Goal: Task Accomplishment & Management: Complete application form

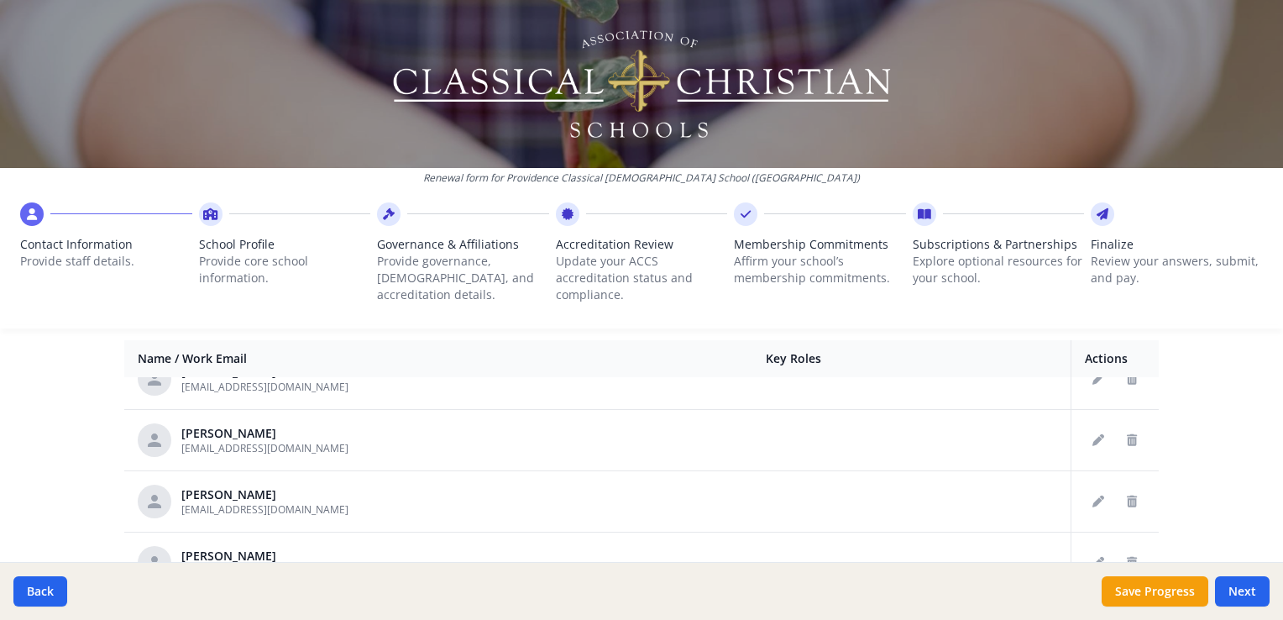
scroll to position [1073, 0]
click at [1127, 437] on icon "Delete staff" at bounding box center [1132, 438] width 10 height 12
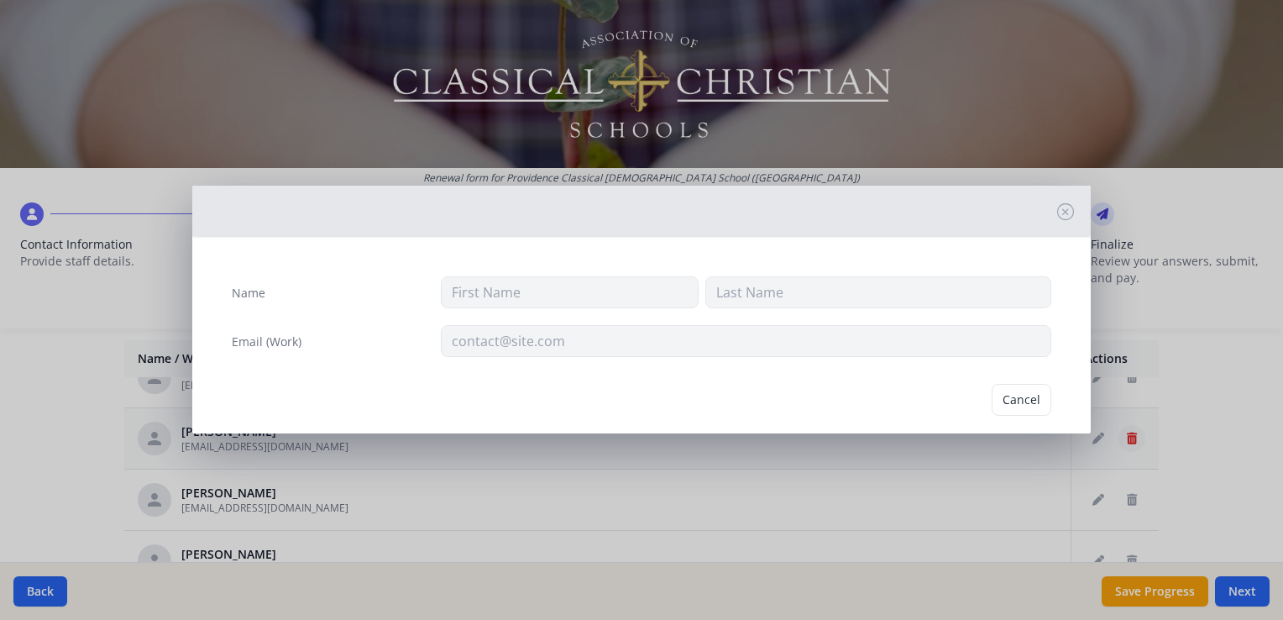
type input "Kendall"
type input "DeKerlegand"
type input "[EMAIL_ADDRESS][DOMAIN_NAME]"
click at [1018, 405] on button "Delete" at bounding box center [1022, 400] width 58 height 32
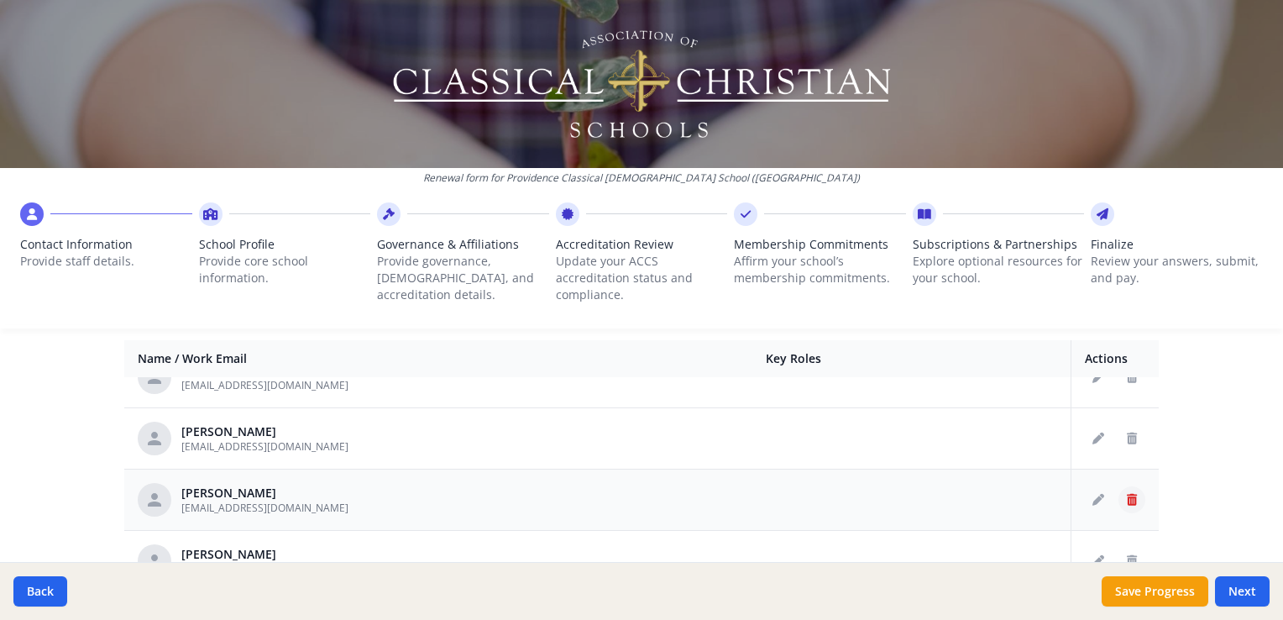
click at [1122, 495] on button "Delete staff" at bounding box center [1131, 499] width 27 height 27
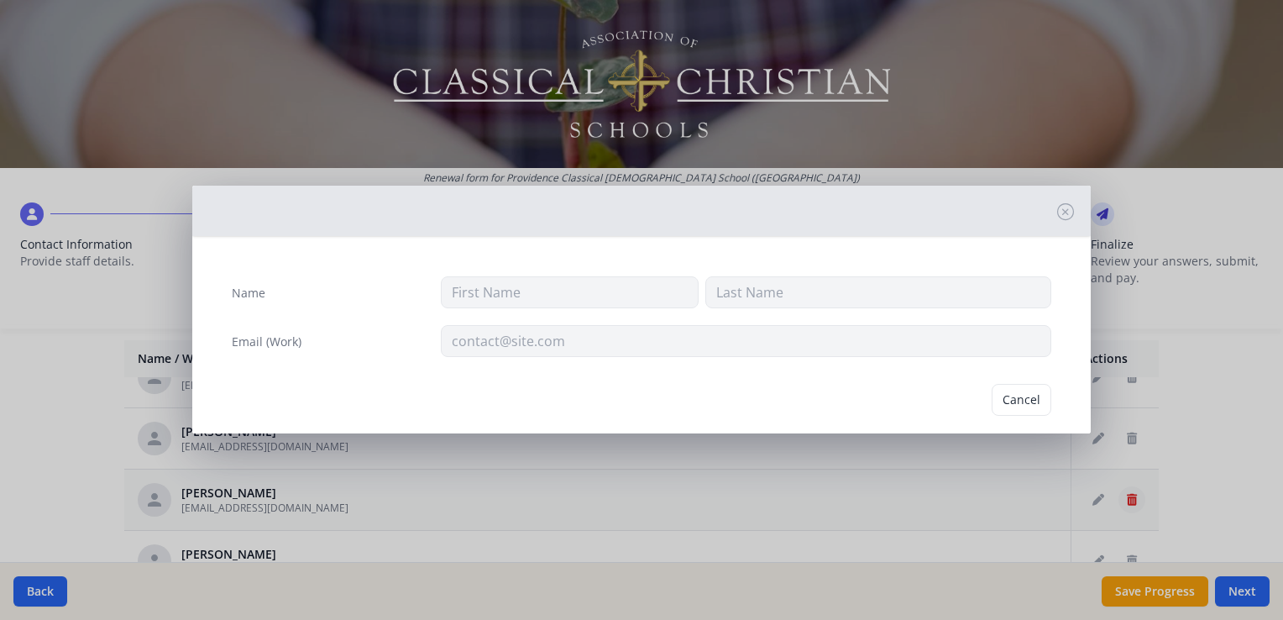
type input "Faith"
type input "Gibson"
type input "[EMAIL_ADDRESS][DOMAIN_NAME]"
click at [1008, 402] on button "Delete" at bounding box center [1022, 400] width 58 height 32
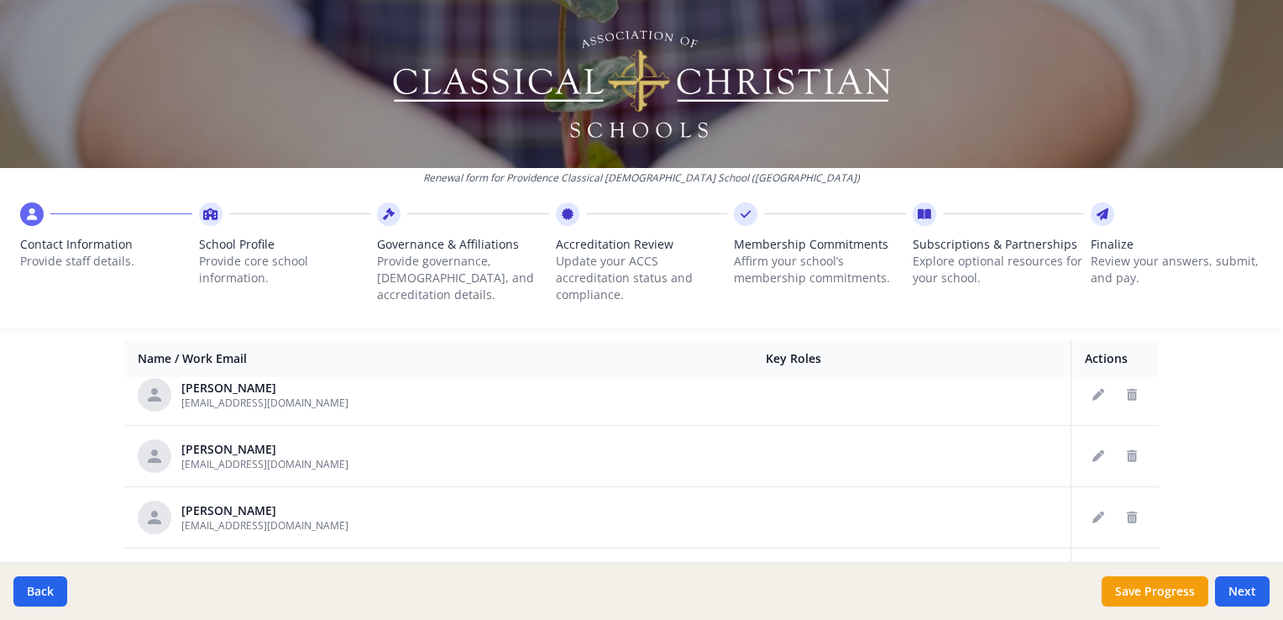
scroll to position [1242, 0]
click at [1118, 517] on button "Delete staff" at bounding box center [1131, 514] width 27 height 27
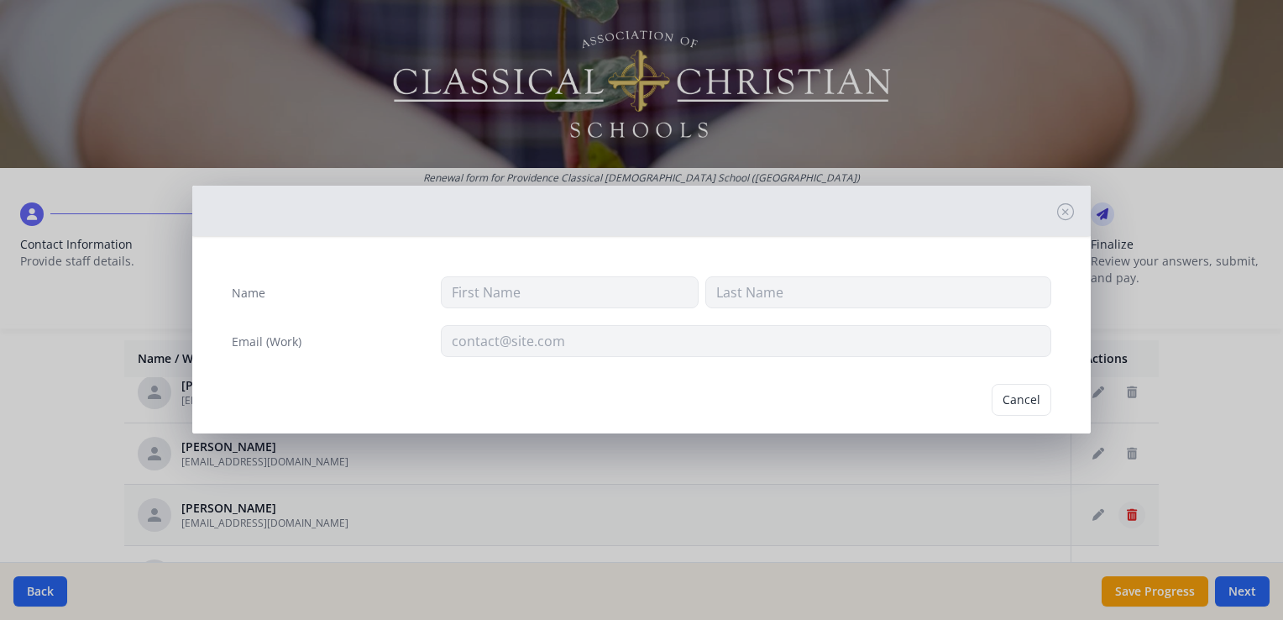
type input "Kyla"
type input "Hatcher"
type input "kylahatcher@pccs.org"
click at [996, 394] on button "Delete" at bounding box center [1022, 400] width 58 height 32
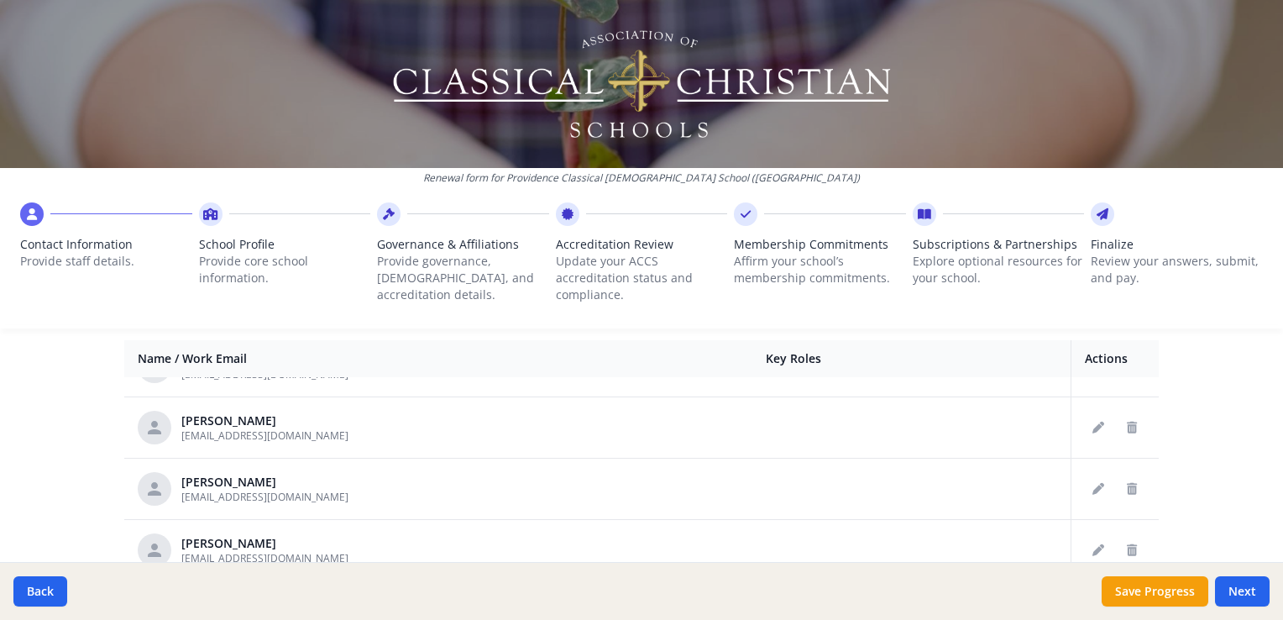
scroll to position [899, 0]
click at [1127, 489] on icon "Delete staff" at bounding box center [1132, 490] width 10 height 12
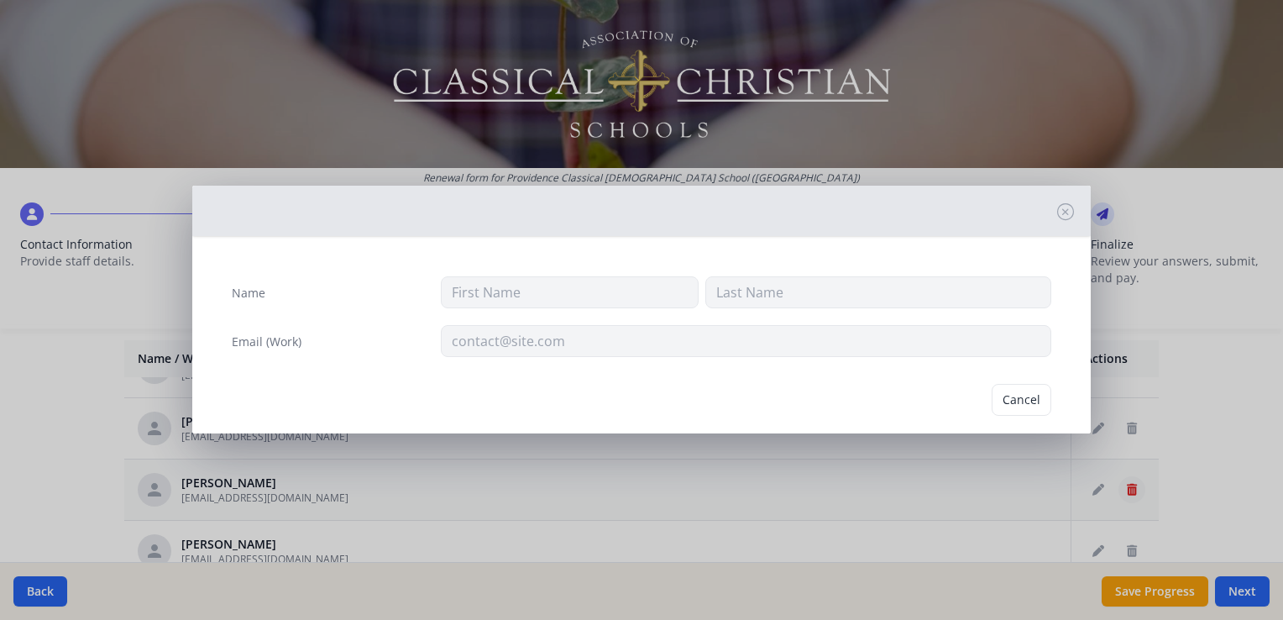
type input "Daniel"
type input "Corey"
type input "pastorcorey1689@gmail.com"
click at [1021, 395] on button "Delete" at bounding box center [1022, 400] width 58 height 32
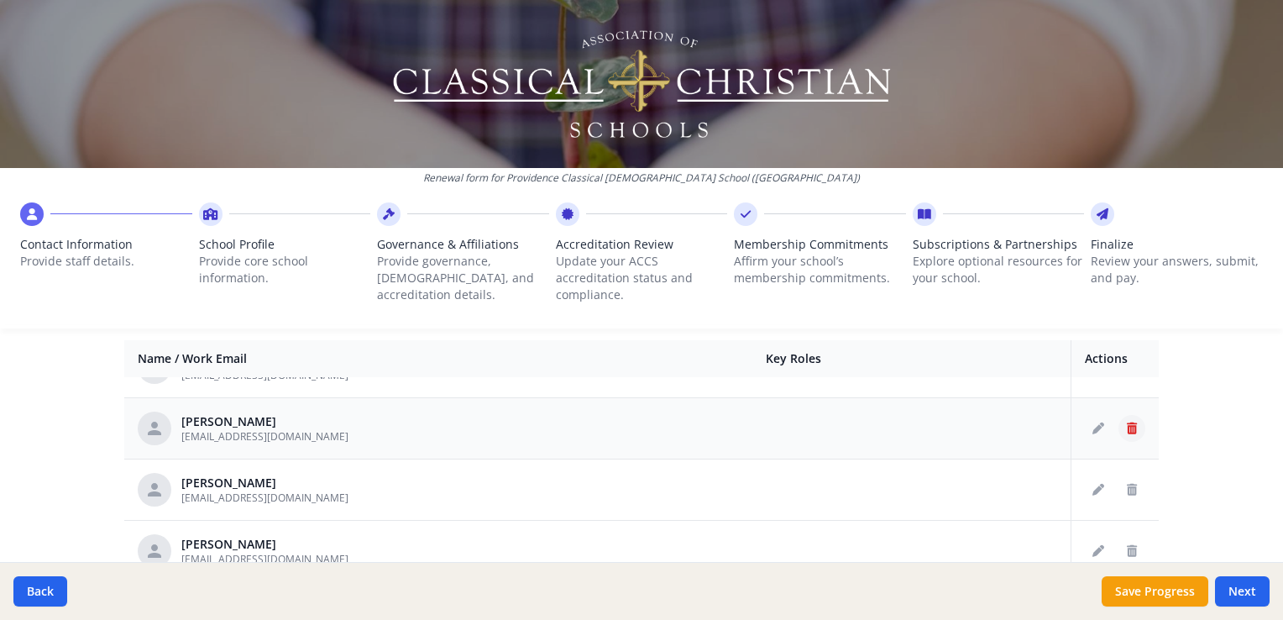
click at [1127, 422] on icon "Delete staff" at bounding box center [1132, 428] width 10 height 12
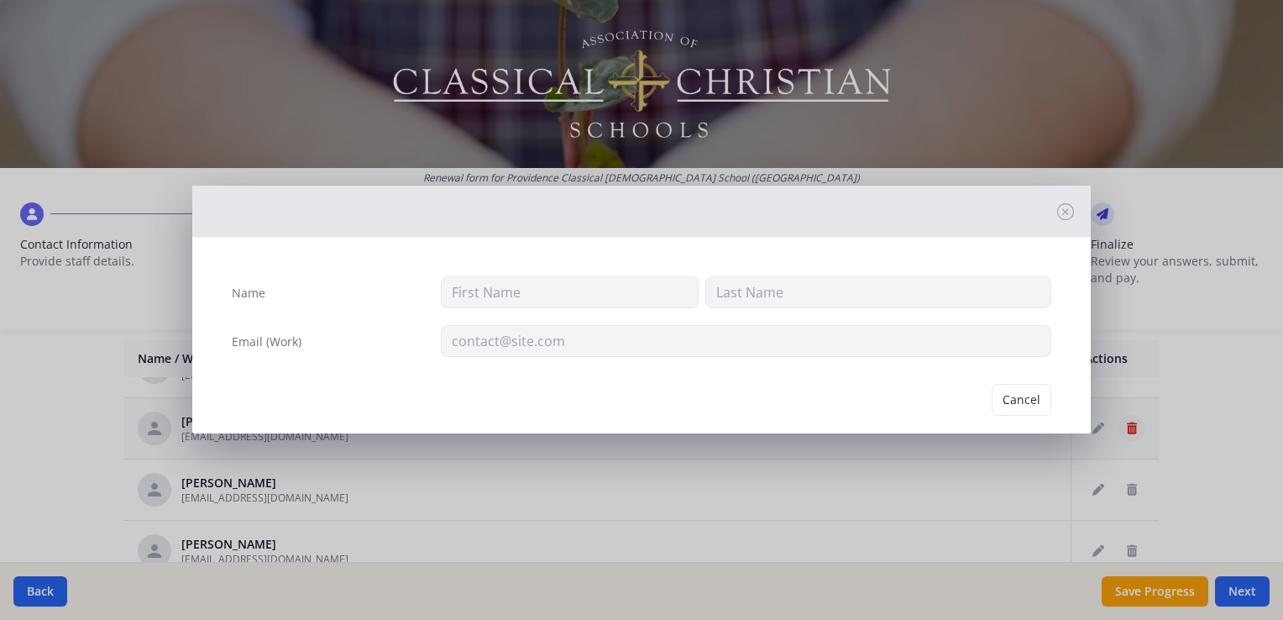
type input "Julia"
type input "Cherian"
type input "juliacherian@pccs.org"
click at [1024, 399] on button "Delete" at bounding box center [1022, 400] width 58 height 32
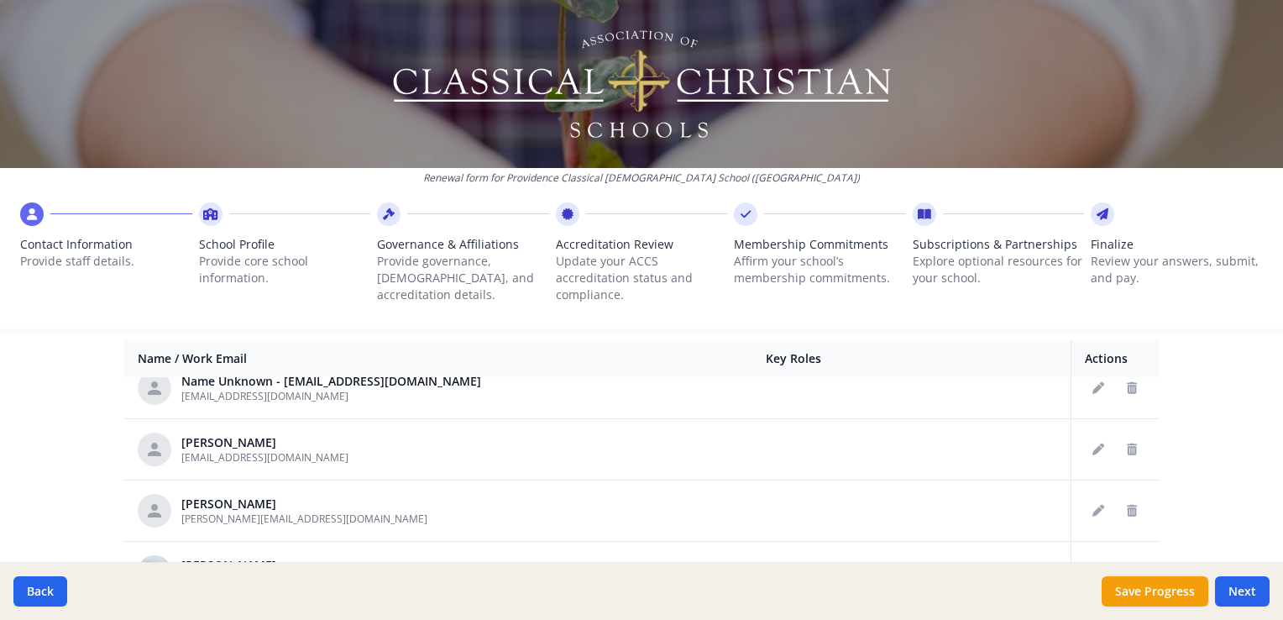
scroll to position [625, 0]
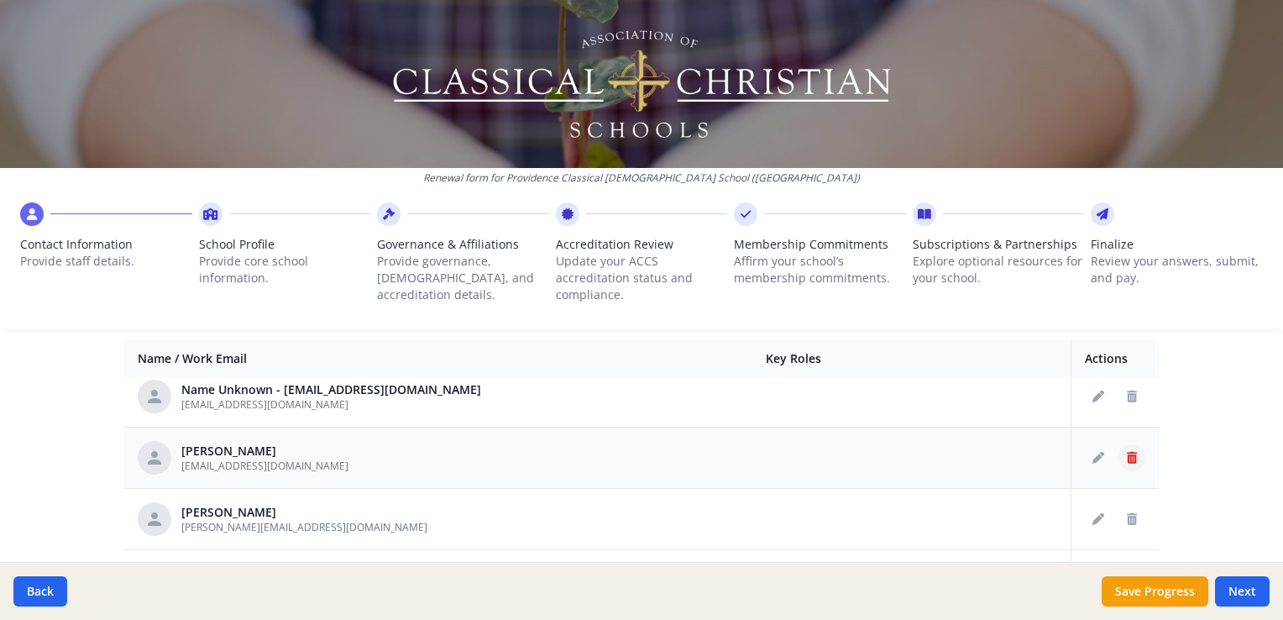
click at [1127, 453] on icon "Delete staff" at bounding box center [1132, 458] width 10 height 12
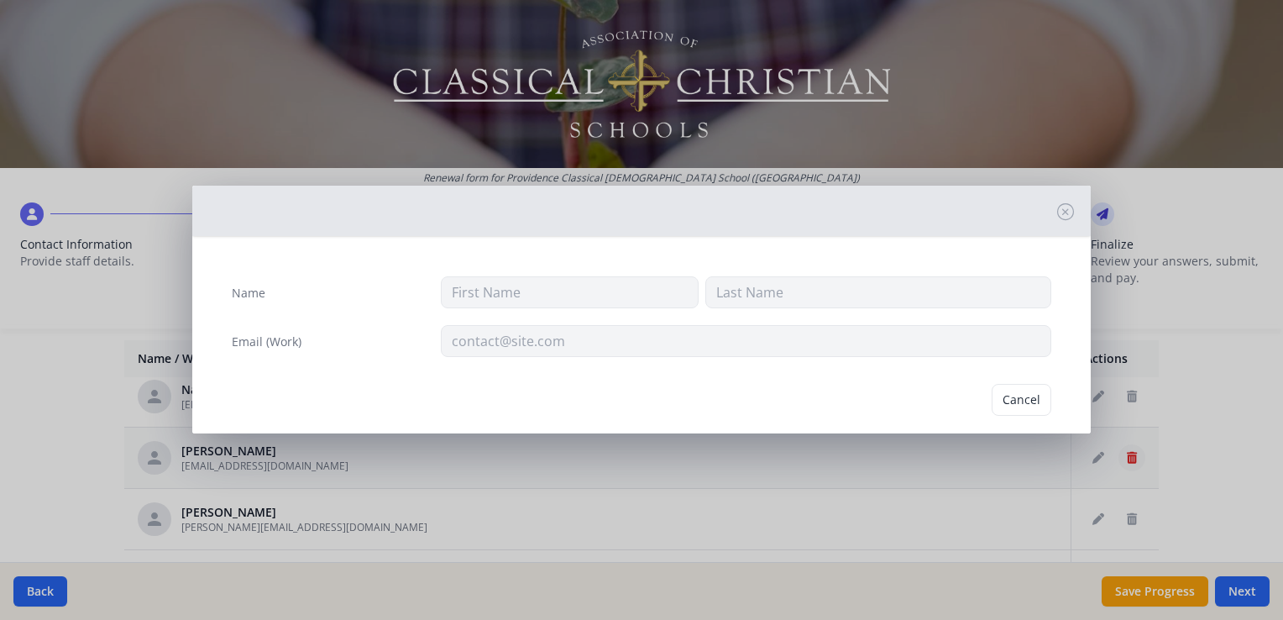
type input "Jordan"
type input "[PERSON_NAME]"
type input "jordananderson@pccs.org"
click at [1004, 398] on button "Delete" at bounding box center [1022, 400] width 58 height 32
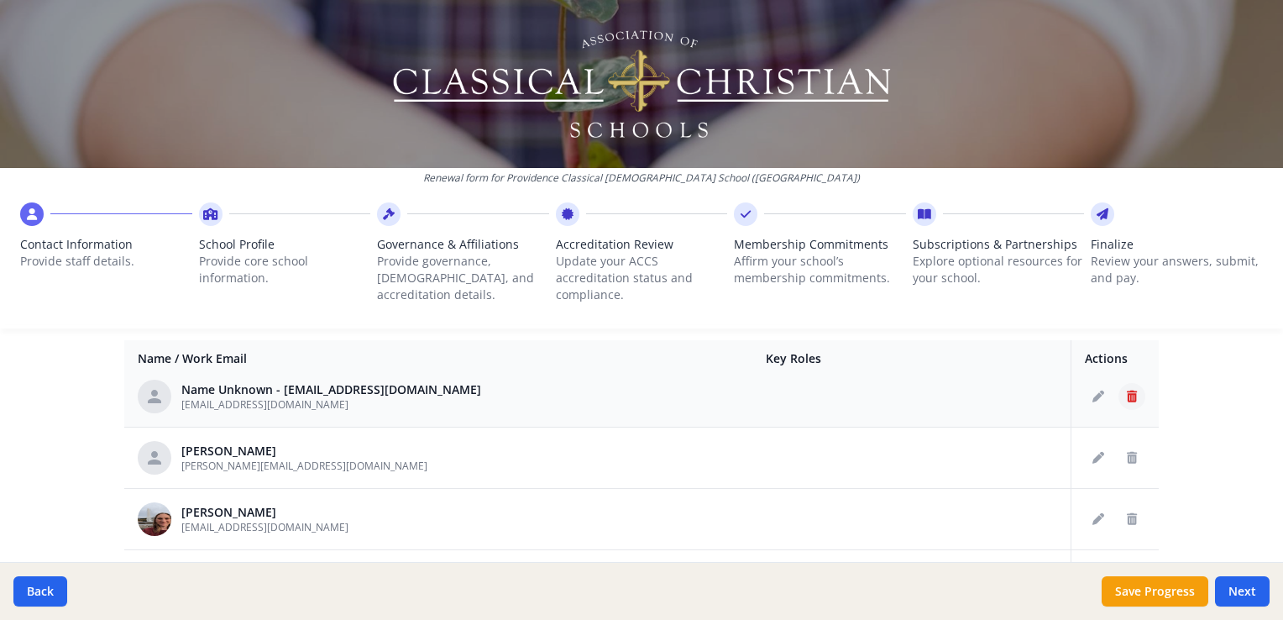
click at [1121, 390] on button "Delete staff" at bounding box center [1131, 396] width 27 height 27
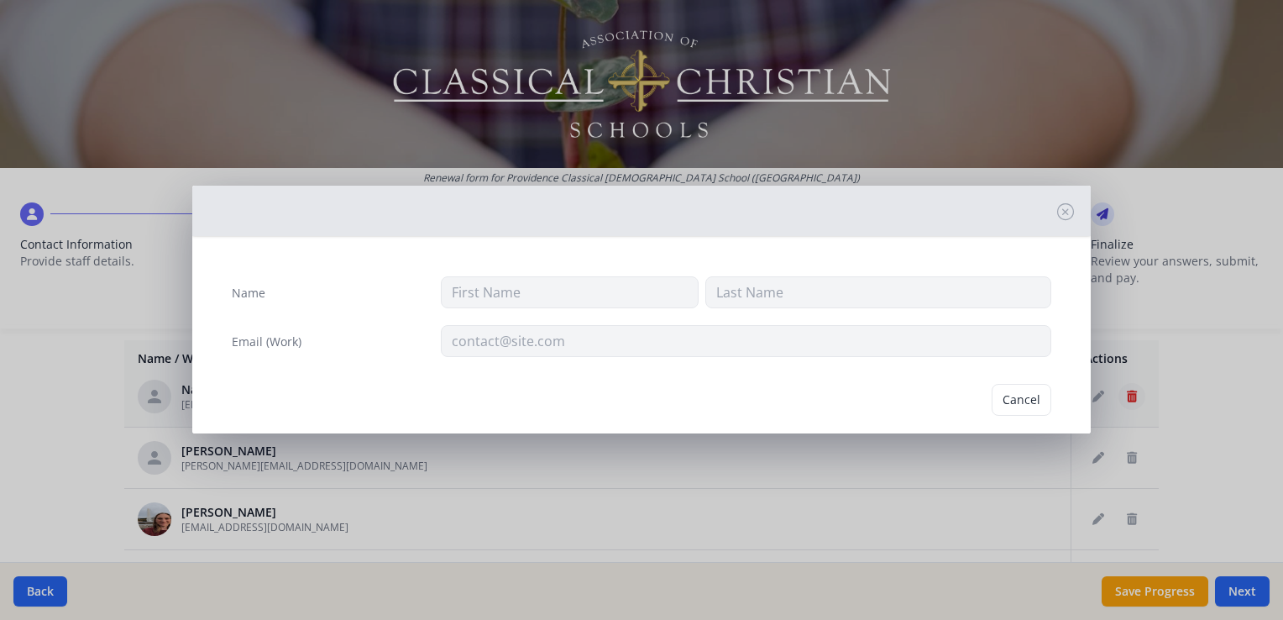
type input "Gracewillett@pccs.org"
click at [1022, 390] on button "Delete" at bounding box center [1022, 400] width 58 height 32
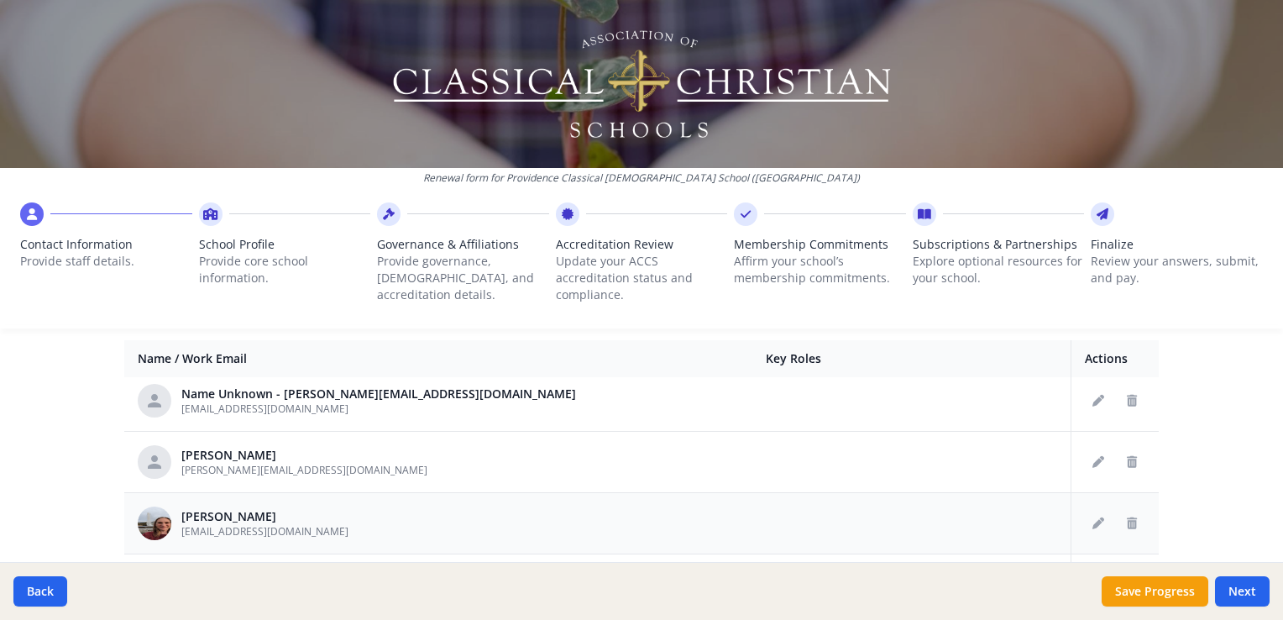
scroll to position [558, 0]
click at [1118, 390] on button "Delete staff" at bounding box center [1131, 402] width 27 height 27
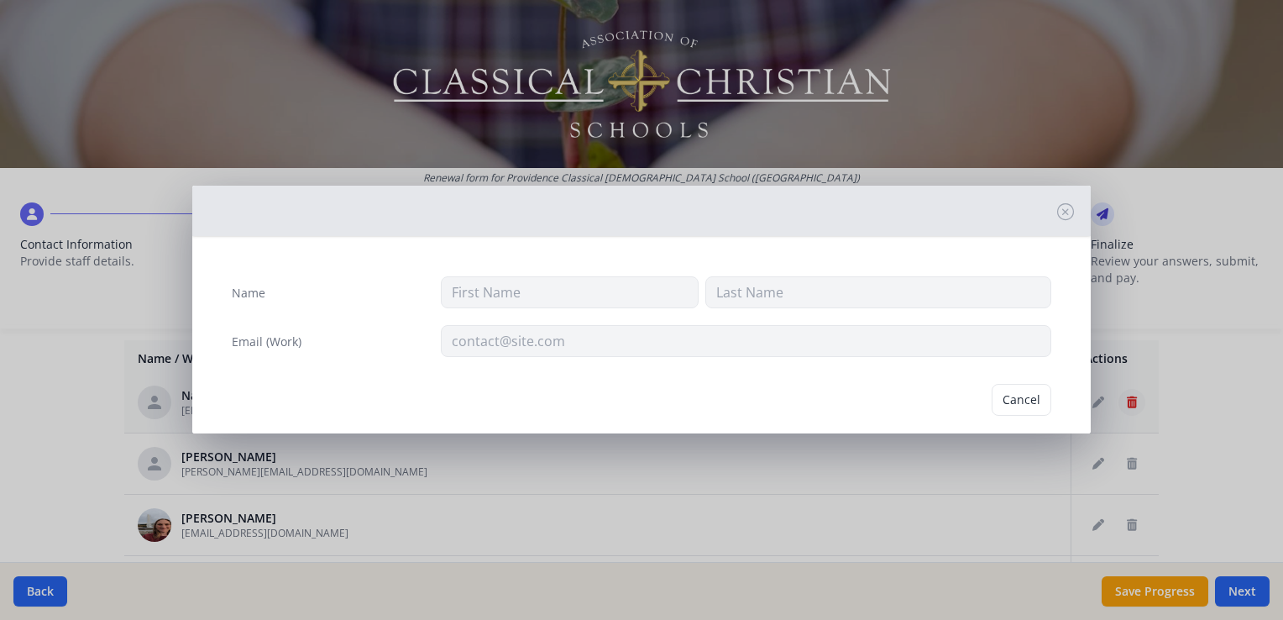
type input "MadelynAlford@pccs.org"
click at [998, 397] on button "Delete" at bounding box center [1022, 400] width 58 height 32
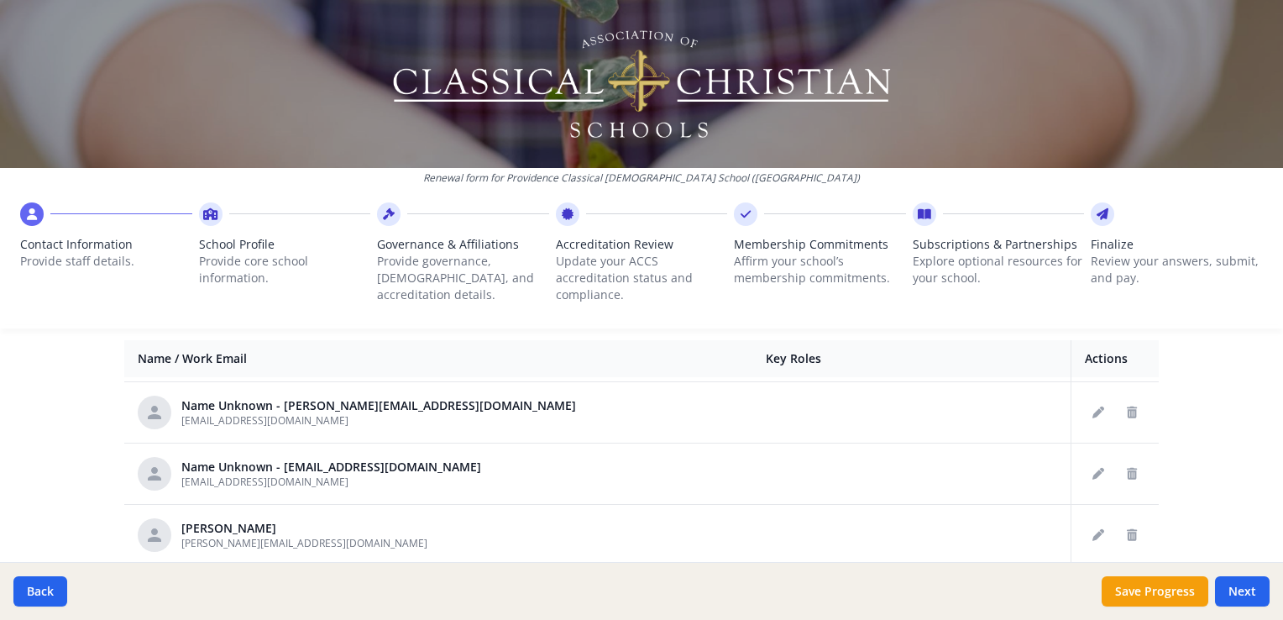
scroll to position [416, 0]
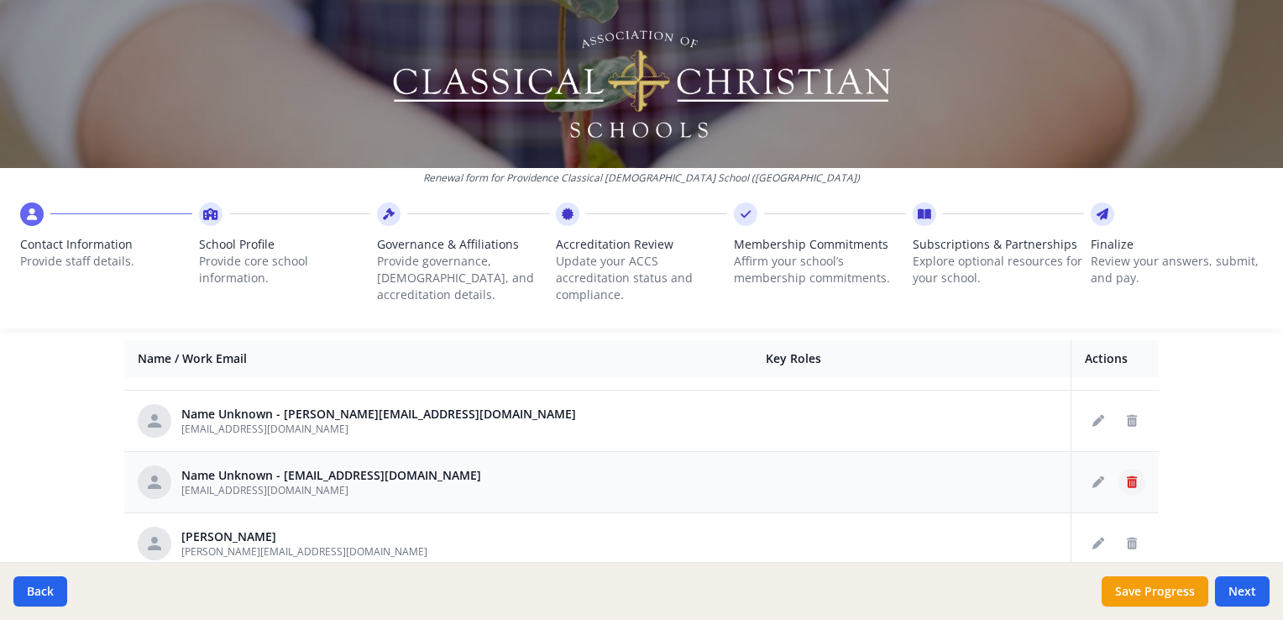
click at [1127, 485] on icon "Delete staff" at bounding box center [1132, 482] width 10 height 12
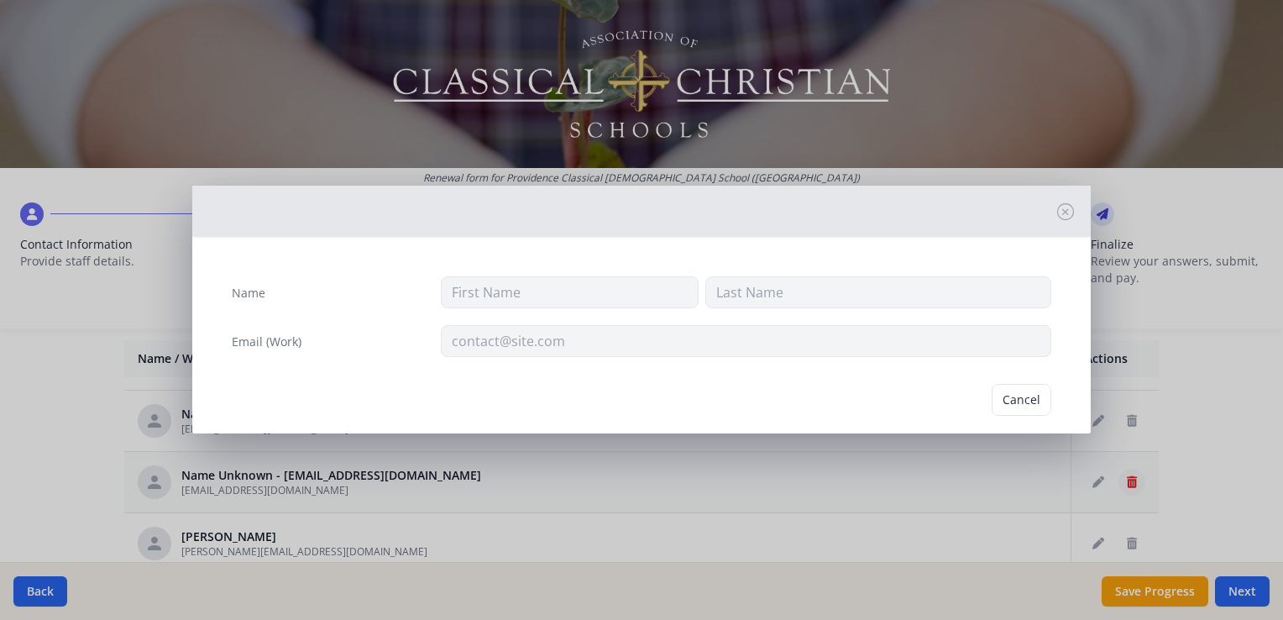
type input "avonnacapestany@pccs.org"
click at [1019, 411] on button "Delete" at bounding box center [1022, 400] width 58 height 32
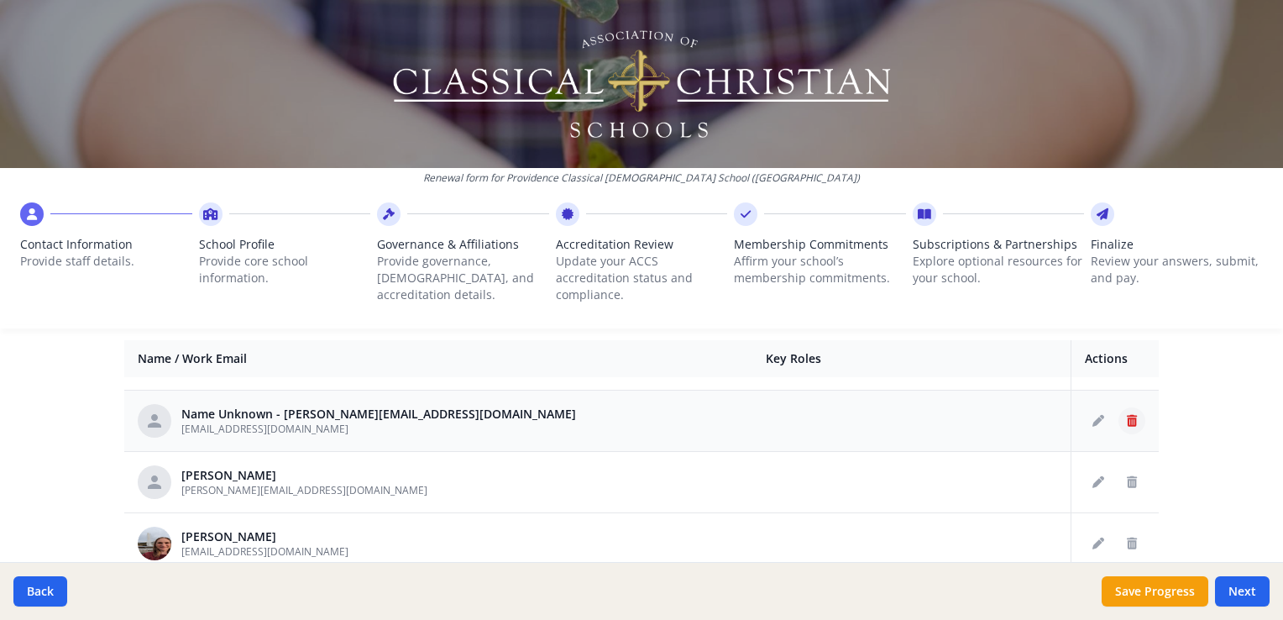
click at [1127, 420] on icon "Delete staff" at bounding box center [1132, 421] width 10 height 12
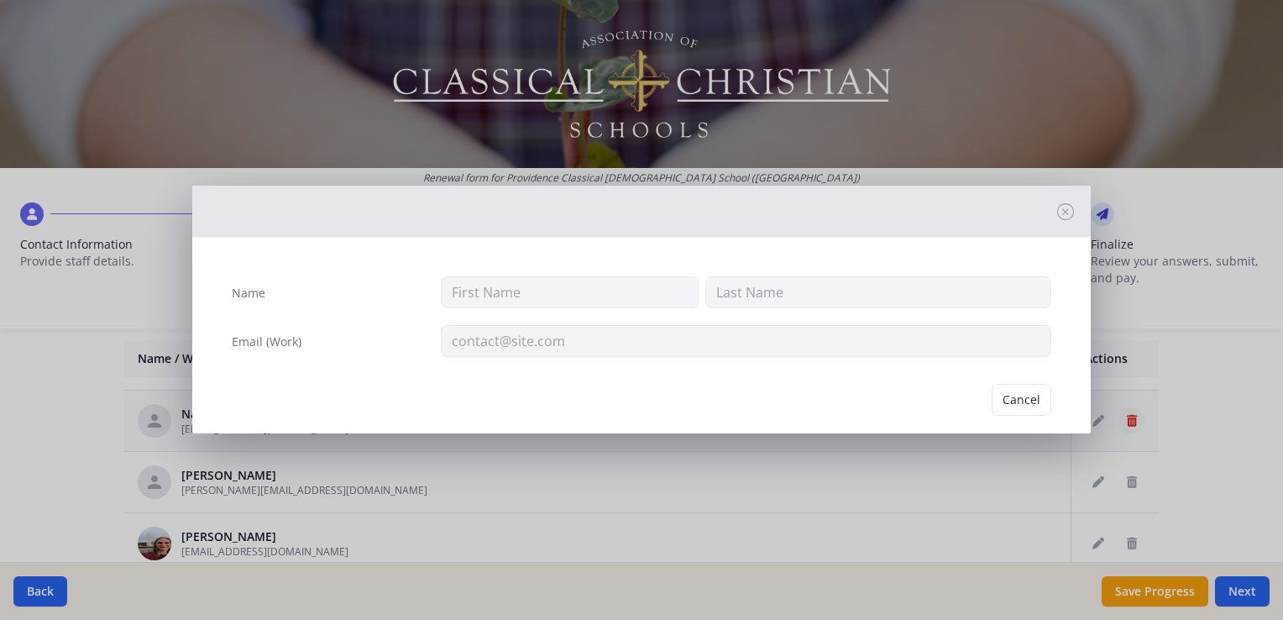
type input "mirelschultz@pccs.org"
click at [1016, 401] on button "Delete" at bounding box center [1022, 400] width 58 height 32
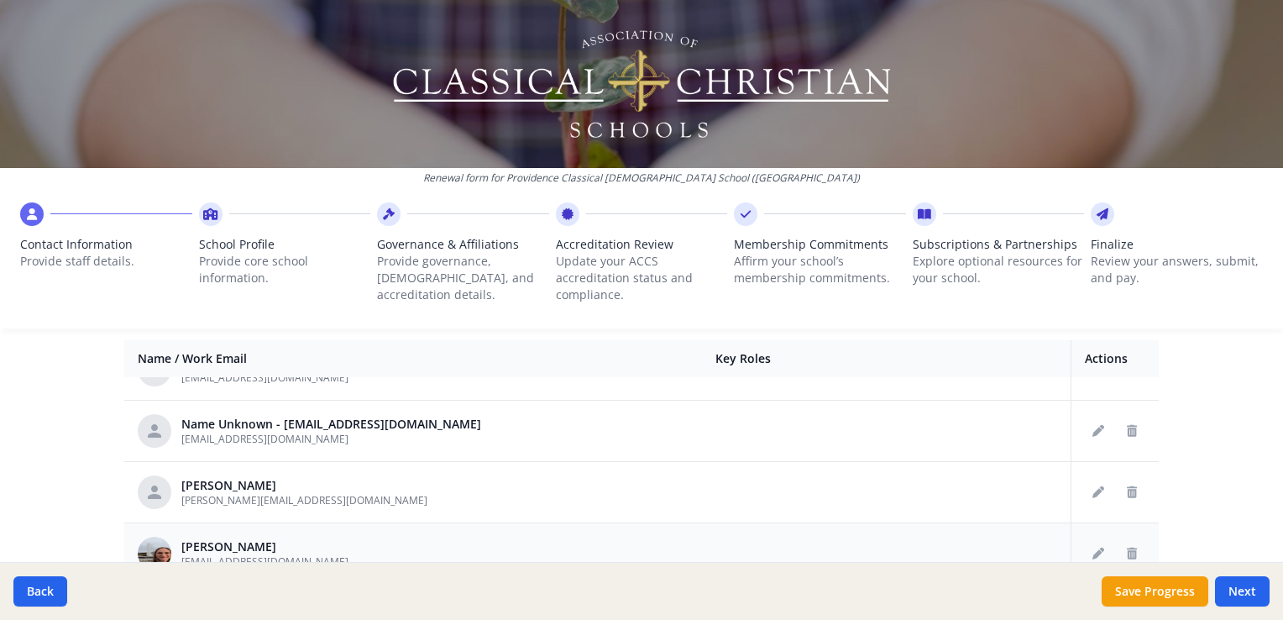
scroll to position [344, 0]
click at [1118, 437] on button "Delete staff" at bounding box center [1131, 431] width 27 height 27
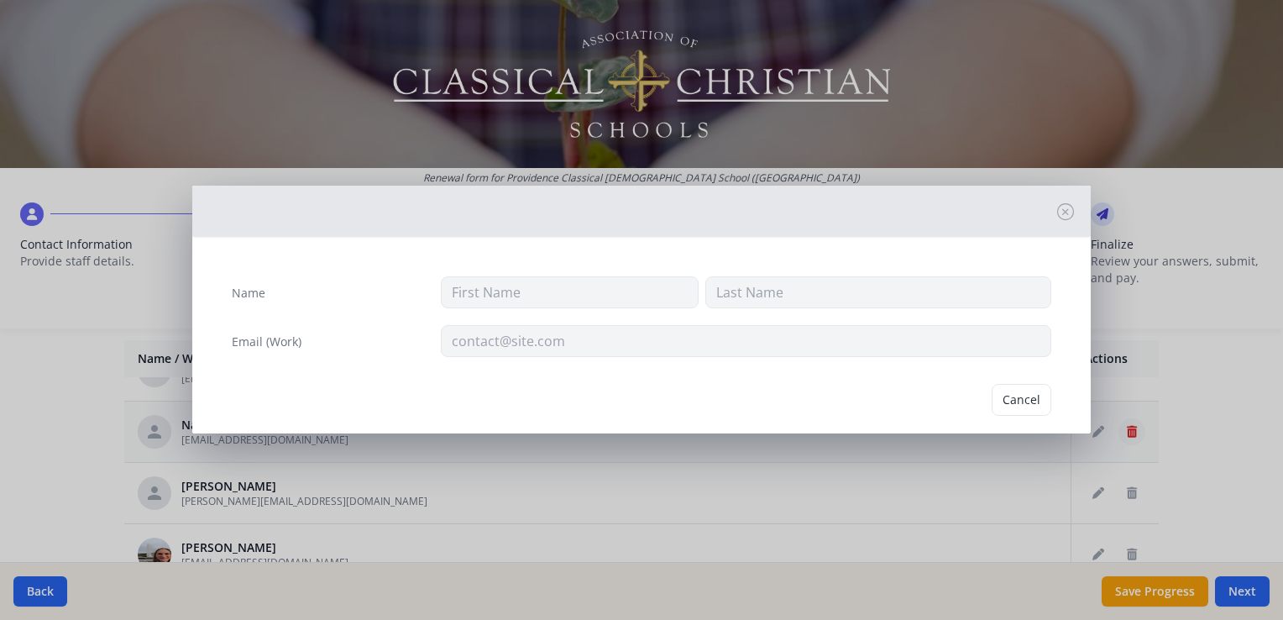
type input "ashleightasche@pccs.org"
click at [993, 391] on button "Delete" at bounding box center [1022, 400] width 58 height 32
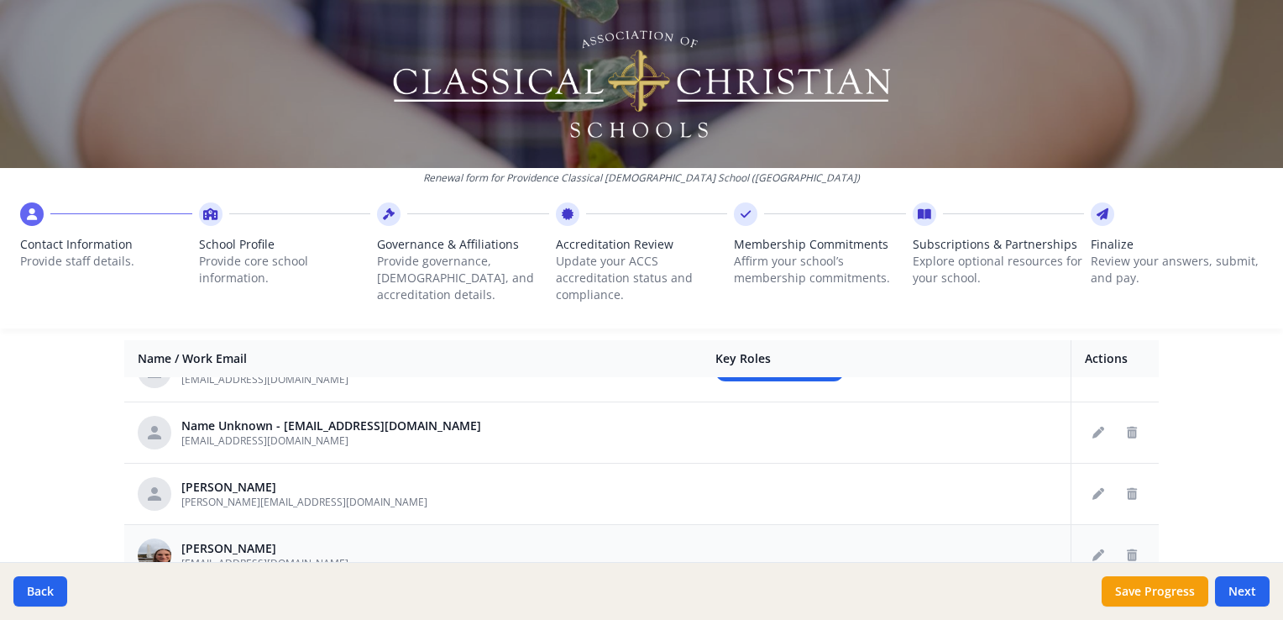
scroll to position [284, 0]
click at [1127, 432] on icon "Delete staff" at bounding box center [1132, 431] width 10 height 12
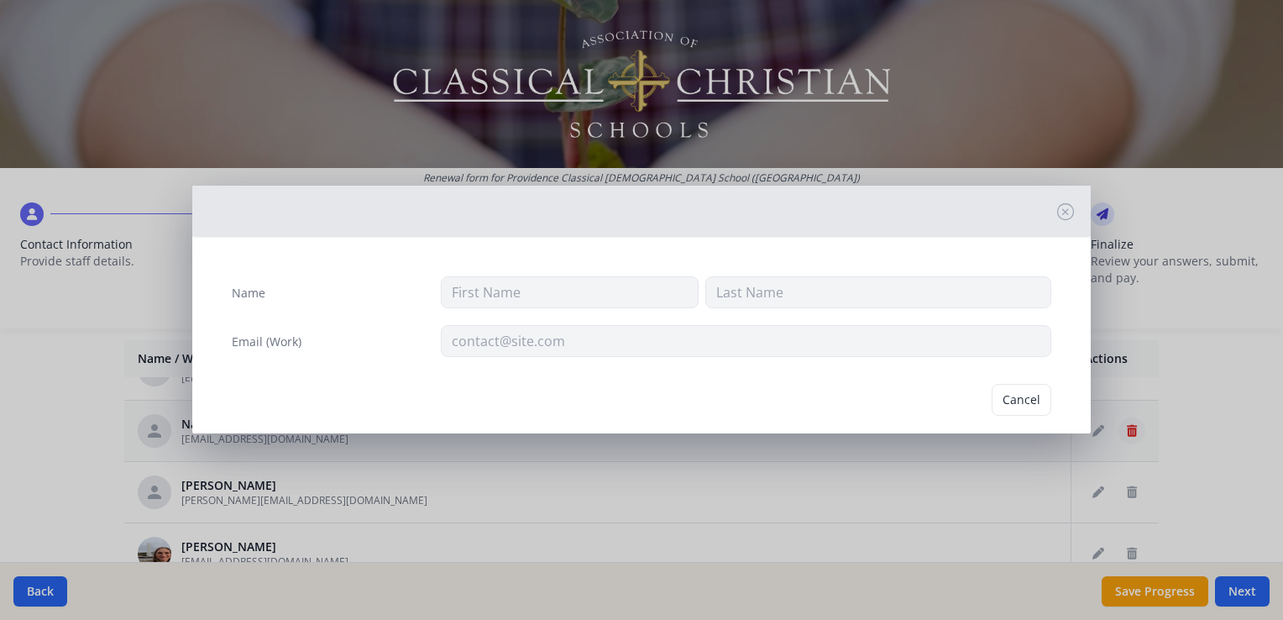
type input "melanabontrager@pccs.org"
click at [1013, 401] on button "Delete" at bounding box center [1022, 400] width 58 height 32
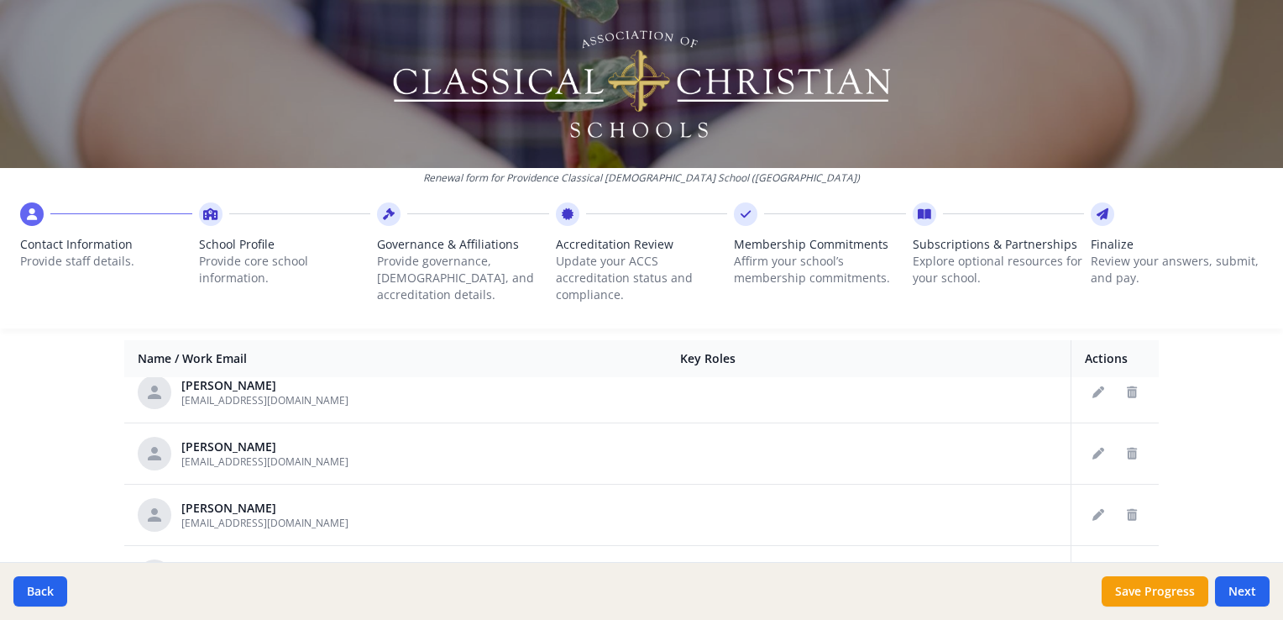
scroll to position [749, 0]
click at [1127, 512] on icon "Delete staff" at bounding box center [1132, 517] width 10 height 12
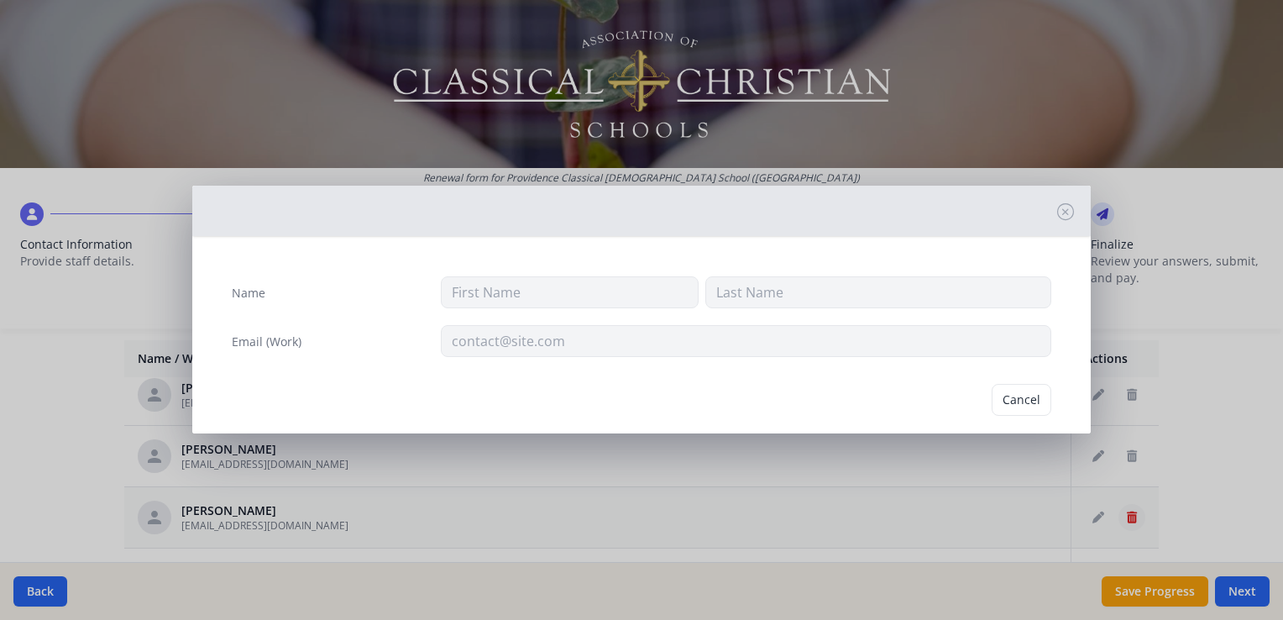
type input "Jane"
type input "Howard"
type input "janehoward@pccs.org"
click at [1021, 401] on button "Delete" at bounding box center [1022, 400] width 58 height 32
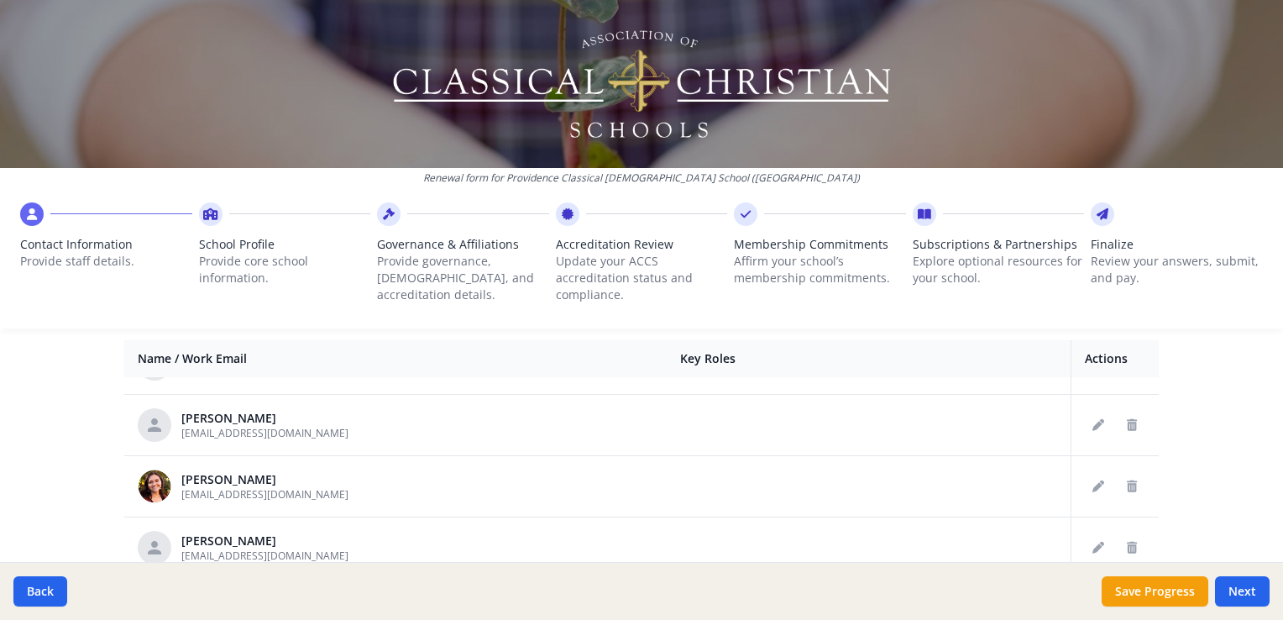
scroll to position [1087, 0]
click at [1127, 484] on icon "Delete staff" at bounding box center [1132, 485] width 10 height 12
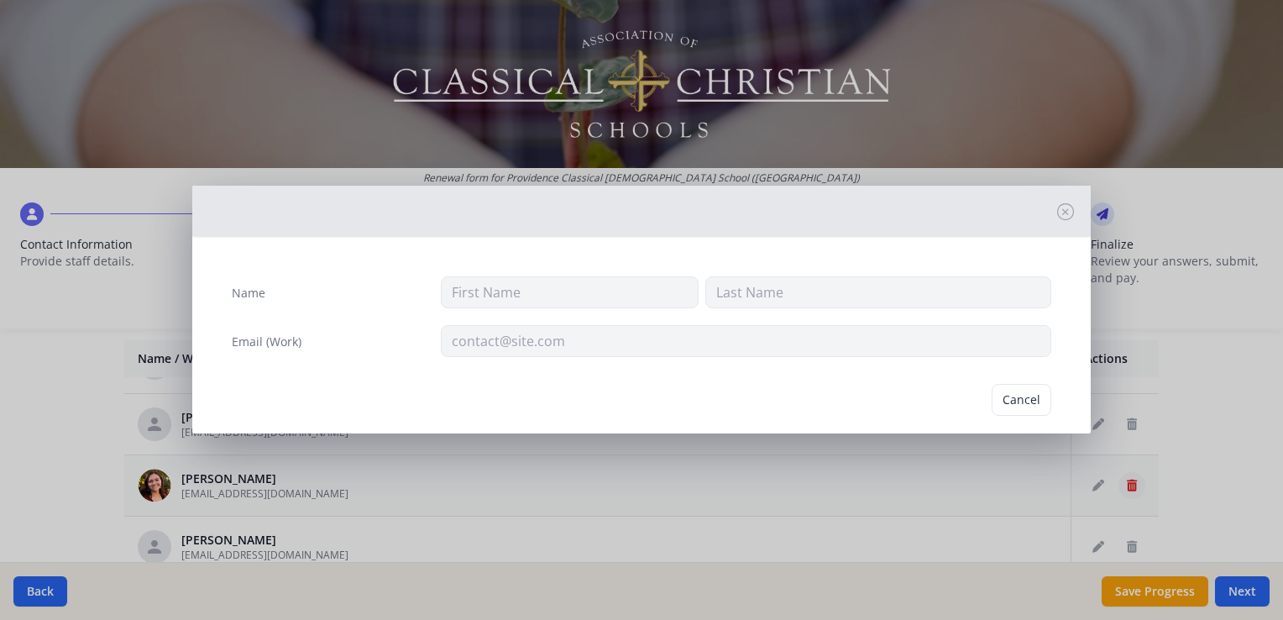
type input "Mikayla"
type input "Lukkasson"
type input "mikaylalukkasson@pccs.org"
click at [998, 402] on button "Delete" at bounding box center [1022, 400] width 58 height 32
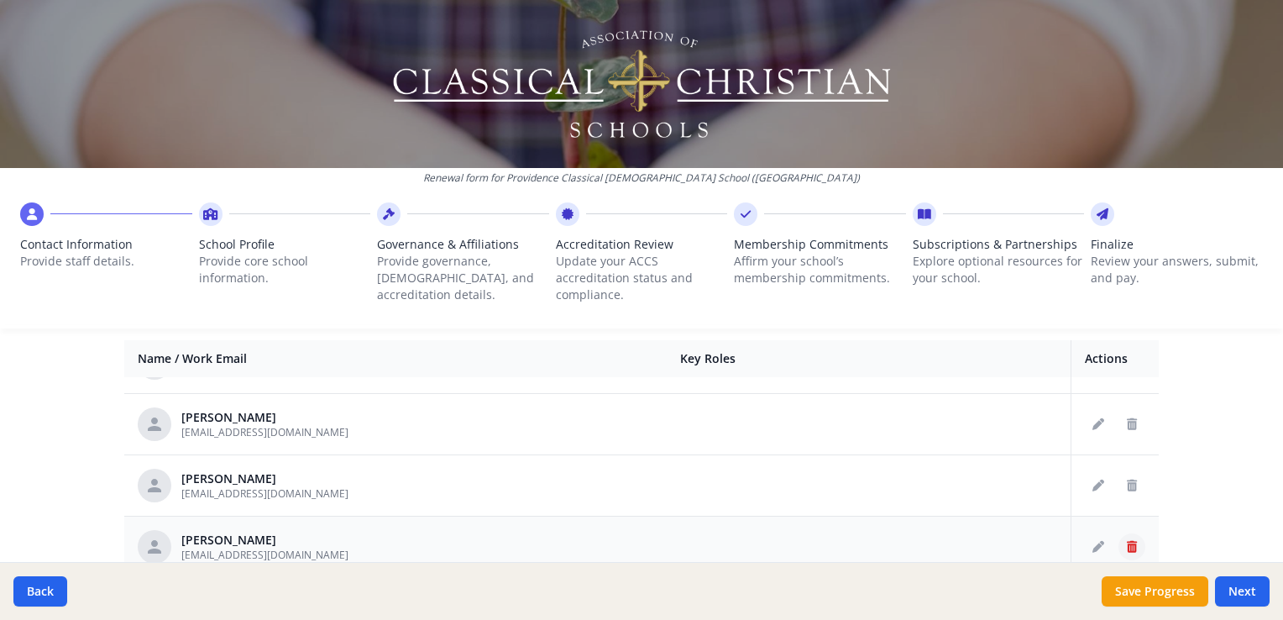
click at [1123, 547] on button "Delete staff" at bounding box center [1131, 546] width 27 height 27
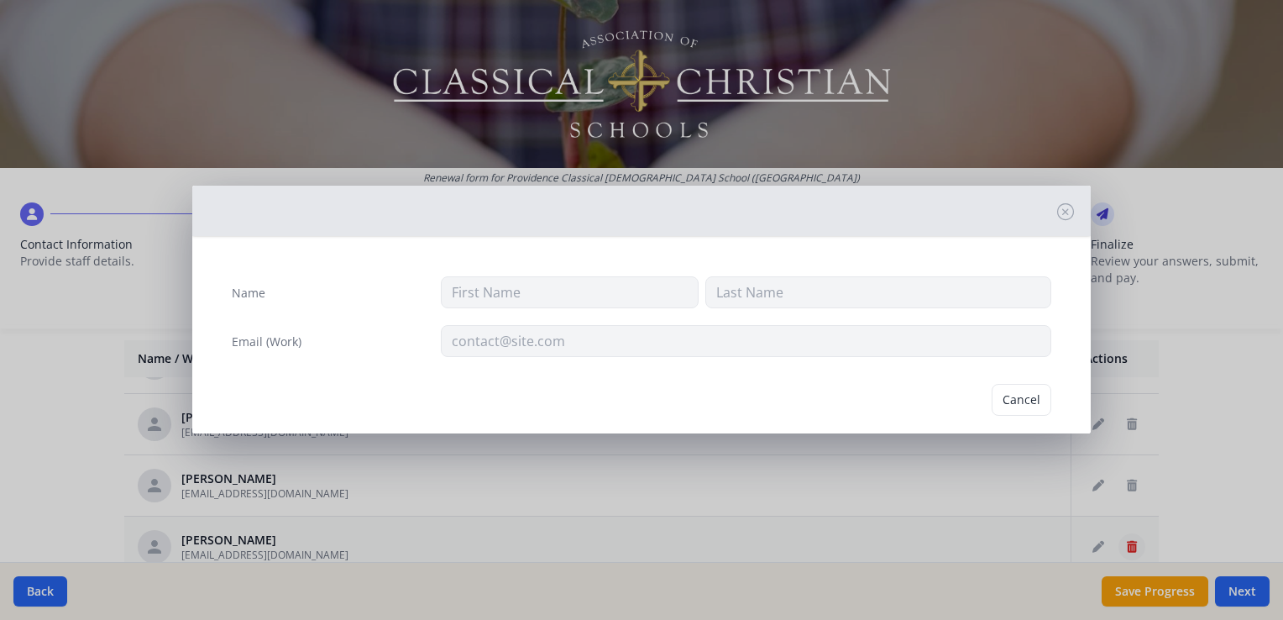
type input "Meagan"
type input "McPhetridge"
type input "meaganmcphetridge@pccs.org"
click at [1015, 405] on button "Delete" at bounding box center [1022, 400] width 58 height 32
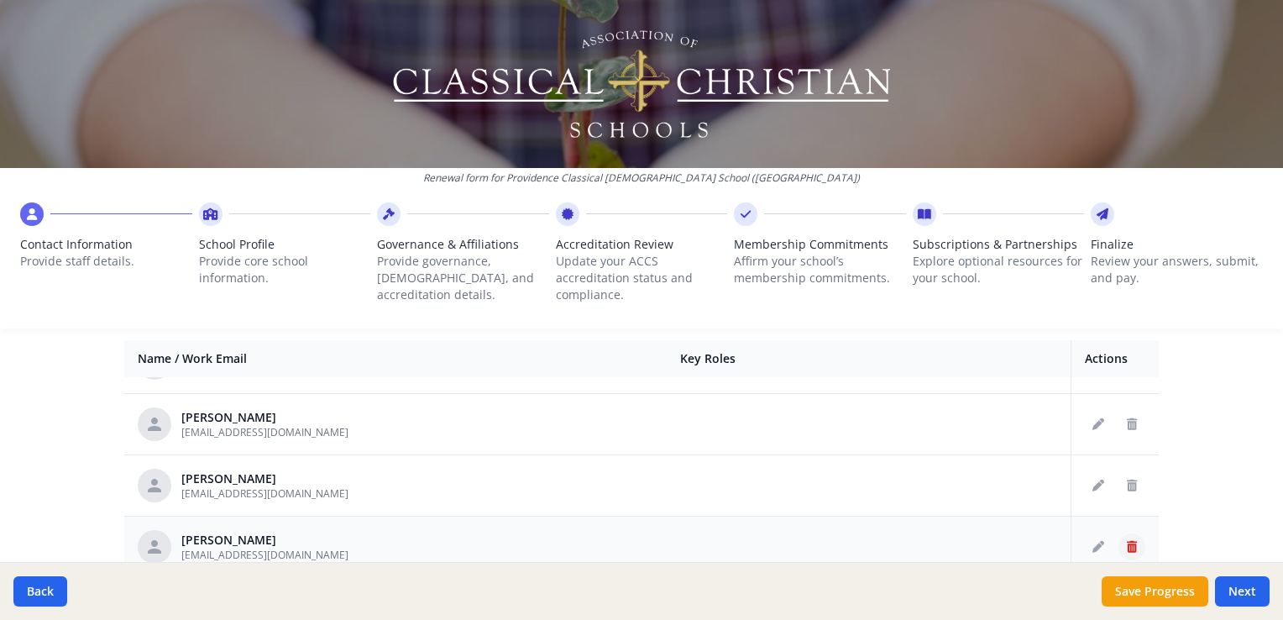
click at [1127, 542] on icon "Delete staff" at bounding box center [1132, 547] width 10 height 12
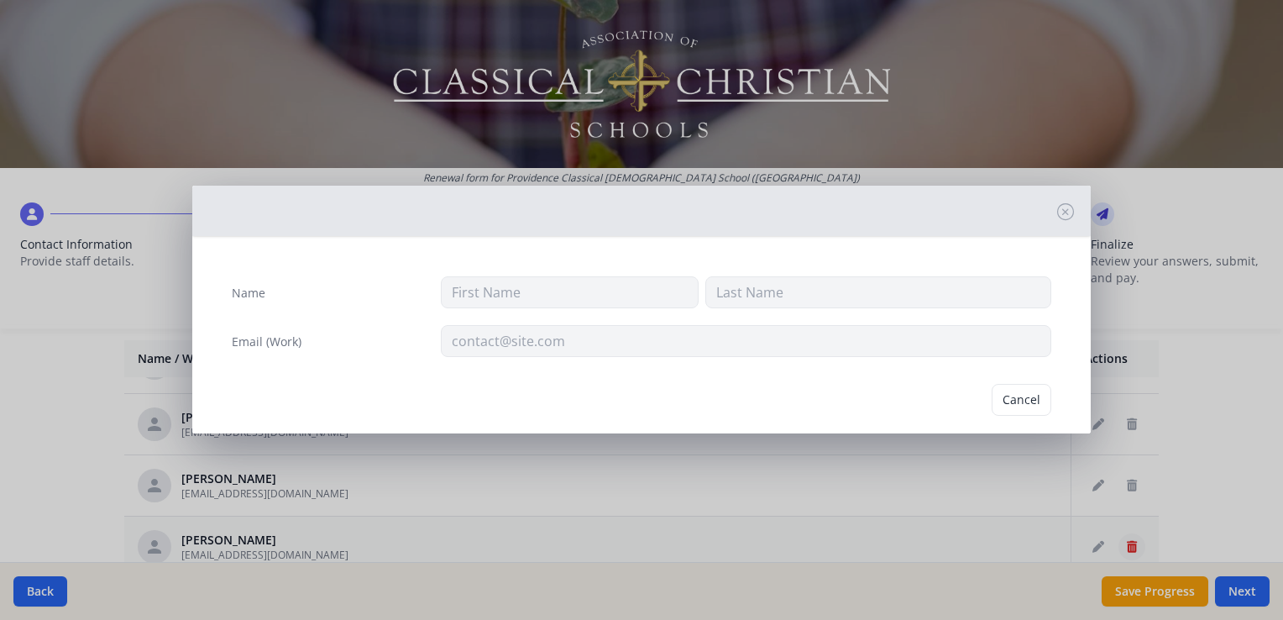
type input "Matthew"
type input "Morris"
type input "matthewmorris@pccs.org"
click at [1011, 399] on button "Delete" at bounding box center [1022, 400] width 58 height 32
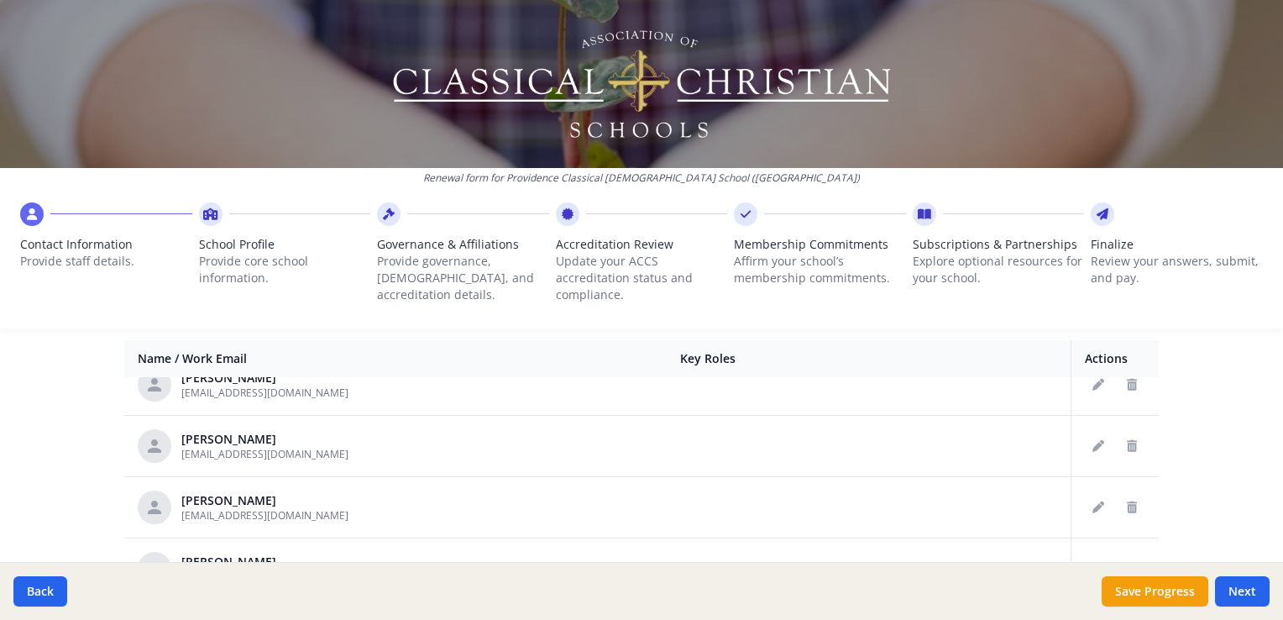
scroll to position [1380, 0]
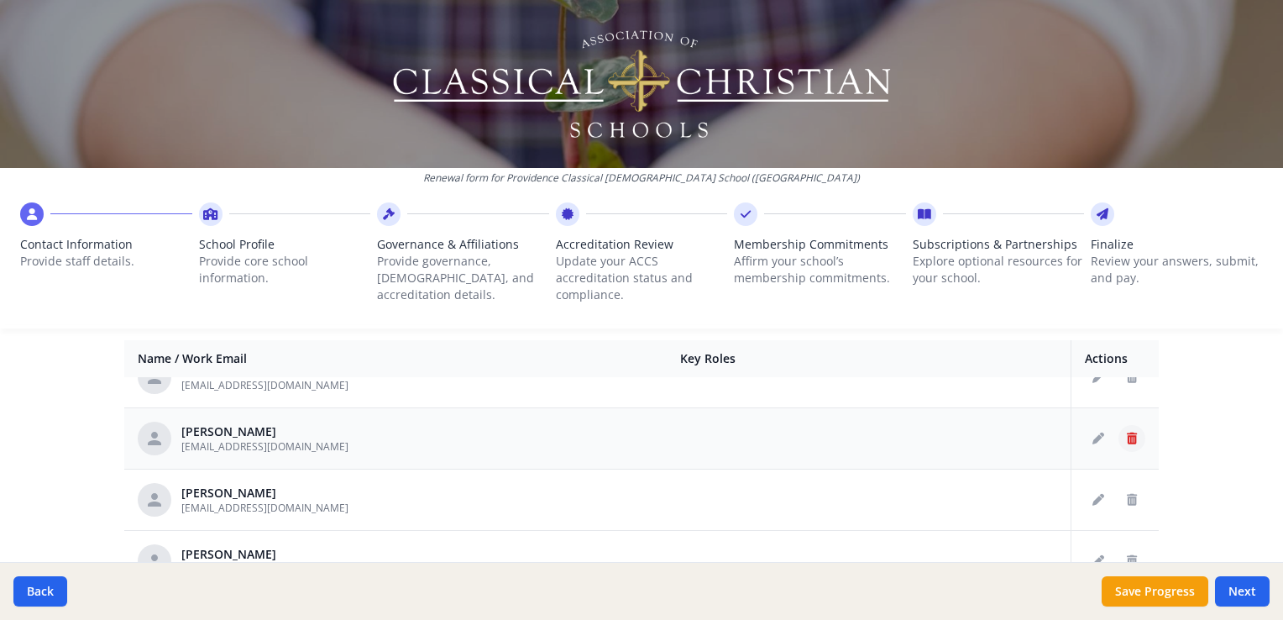
click at [1127, 432] on icon "Delete staff" at bounding box center [1132, 438] width 10 height 12
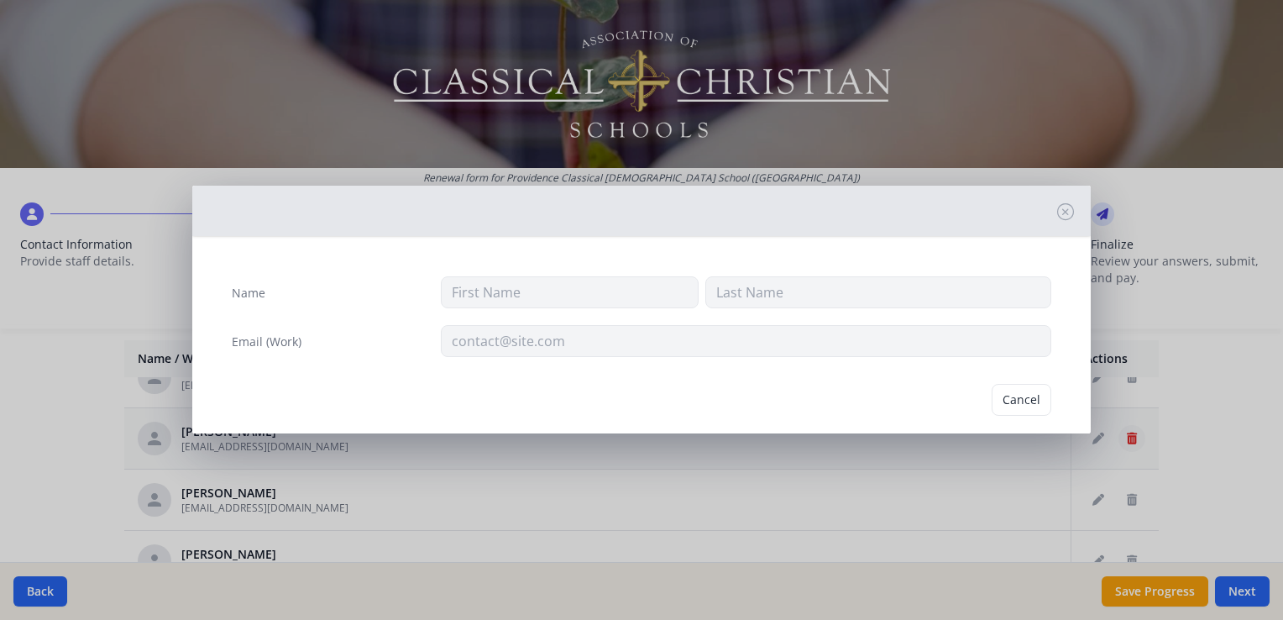
type input "Mark"
type input "Olsen"
type input "markolsen@pccs.org"
click at [1001, 395] on button "Delete" at bounding box center [1022, 400] width 58 height 32
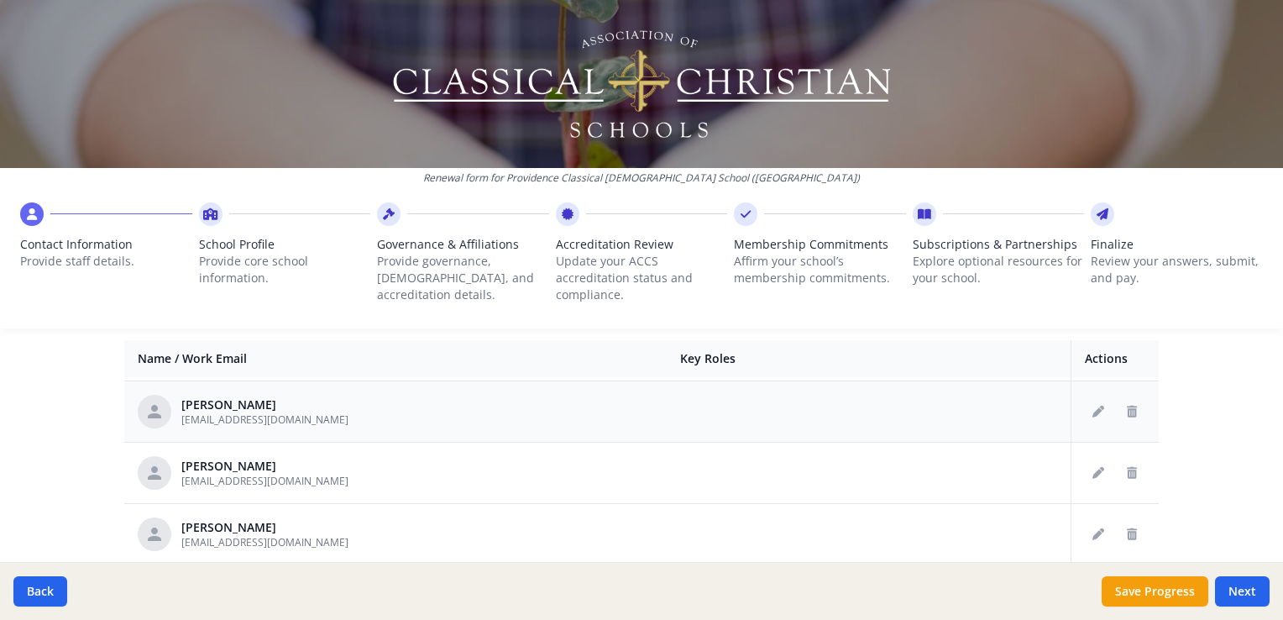
scroll to position [1467, 0]
click at [1118, 469] on button "Delete staff" at bounding box center [1131, 473] width 27 height 27
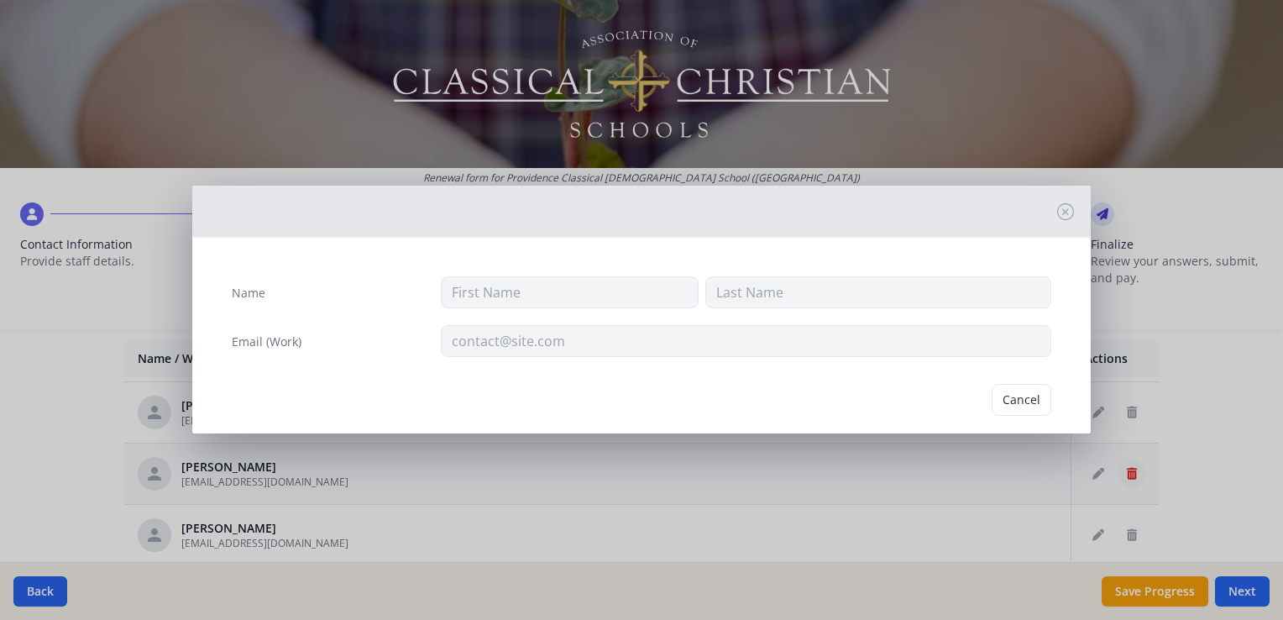
type input "Tina"
type input "Petersen"
type input "tinapetersen@pccs.org"
click at [1015, 401] on button "Delete" at bounding box center [1022, 400] width 58 height 32
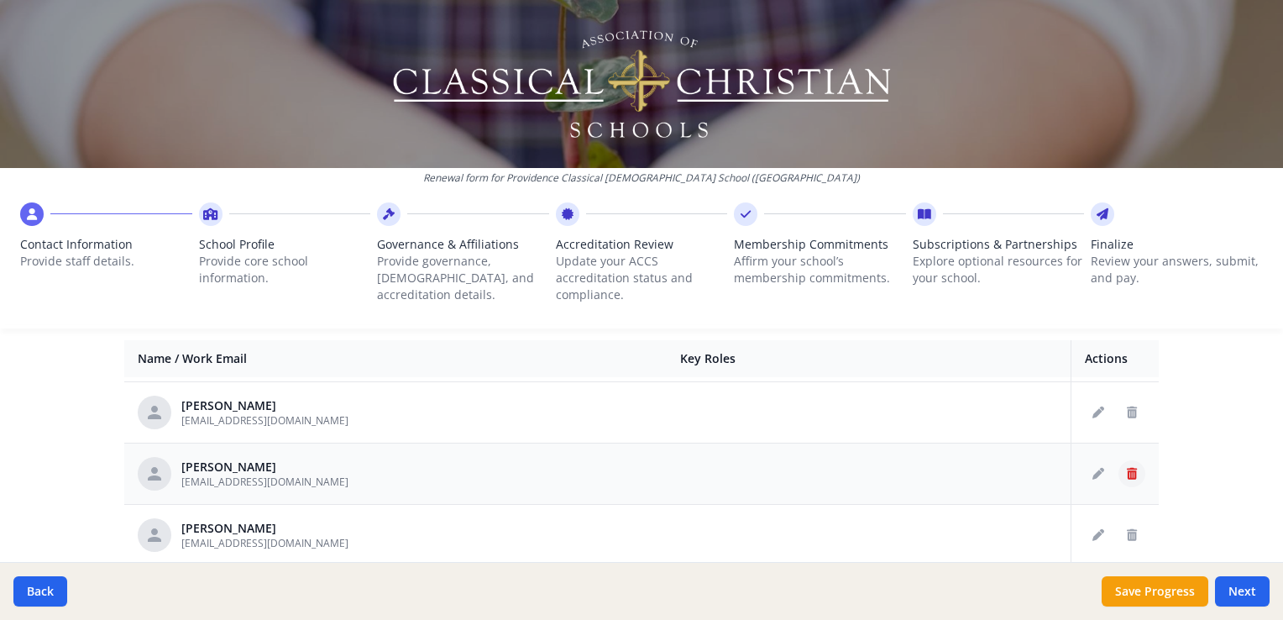
click at [1127, 471] on icon "Delete staff" at bounding box center [1132, 474] width 10 height 12
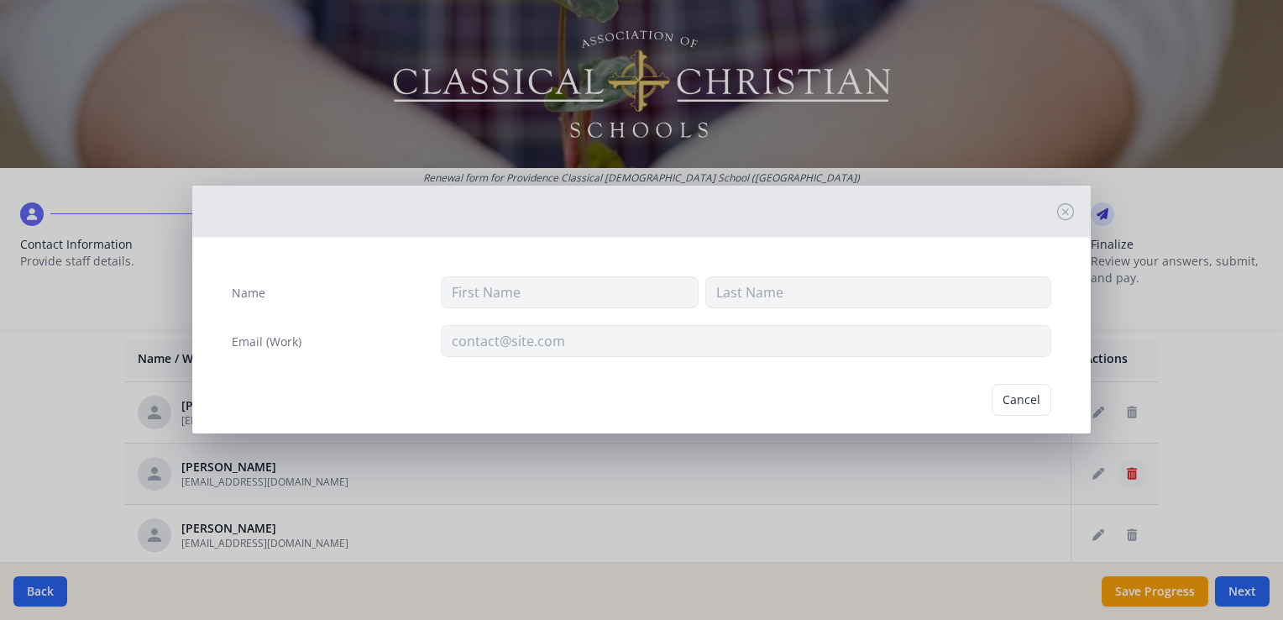
type input "Kathleen"
type input "Pierce"
type input "kathleenpierce@pccs.org"
click at [1015, 404] on button "Delete" at bounding box center [1022, 400] width 58 height 32
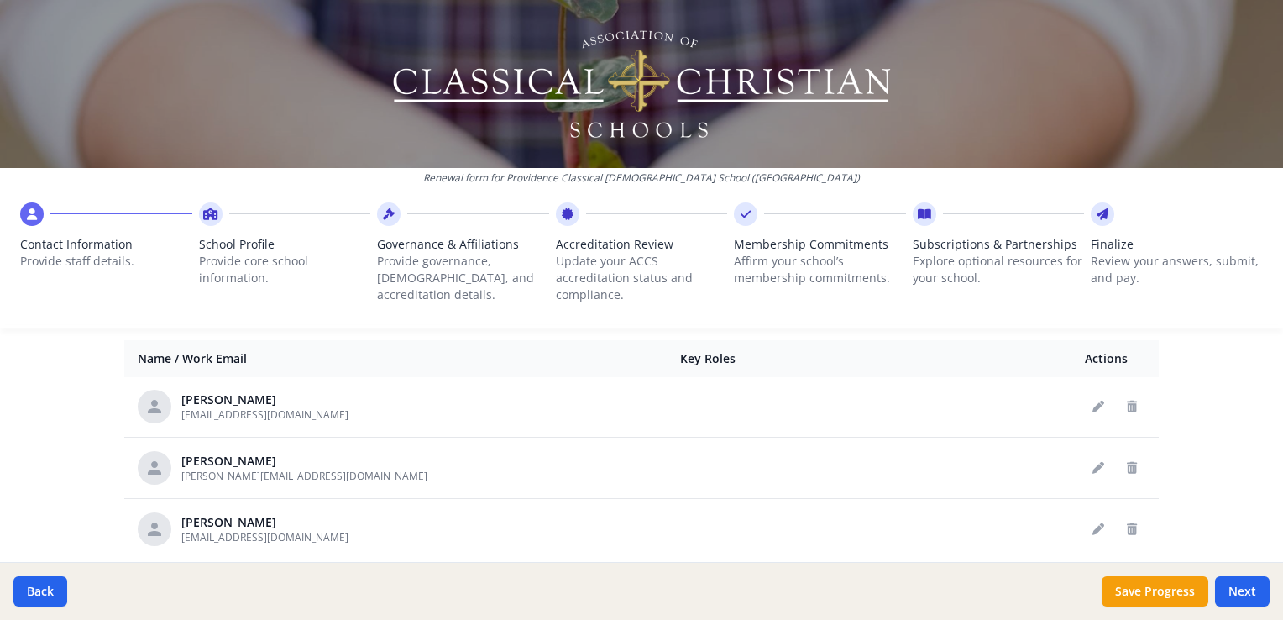
scroll to position [1716, 0]
click at [1127, 464] on icon "Delete staff" at bounding box center [1132, 470] width 10 height 12
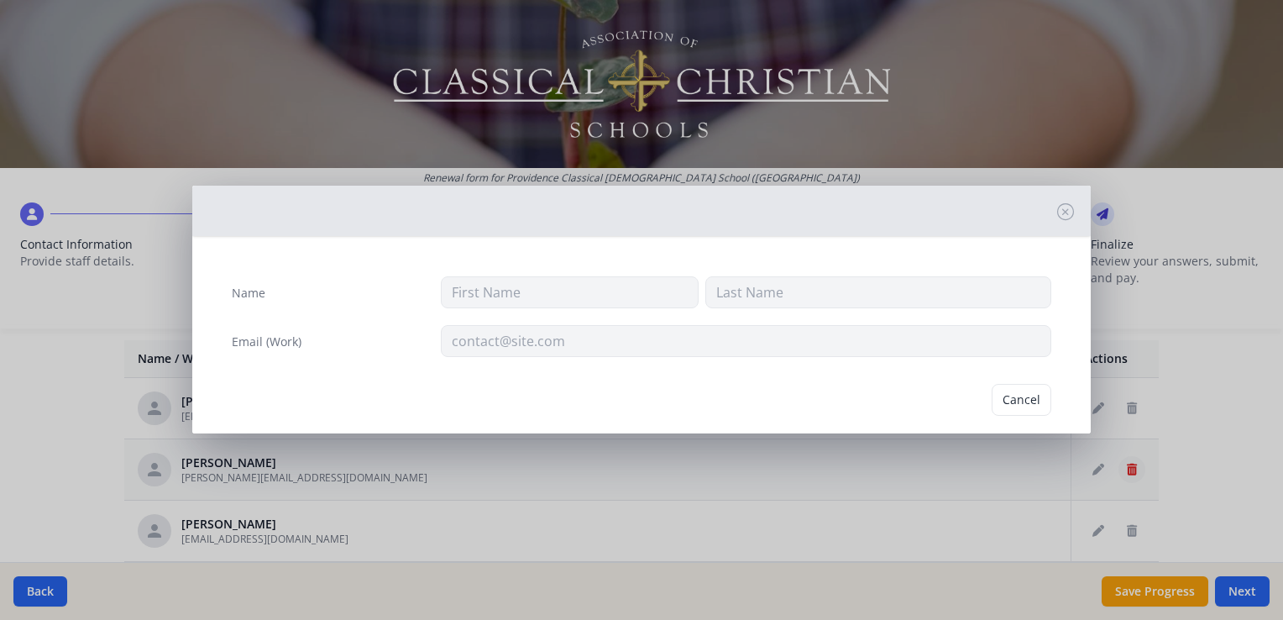
type input "Kimberly"
type input "Smith"
type input "kimberlysmith@pccs.org"
click at [1018, 413] on button "Delete" at bounding box center [1022, 400] width 58 height 32
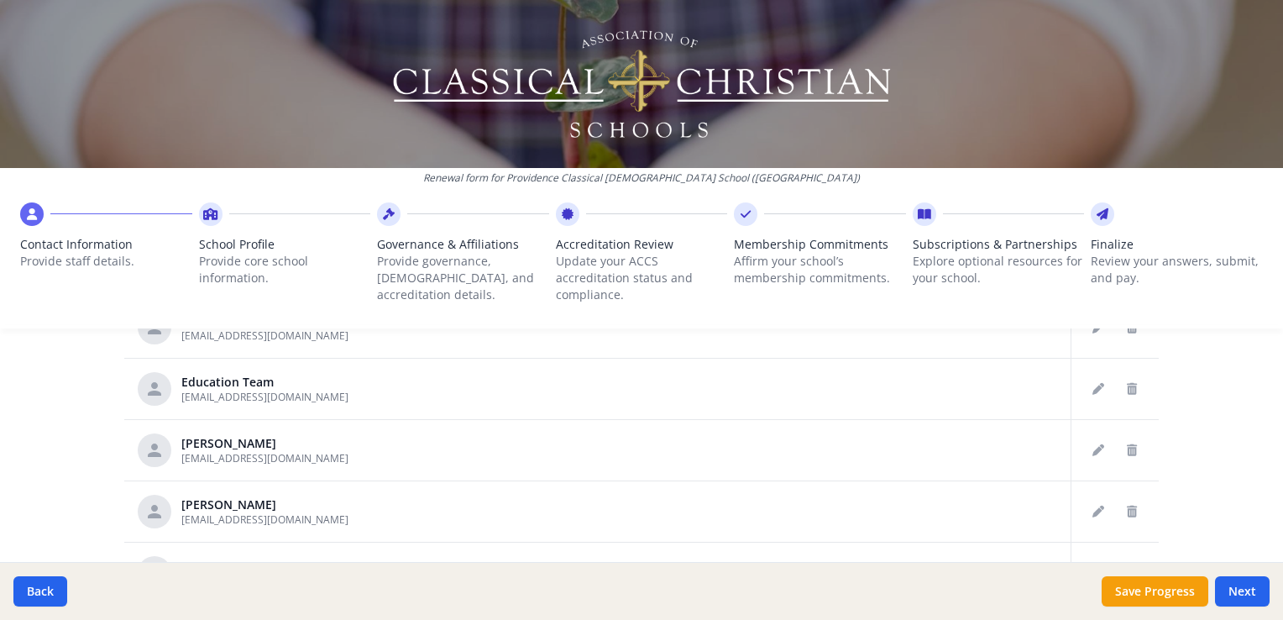
scroll to position [873, 0]
click at [1127, 443] on icon "Delete staff" at bounding box center [1132, 449] width 10 height 12
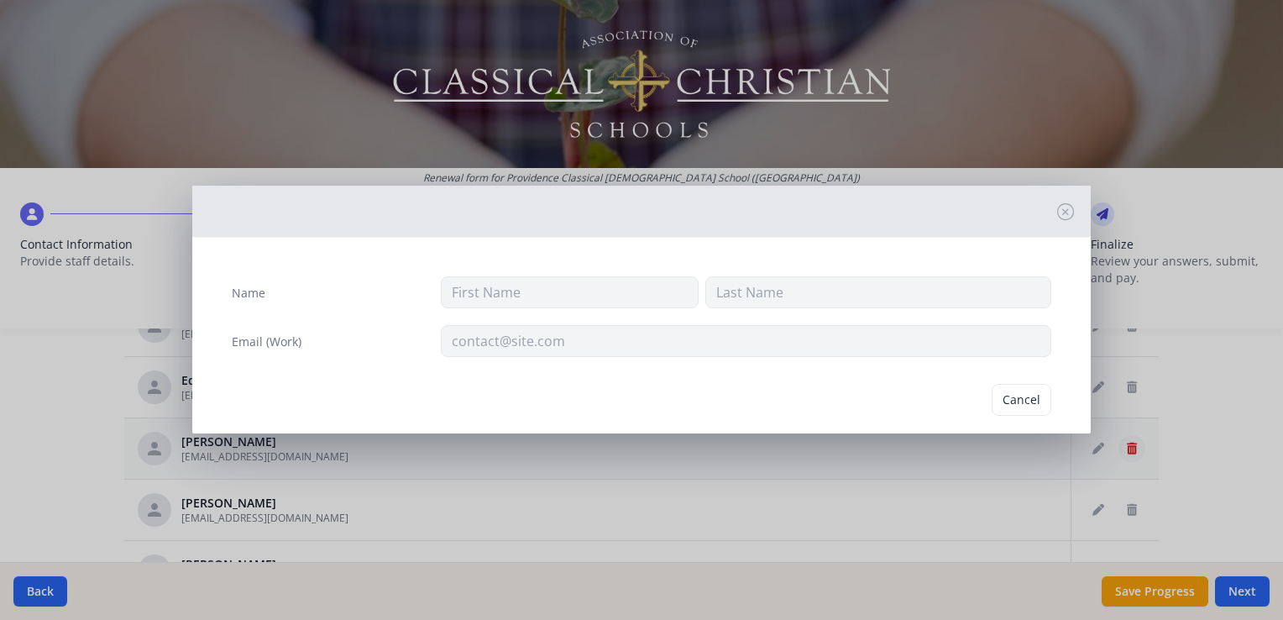
type input "Shlomit"
type input "Thompson"
type input "shlomitthompson@pccs.org"
click at [1034, 406] on button "Delete" at bounding box center [1022, 400] width 58 height 32
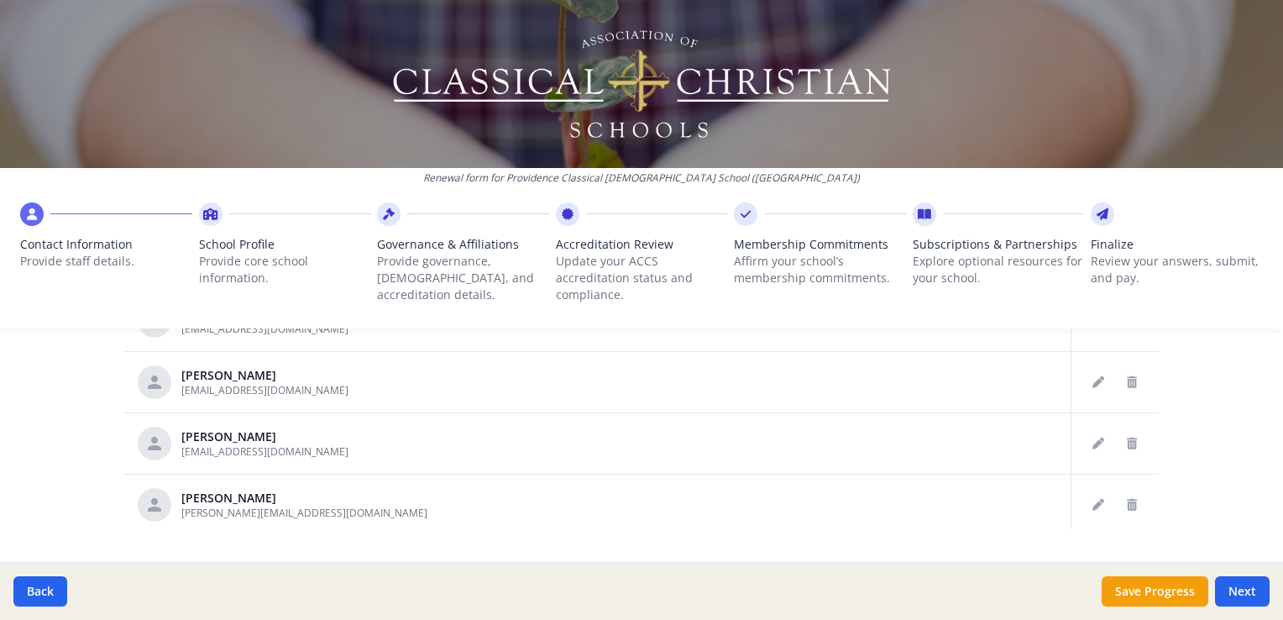
scroll to position [999, 0]
click at [1236, 586] on button "Next" at bounding box center [1242, 591] width 55 height 30
type input "(425) 774-6622"
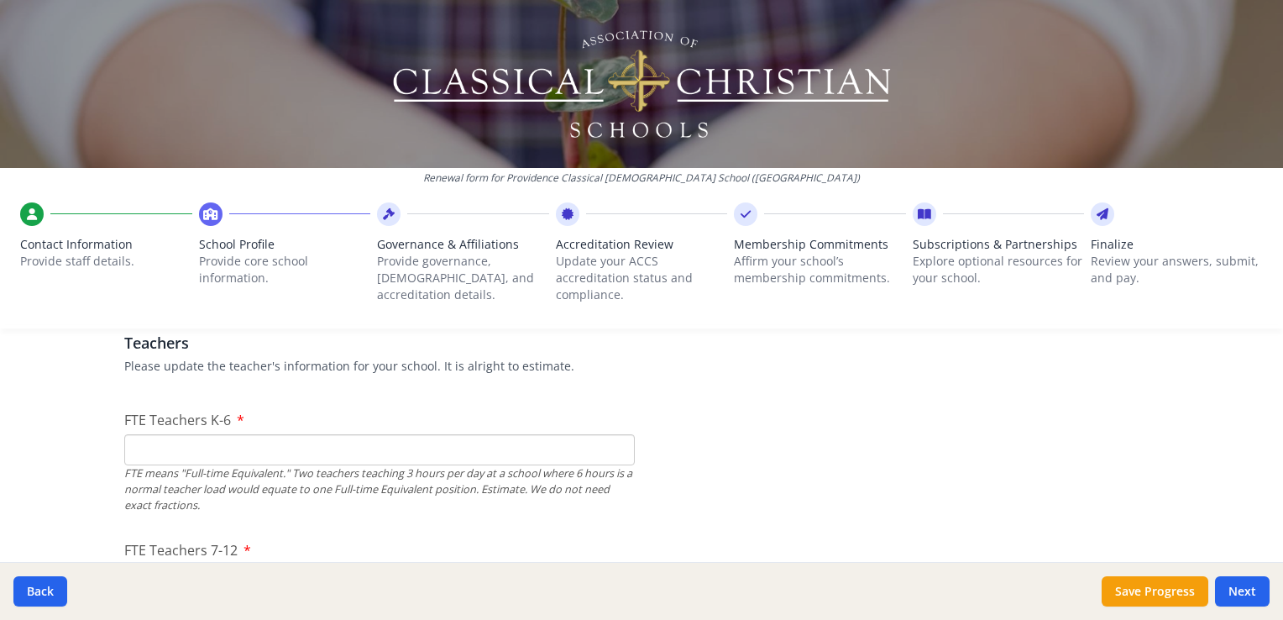
click at [487, 442] on input "FTE Teachers K-6" at bounding box center [379, 449] width 511 height 31
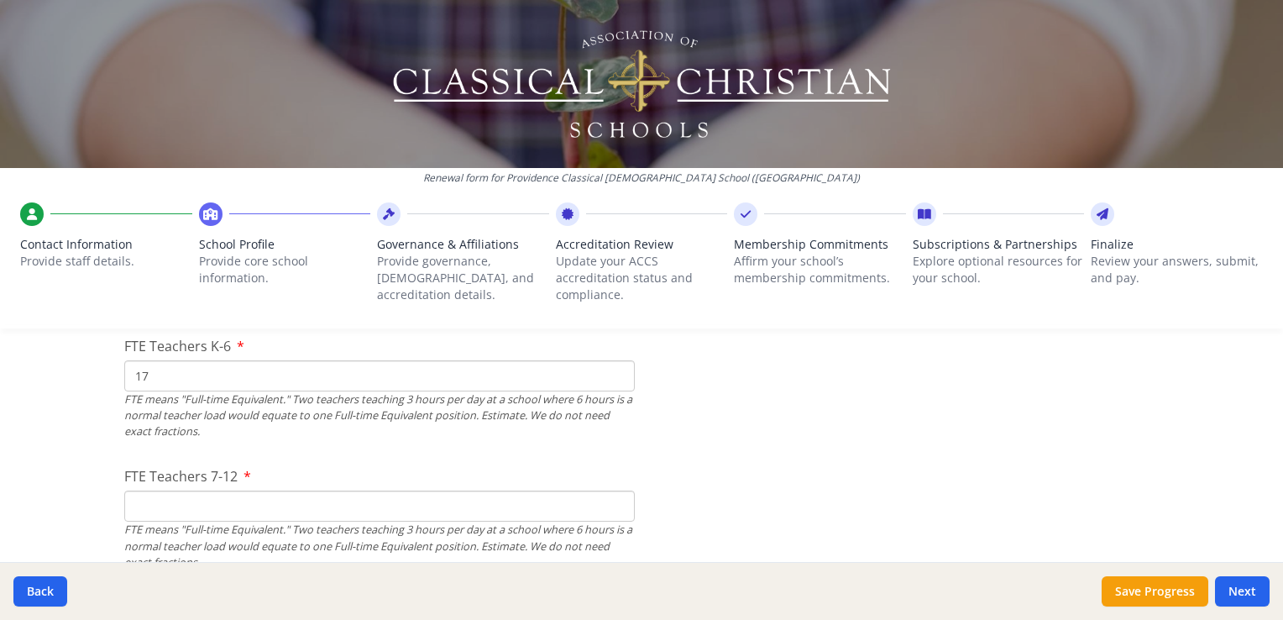
scroll to position [1076, 0]
type input "17"
click at [490, 503] on input "FTE Teachers 7-12" at bounding box center [379, 502] width 511 height 31
type input "10"
click at [205, 374] on input "17" at bounding box center [379, 372] width 511 height 31
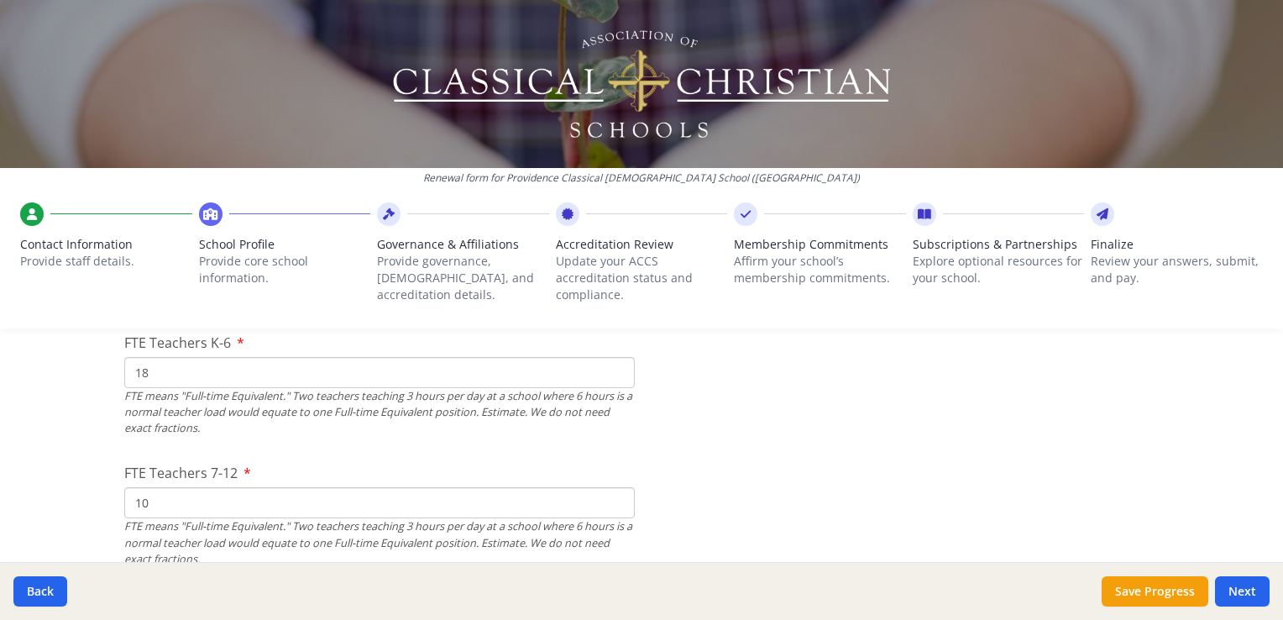
type input "18"
click at [217, 509] on input "10" at bounding box center [379, 502] width 511 height 31
click at [329, 381] on input "18" at bounding box center [379, 372] width 511 height 31
click at [193, 494] on input "10" at bounding box center [379, 502] width 511 height 31
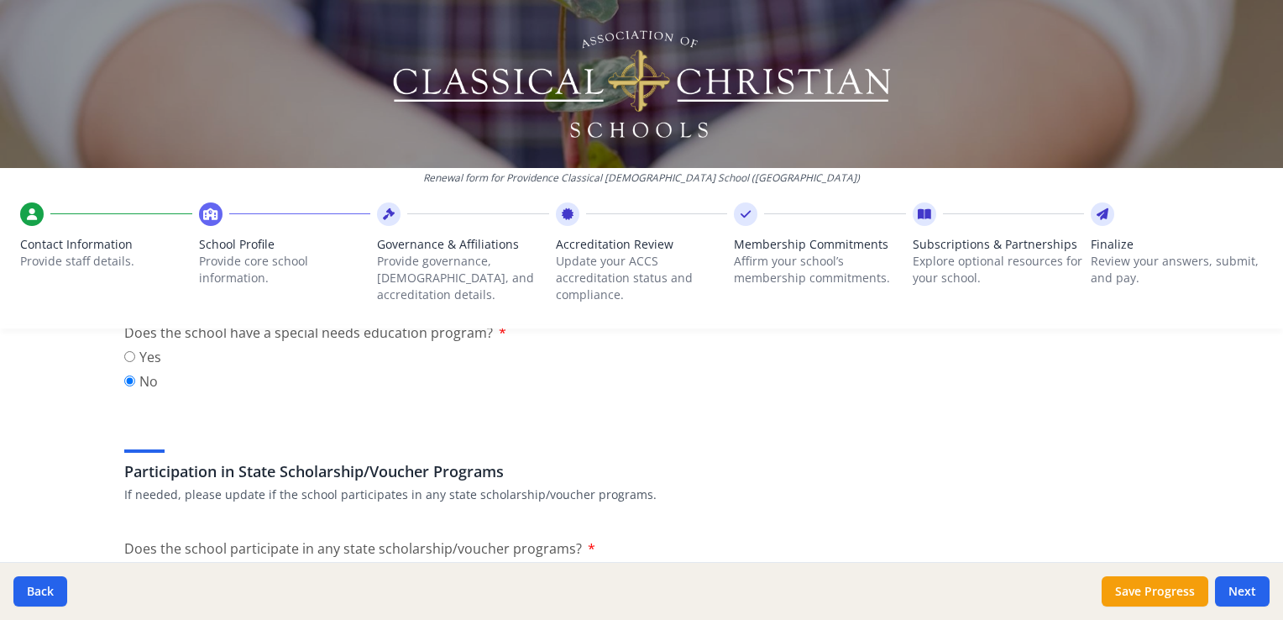
scroll to position [2044, 0]
type input "19"
click at [1142, 596] on button "Save Progress" at bounding box center [1155, 591] width 107 height 30
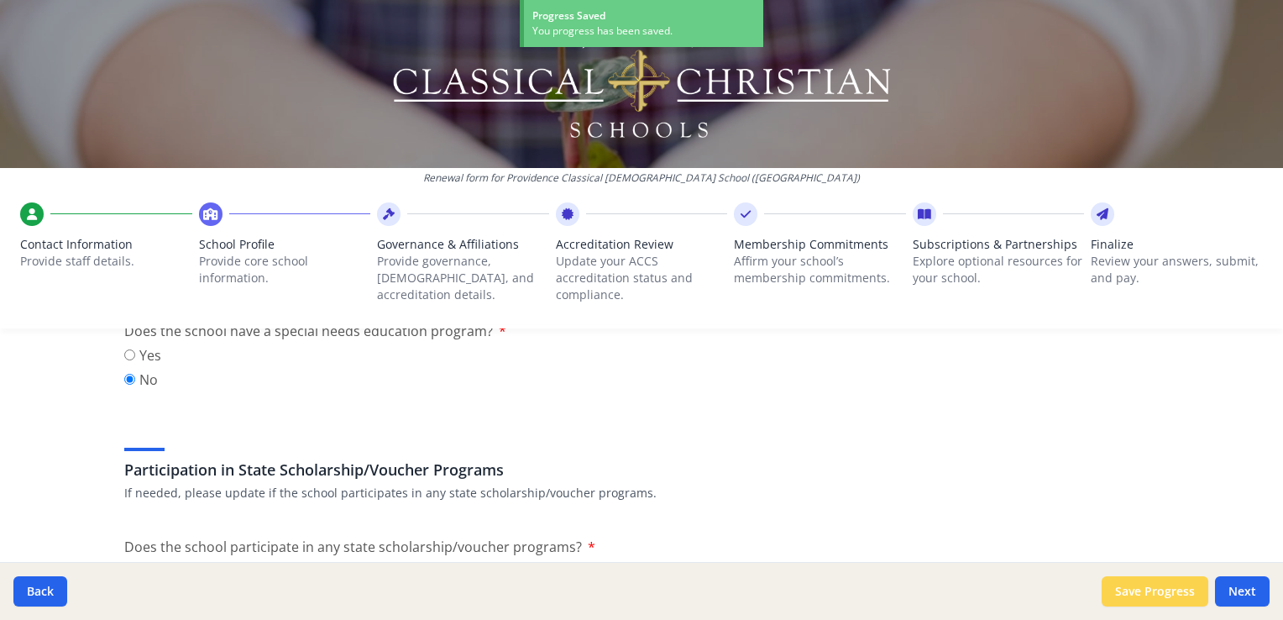
click at [1142, 596] on button "Save Progress" at bounding box center [1155, 591] width 107 height 30
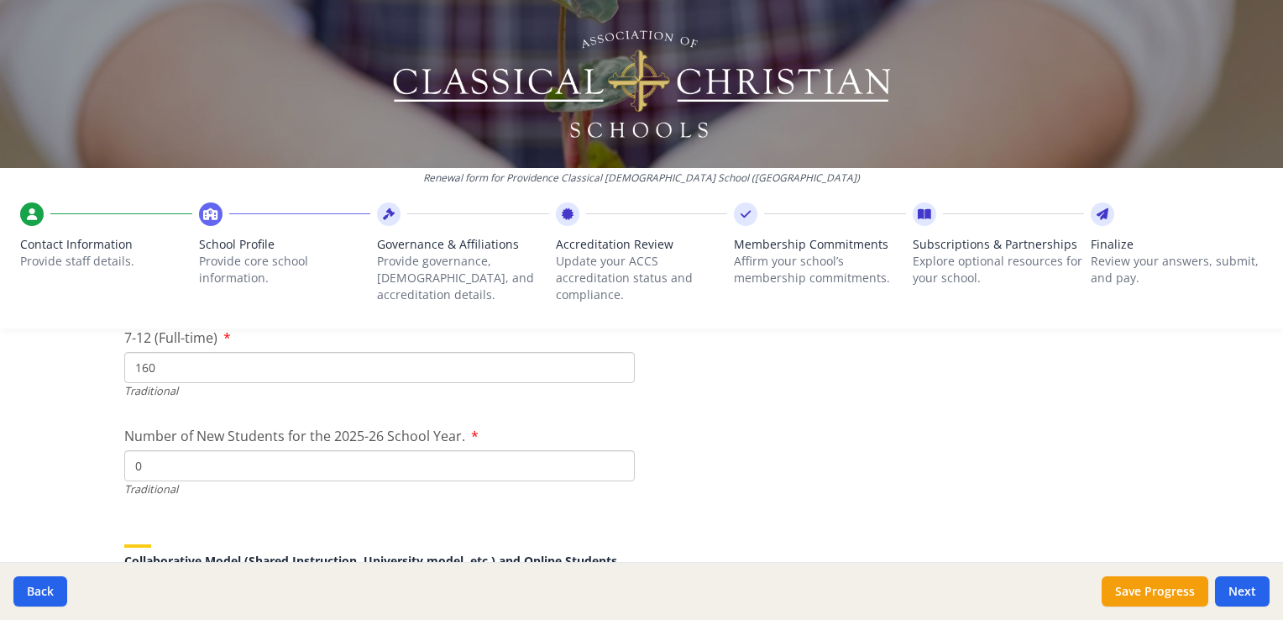
scroll to position [3737, 0]
click at [560, 459] on input "0" at bounding box center [379, 463] width 511 height 31
type input "47"
click at [1145, 600] on button "Save Progress" at bounding box center [1155, 591] width 107 height 30
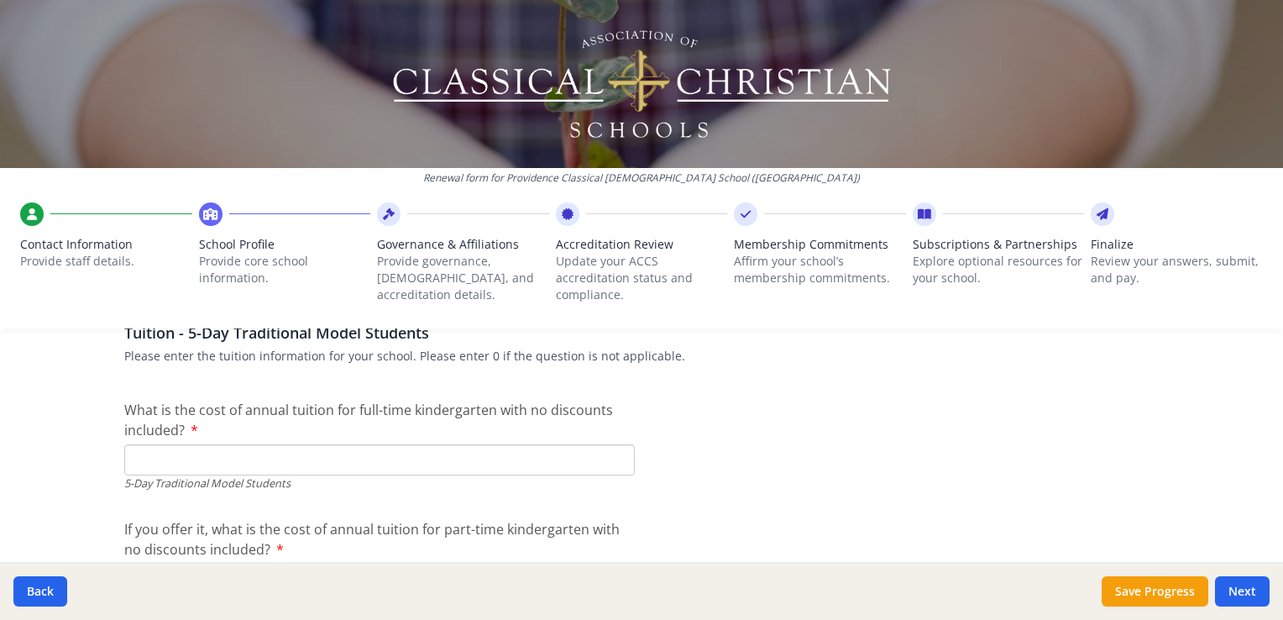
scroll to position [4370, 0]
click at [579, 476] on div "5-Day Traditional Model Students" at bounding box center [379, 482] width 511 height 16
click at [564, 461] on input "What is the cost of annual tuition for full-time kindergarten with no discounts…" at bounding box center [379, 458] width 511 height 31
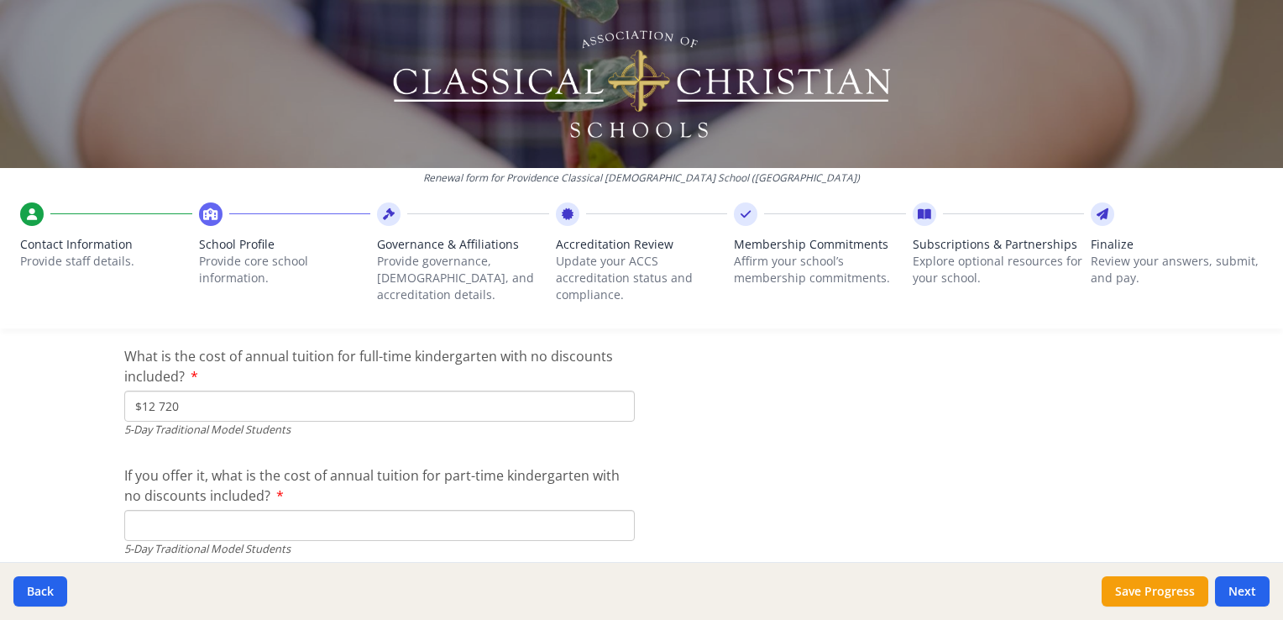
scroll to position [4418, 0]
type input "$15 820"
click at [407, 527] on input "If you offer it, what is the cost of annual tuition for part-time kindergarten …" at bounding box center [379, 529] width 511 height 31
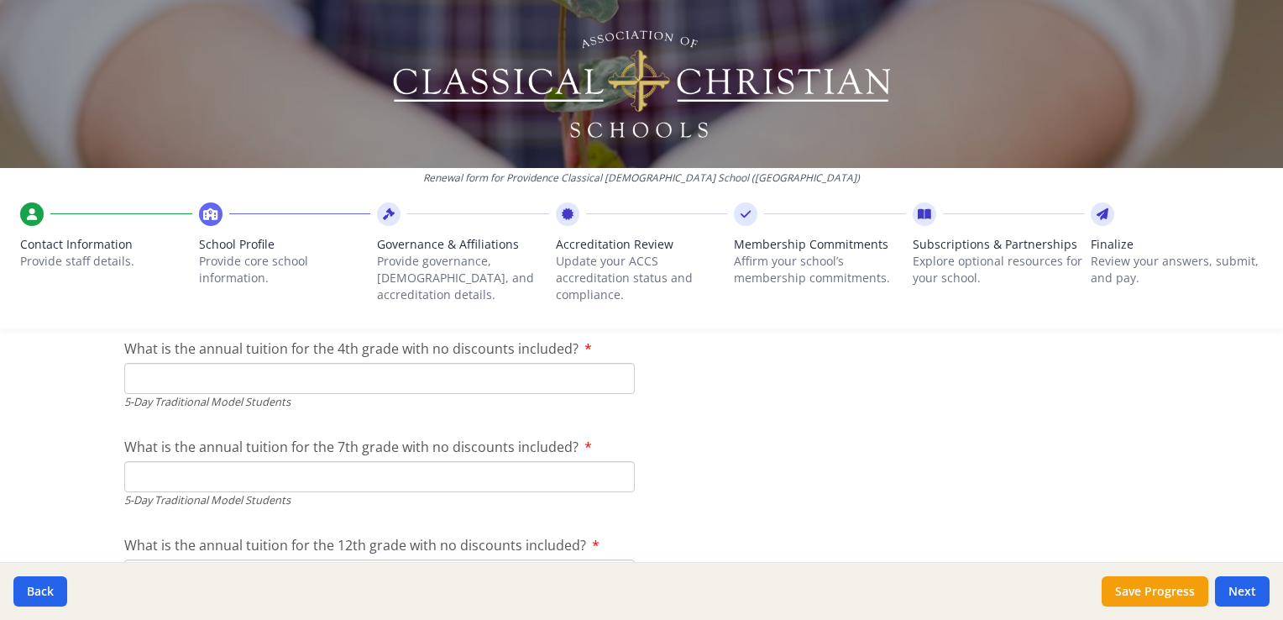
scroll to position [4667, 0]
type input "$12 720"
click at [490, 379] on input "What is the annual tuition for the 4th grade with no discounts included?" at bounding box center [379, 379] width 511 height 31
type input "$15 820"
click at [516, 474] on input "What is the annual tuition for the 7th grade with no discounts included?" at bounding box center [379, 477] width 511 height 31
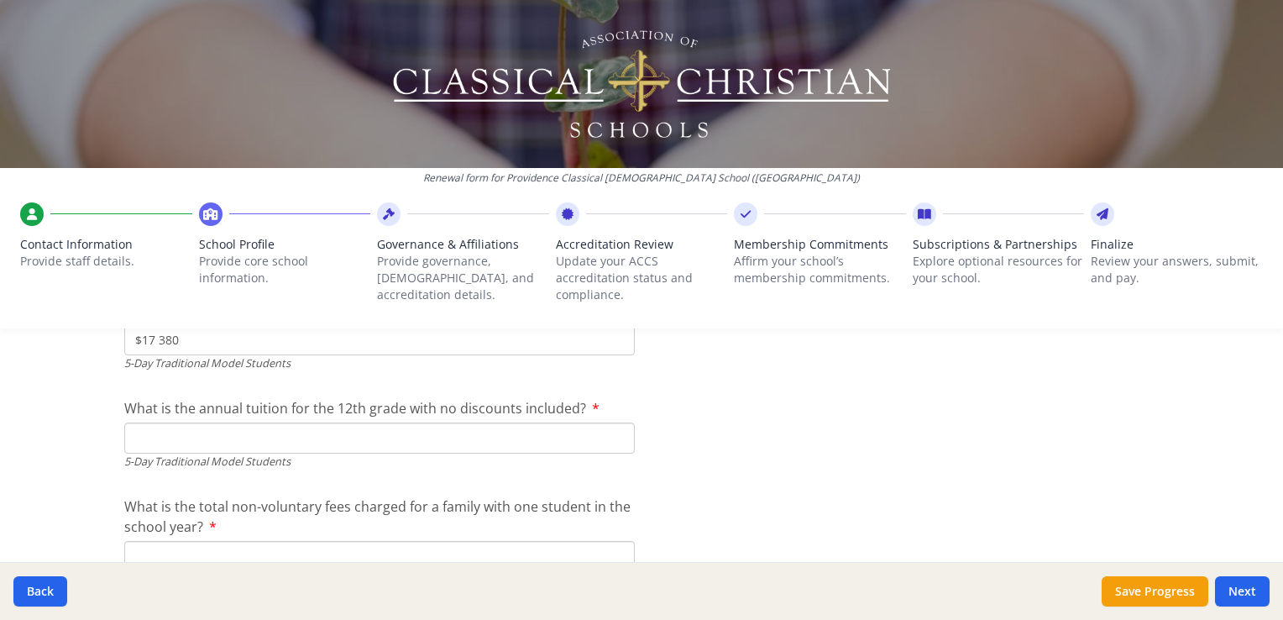
scroll to position [4805, 0]
type input "$17 380"
click at [494, 441] on input "What is the annual tuition for the 12th grade with no discounts included?" at bounding box center [379, 437] width 511 height 31
type input "$17 380"
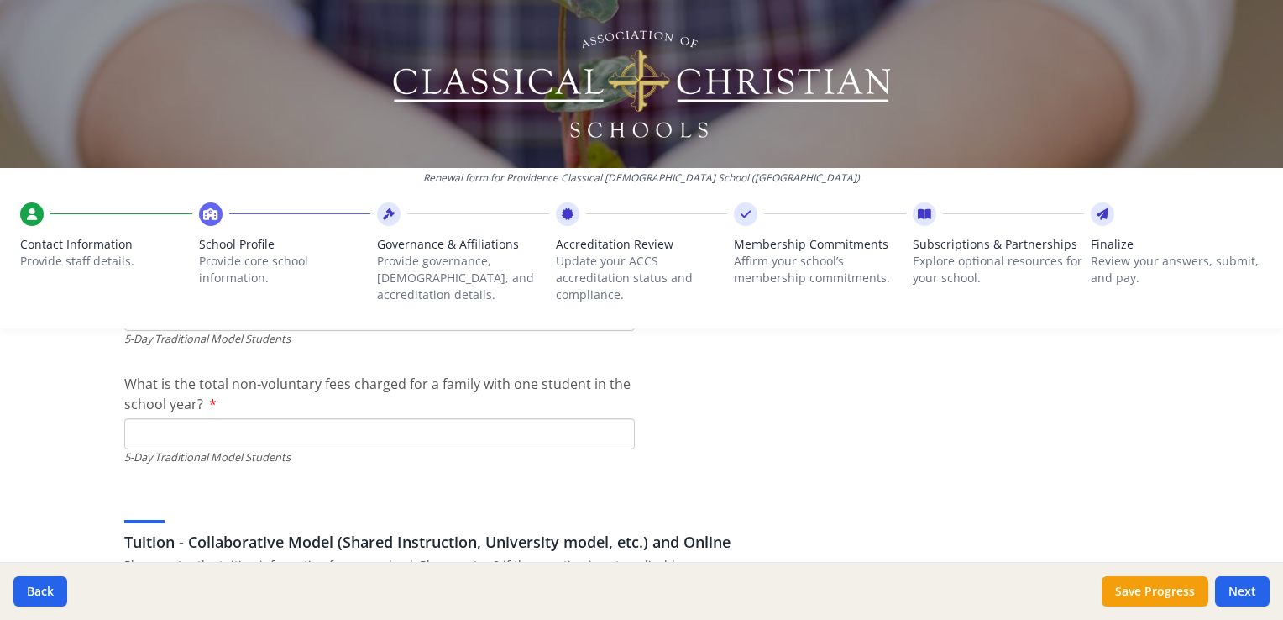
scroll to position [4929, 0]
click at [561, 418] on input "What is the total non-voluntary fees charged for a family with one student in t…" at bounding box center [379, 431] width 511 height 31
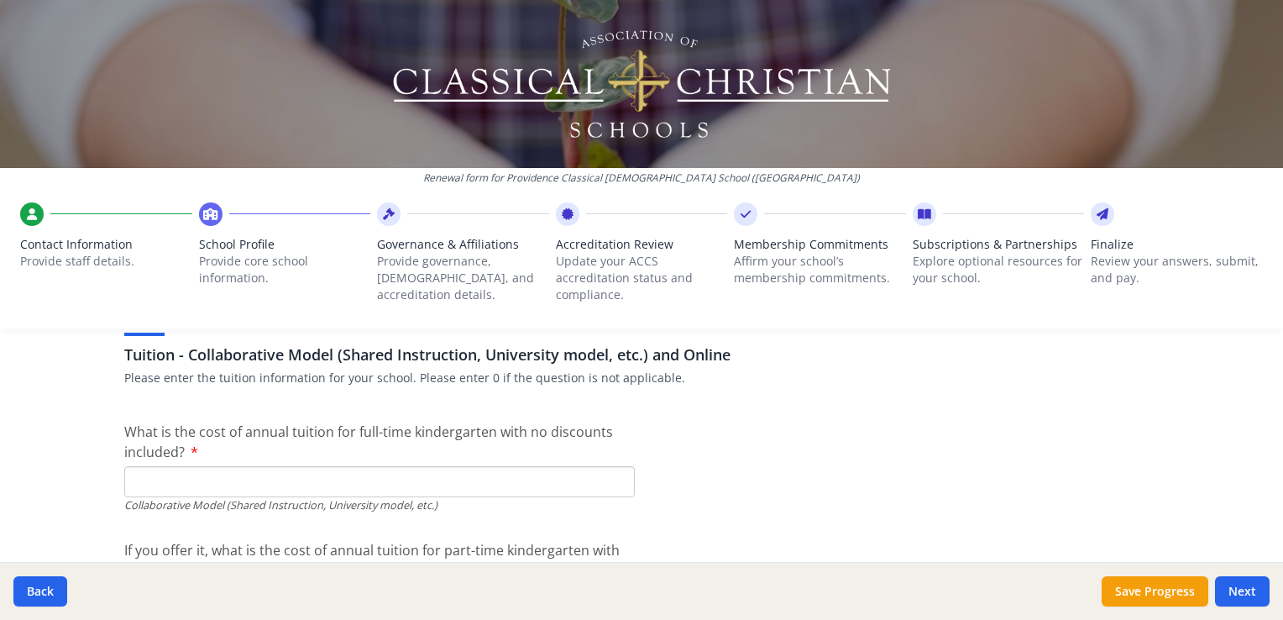
scroll to position [5114, 0]
type input "$1 100"
type input "$0"
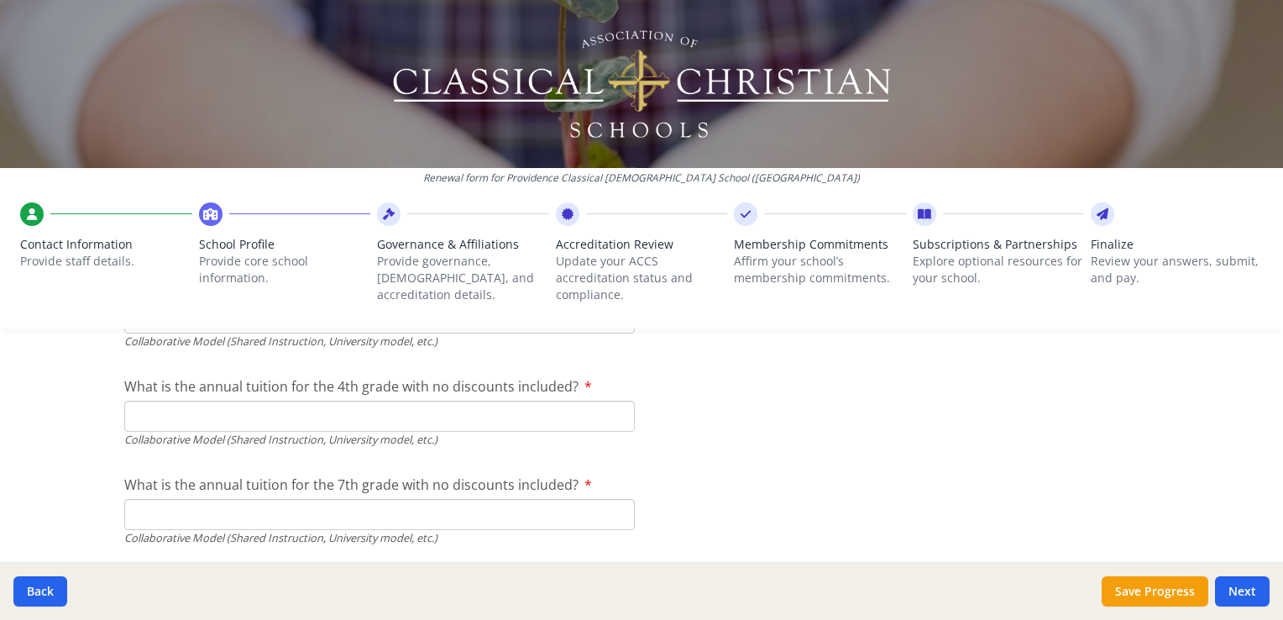
scroll to position [5398, 0]
type input "$0"
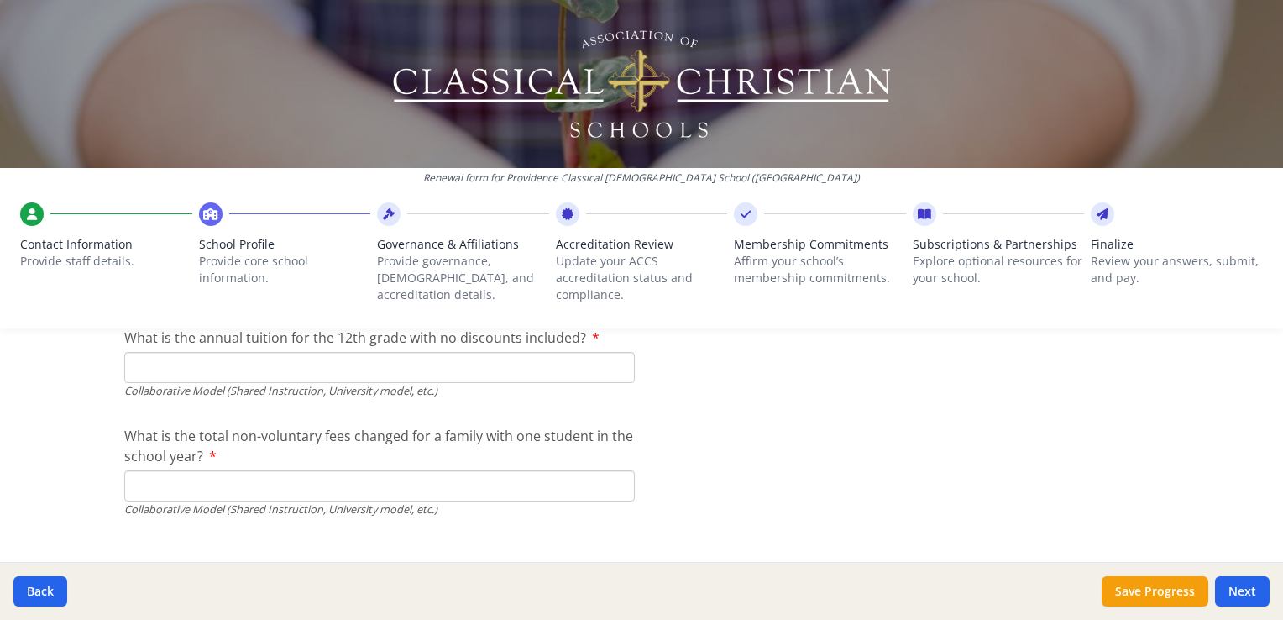
scroll to position [5644, 0]
type input "$0"
click at [591, 343] on div "What is the annual tuition for the 12th grade with no discounts included? Colla…" at bounding box center [379, 360] width 511 height 71
type input "$0"
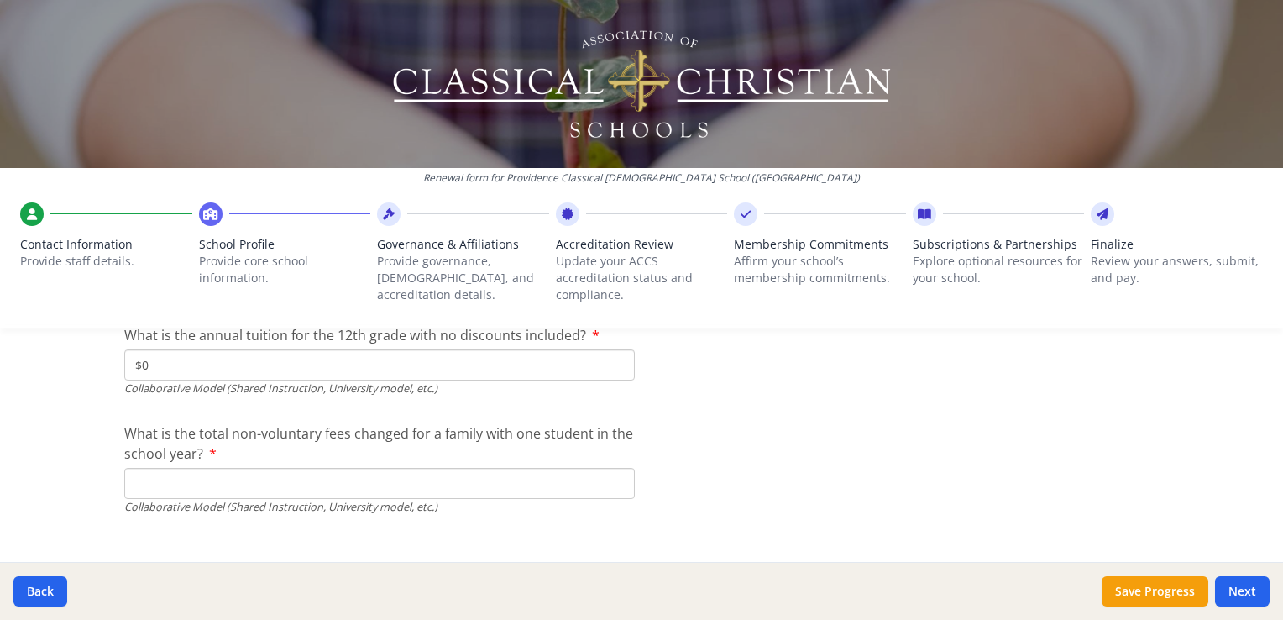
click at [603, 491] on input "What is the total non-voluntary fees changed for a family with one student in t…" at bounding box center [379, 483] width 511 height 31
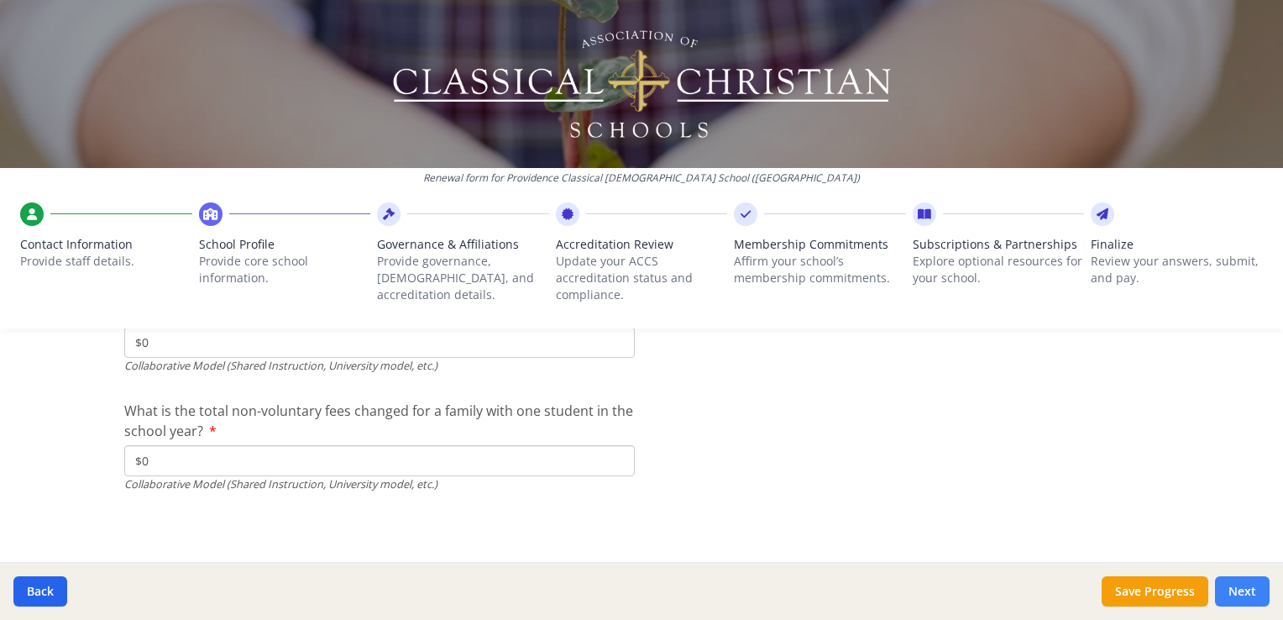
type input "$0"
click at [1243, 589] on button "Next" at bounding box center [1242, 591] width 55 height 30
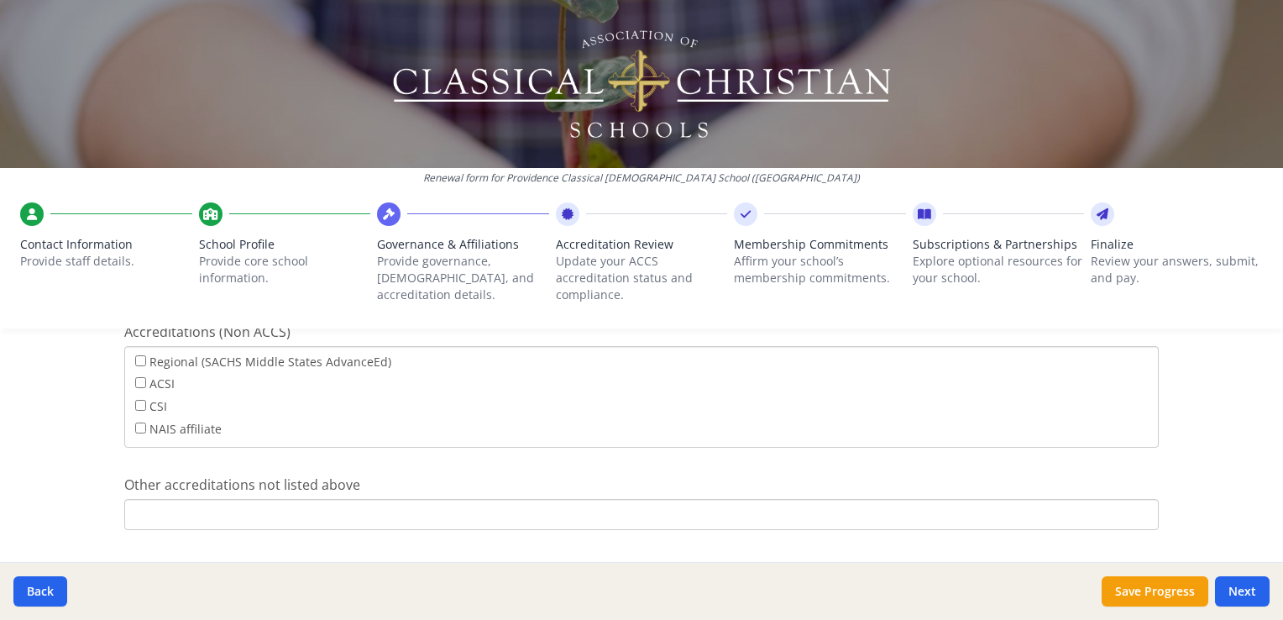
scroll to position [746, 0]
click at [273, 526] on input "Other accreditations not listed above" at bounding box center [641, 514] width 1034 height 31
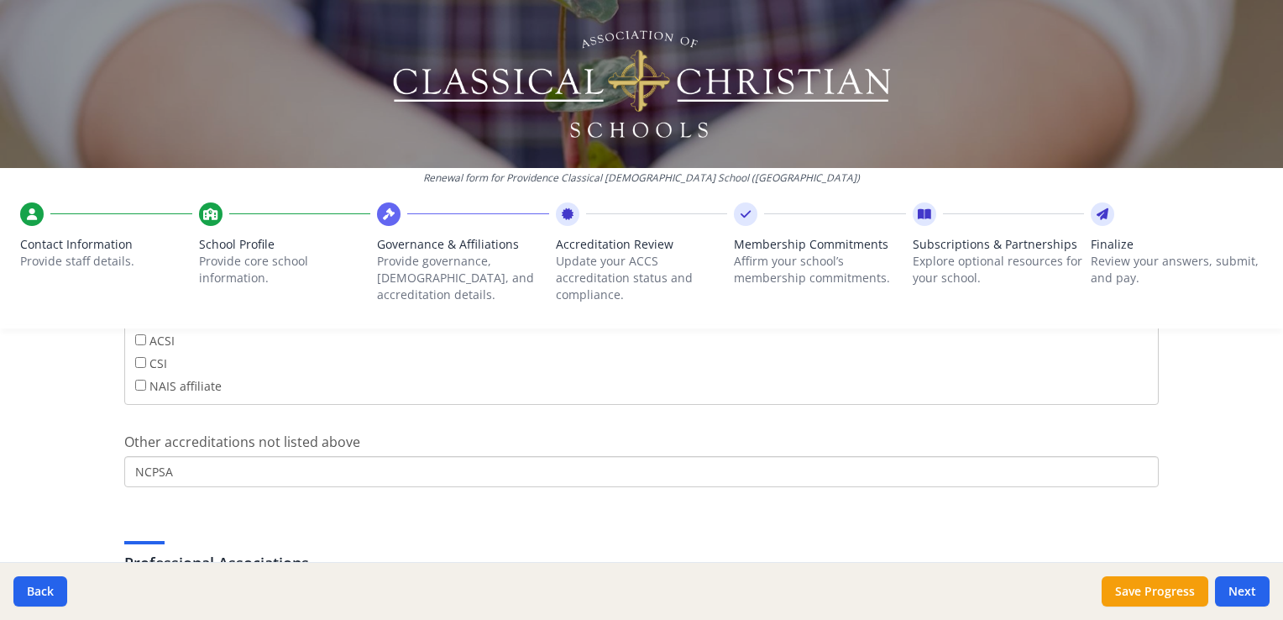
scroll to position [788, 0]
type input "N"
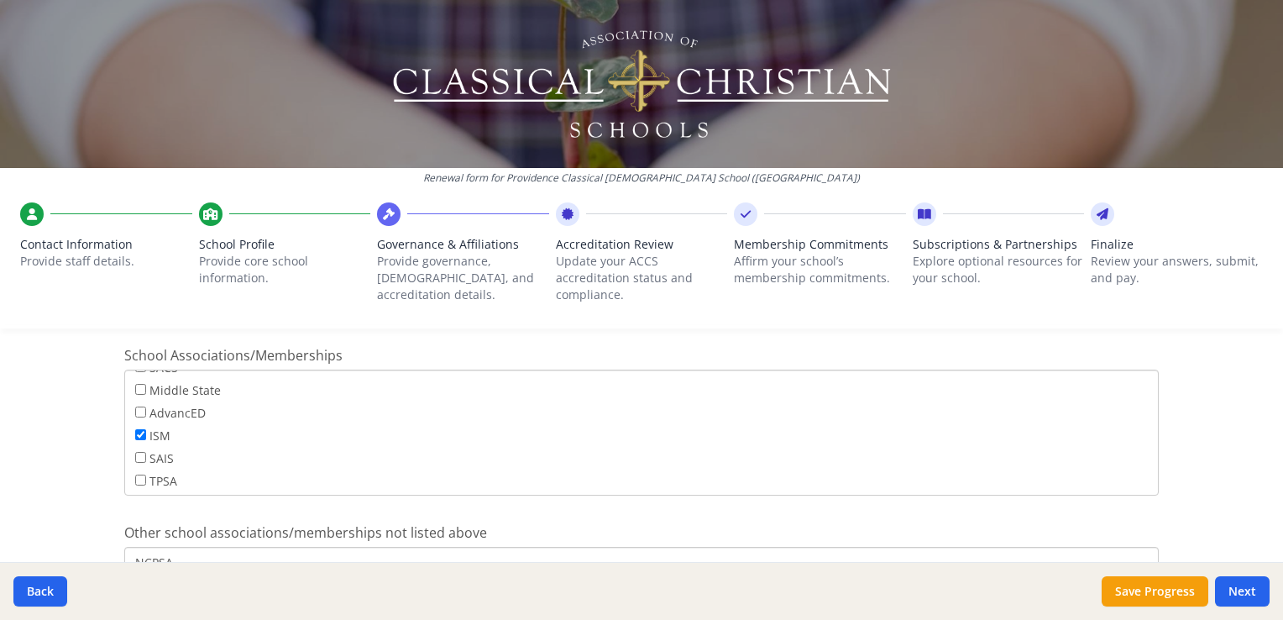
scroll to position [1159, 0]
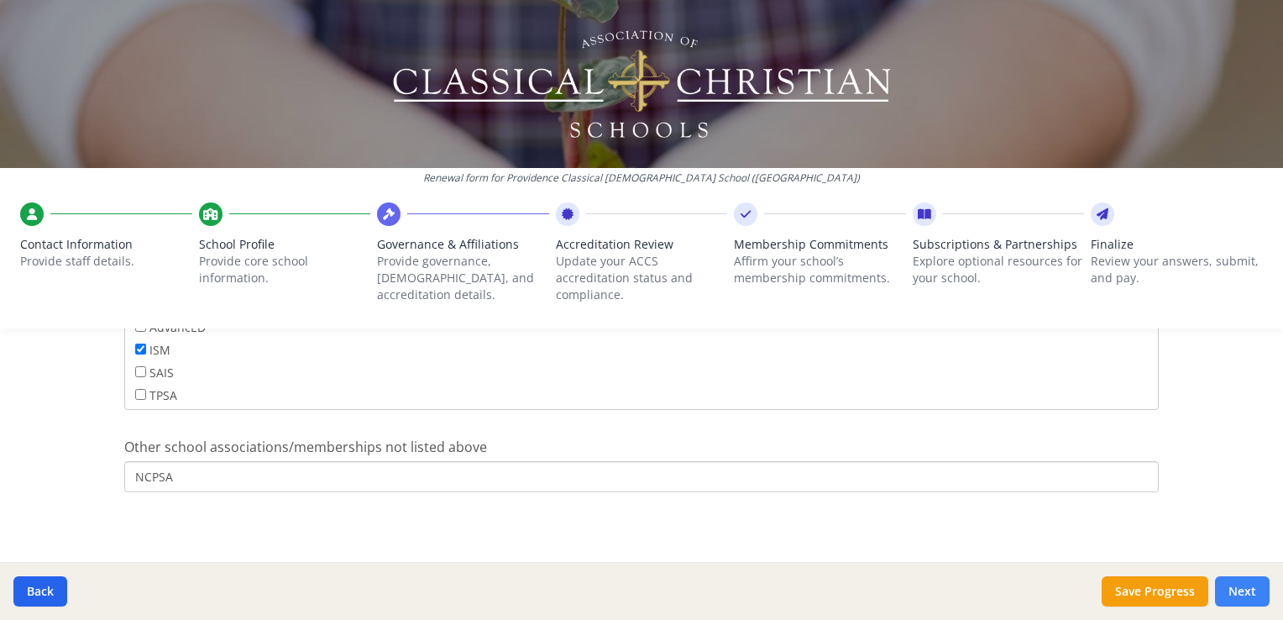
click at [1241, 593] on button "Next" at bounding box center [1242, 591] width 55 height 30
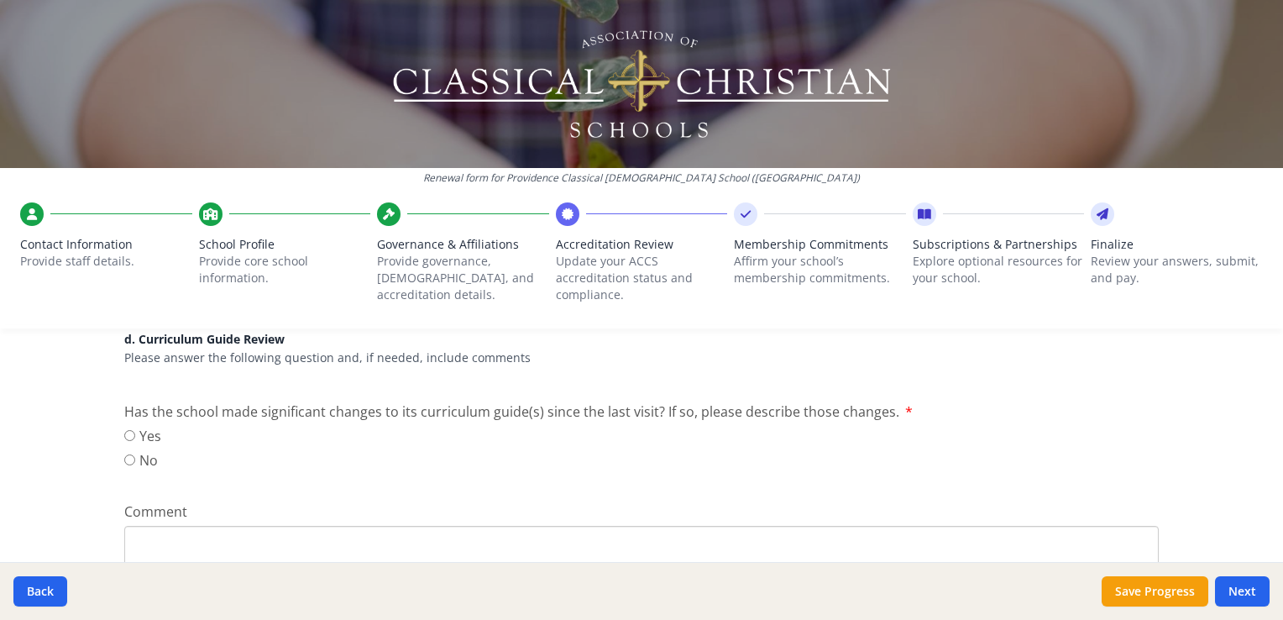
scroll to position [1205, 0]
click at [125, 462] on label "No" at bounding box center [142, 458] width 37 height 20
click at [125, 462] on input "No" at bounding box center [129, 457] width 11 height 11
radio input "true"
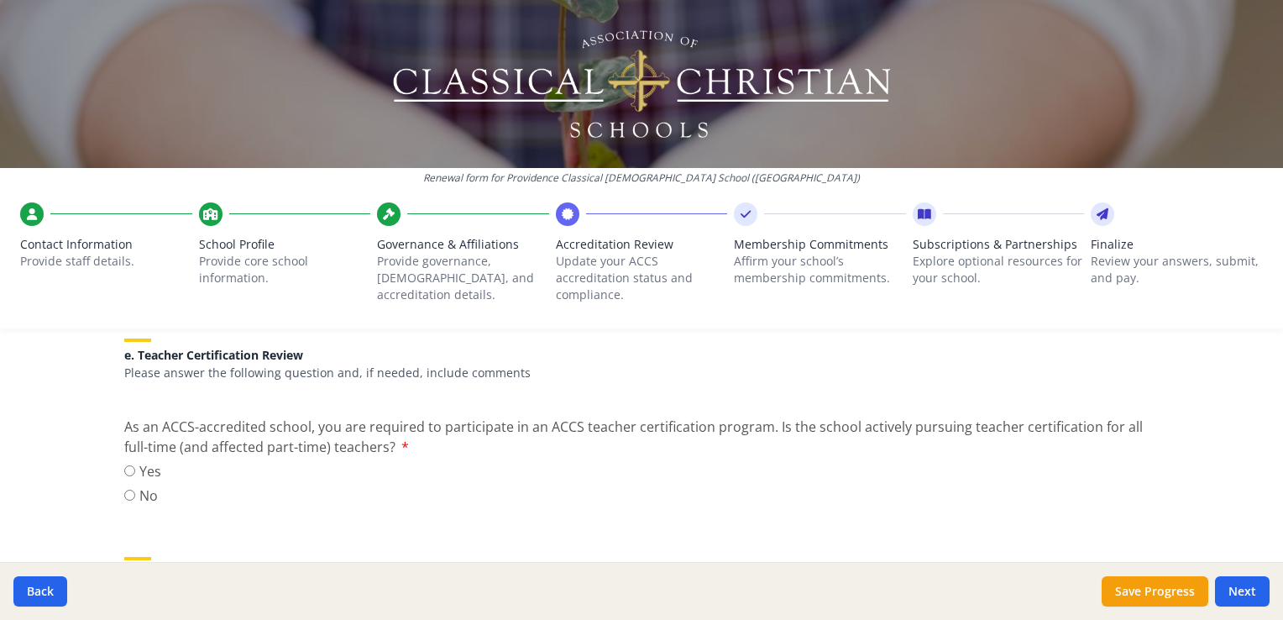
scroll to position [1498, 0]
click at [124, 462] on label "Yes" at bounding box center [142, 471] width 37 height 20
click at [124, 465] on input "Yes" at bounding box center [129, 470] width 11 height 11
radio input "true"
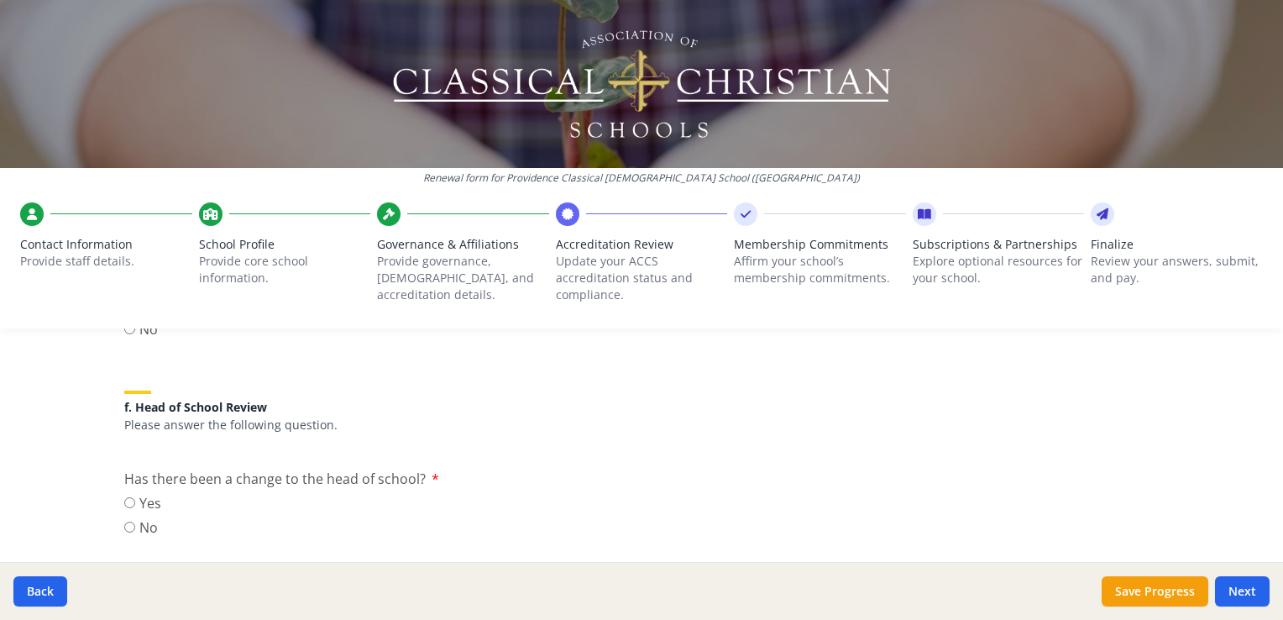
scroll to position [1668, 0]
click at [124, 520] on input "No" at bounding box center [129, 522] width 11 height 11
radio input "true"
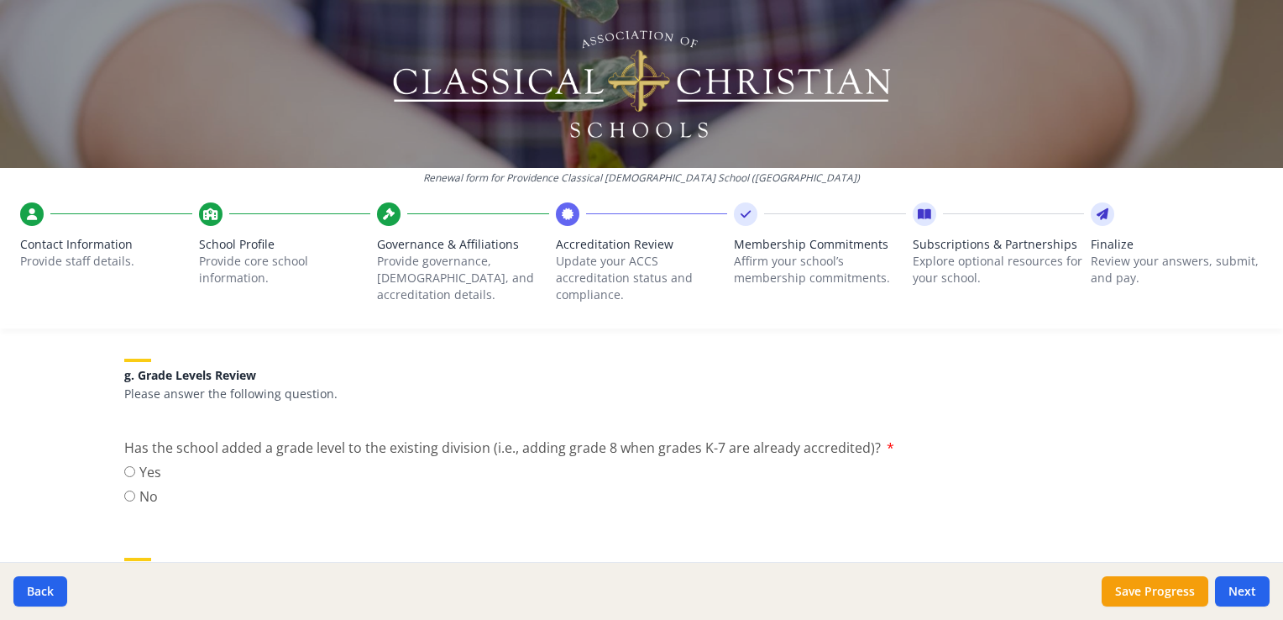
scroll to position [1920, 0]
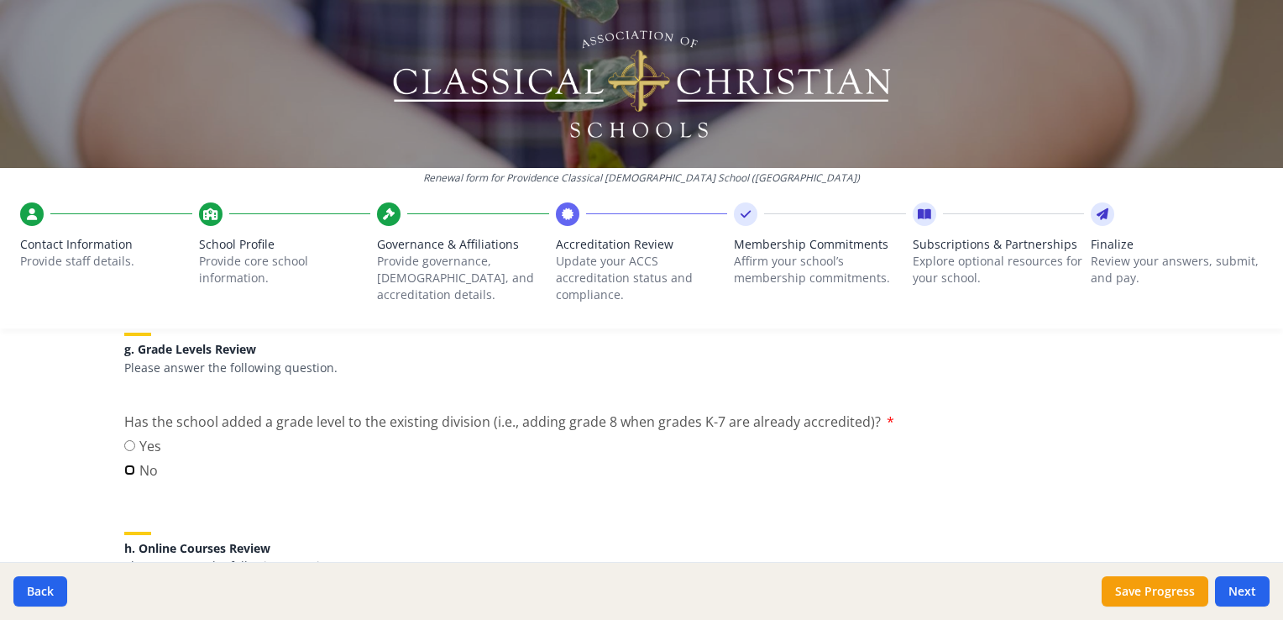
click at [124, 465] on input "No" at bounding box center [129, 469] width 11 height 11
radio input "true"
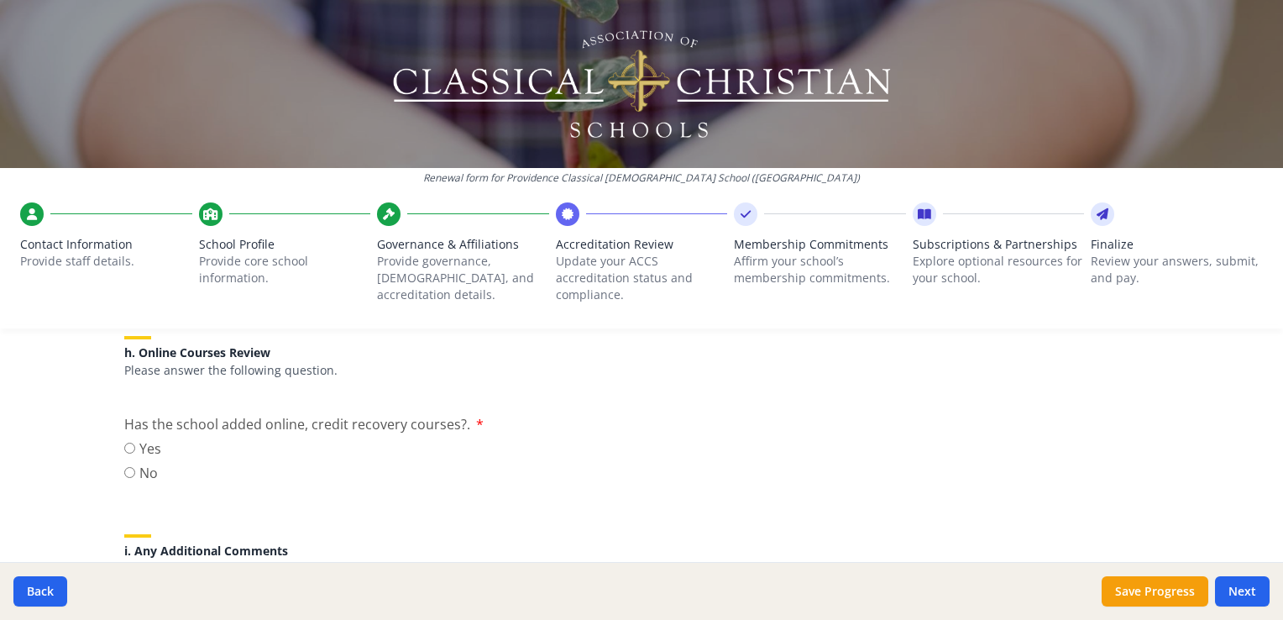
scroll to position [2119, 0]
click at [124, 465] on input "No" at bounding box center [129, 469] width 11 height 11
radio input "true"
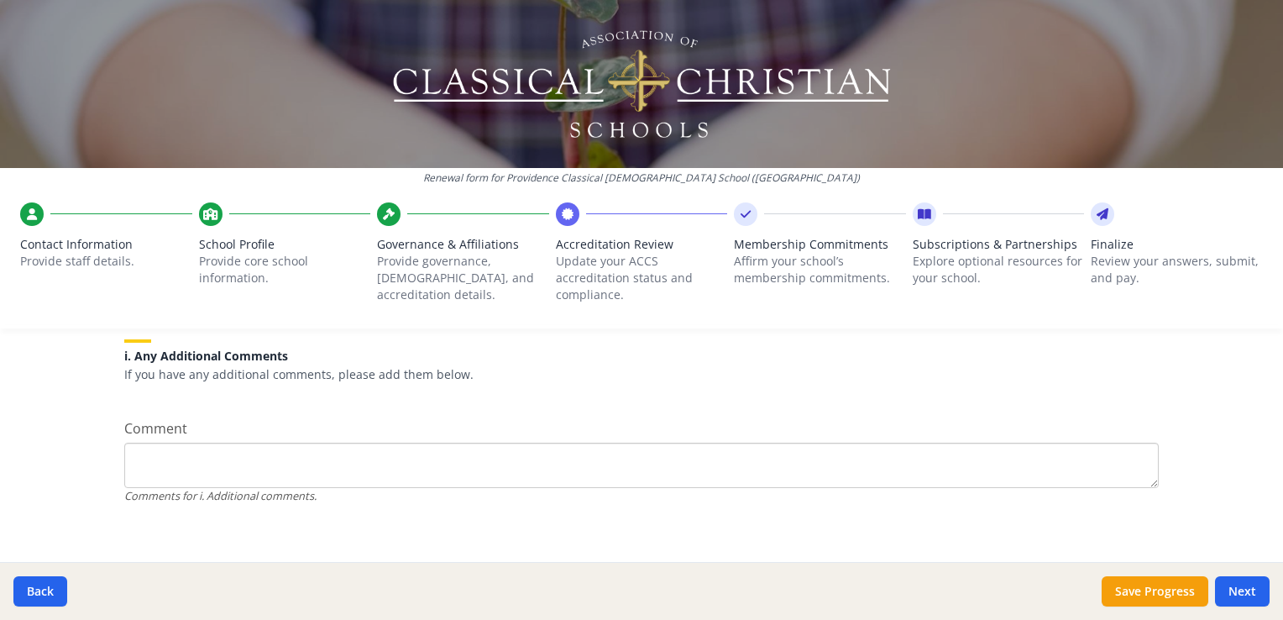
scroll to position [2321, 0]
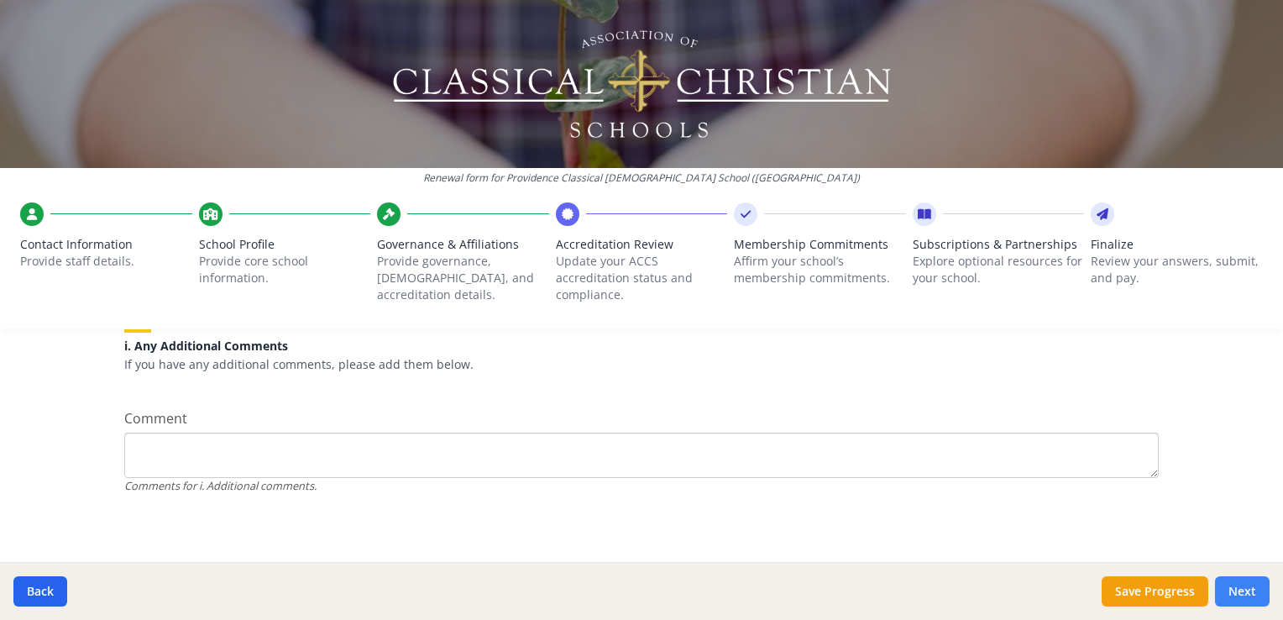
click at [1239, 589] on button "Next" at bounding box center [1242, 591] width 55 height 30
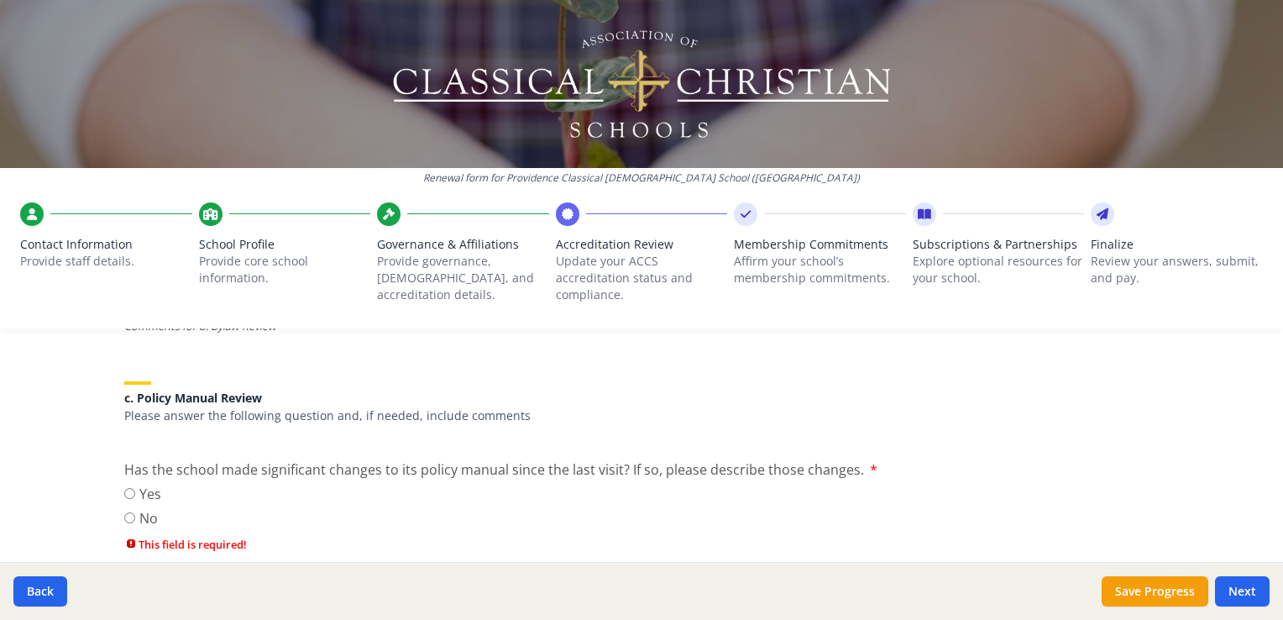
scroll to position [889, 0]
click at [125, 518] on input "No" at bounding box center [129, 518] width 11 height 11
radio input "true"
click at [1247, 589] on button "Next" at bounding box center [1242, 591] width 55 height 30
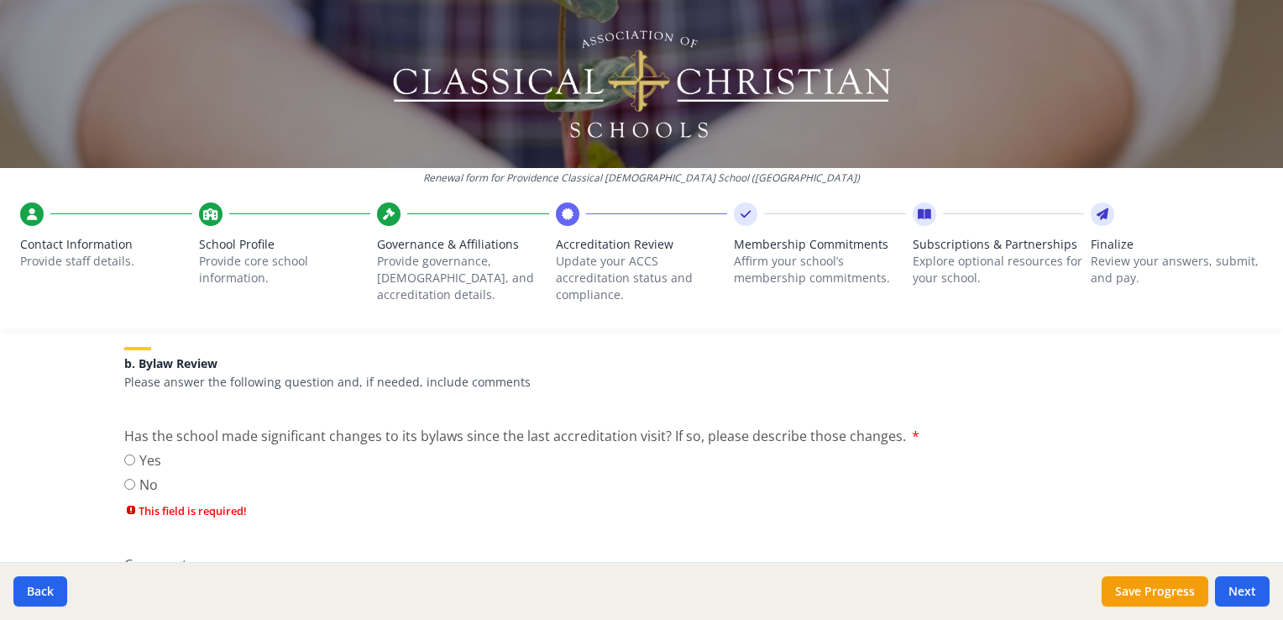
scroll to position [587, 0]
click at [124, 476] on input "No" at bounding box center [129, 481] width 11 height 11
radio input "true"
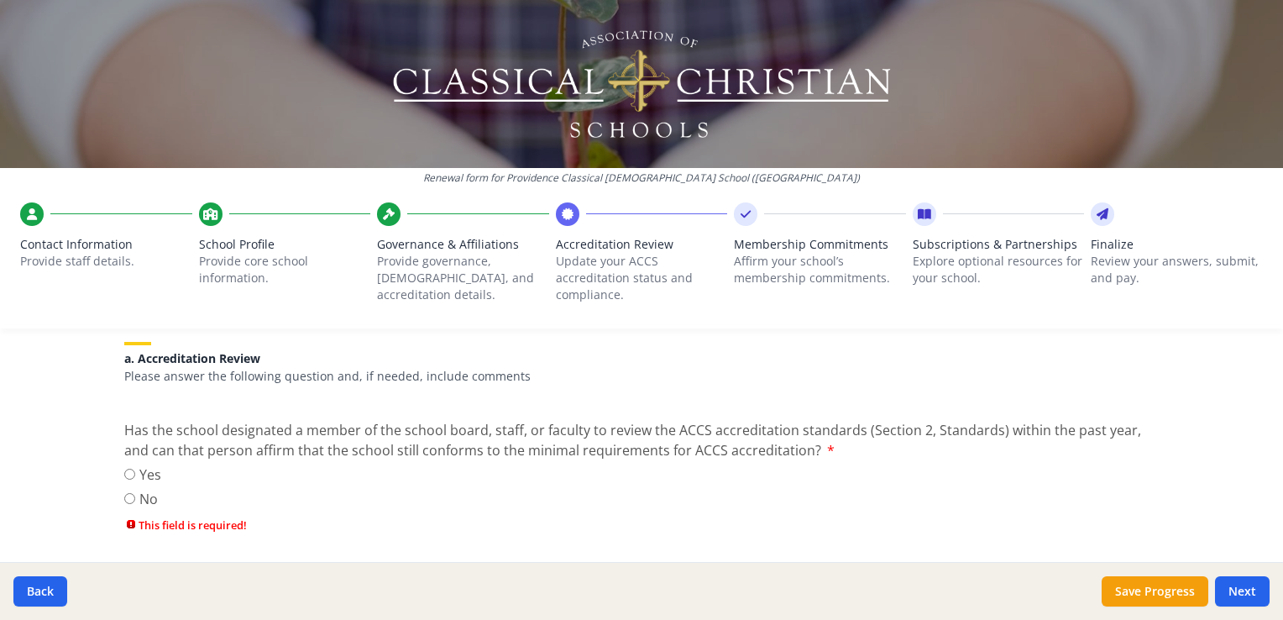
scroll to position [230, 0]
click at [125, 475] on input "Yes" at bounding box center [129, 474] width 11 height 11
radio input "true"
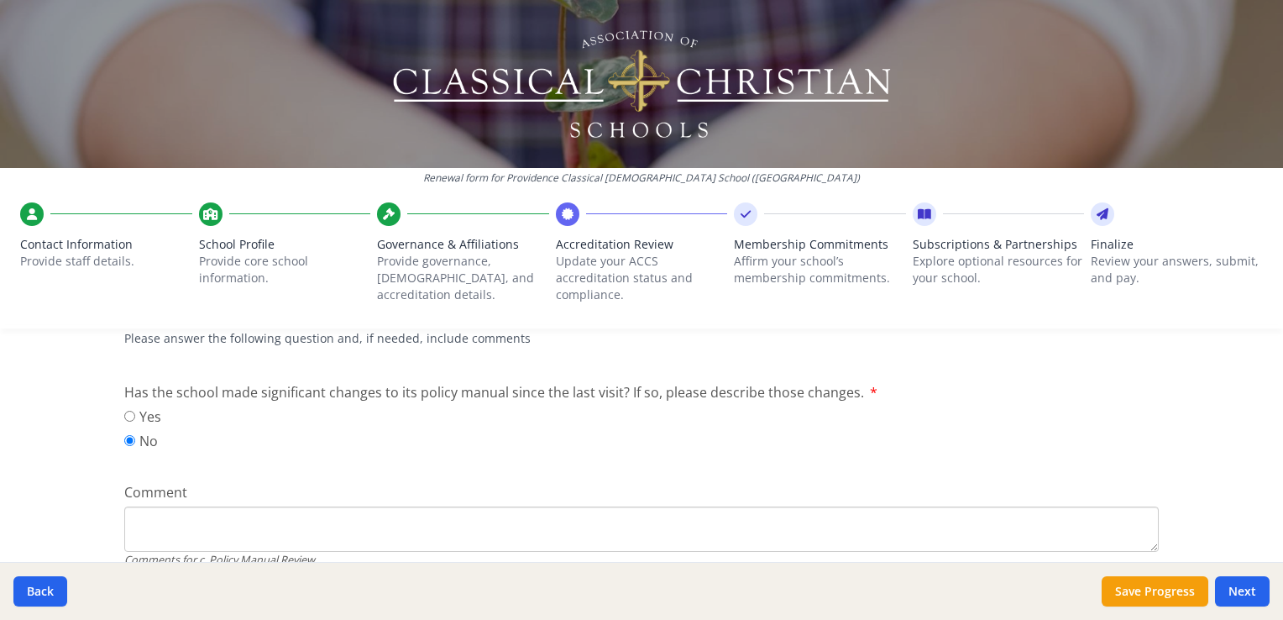
scroll to position [909, 0]
click at [1239, 589] on button "Next" at bounding box center [1242, 591] width 55 height 30
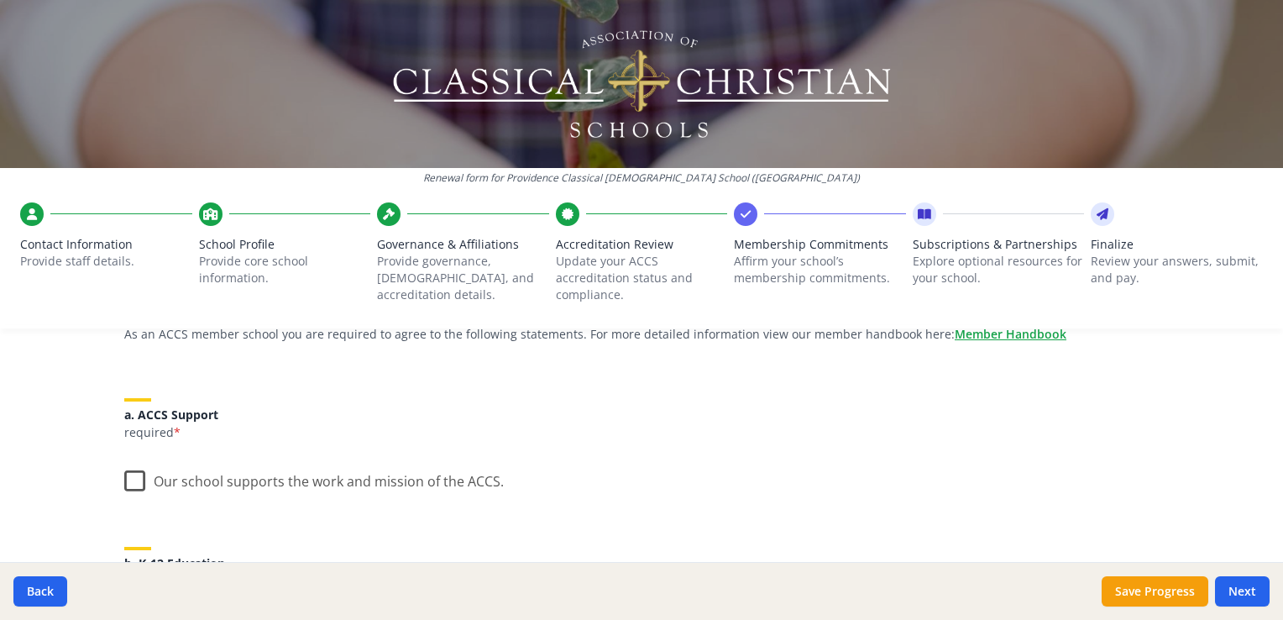
scroll to position [165, 0]
click at [131, 478] on label "Our school supports the work and mission of the ACCS." at bounding box center [314, 473] width 380 height 36
click at [0, 0] on input "Our school supports the work and mission of the ACCS." at bounding box center [0, 0] width 0 height 0
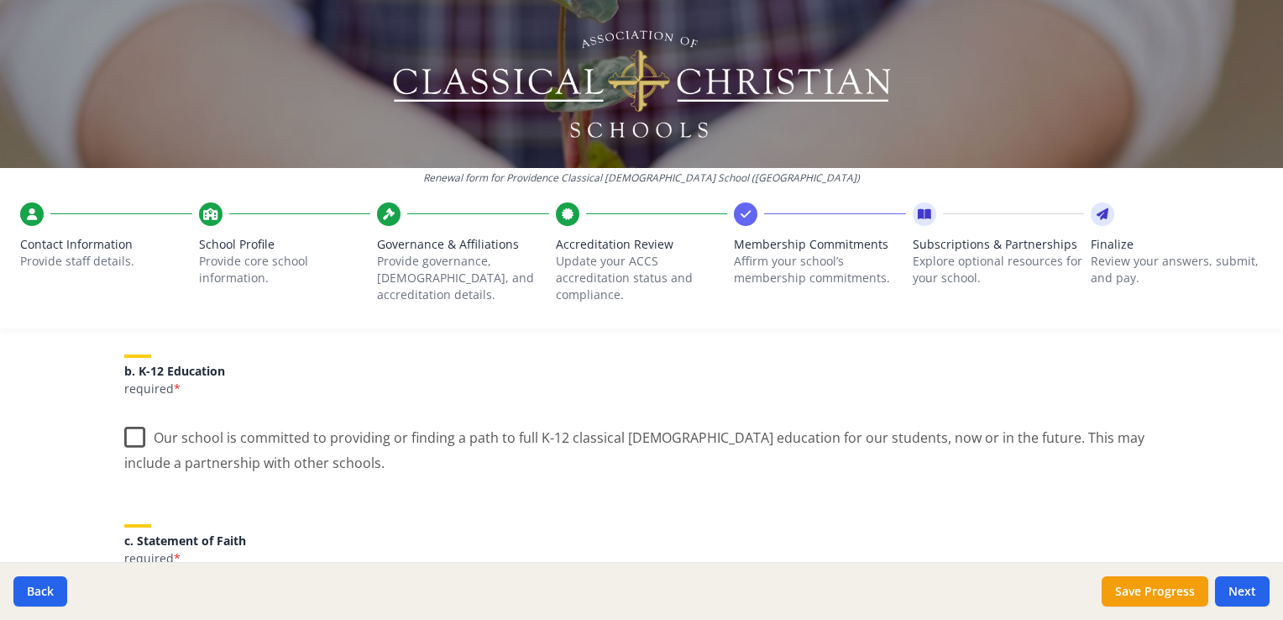
scroll to position [353, 0]
click at [128, 437] on label "Our school is committed to providing or finding a path to full K-12 classical C…" at bounding box center [641, 444] width 1034 height 56
click at [0, 0] on input "Our school is committed to providing or finding a path to full K-12 classical C…" at bounding box center [0, 0] width 0 height 0
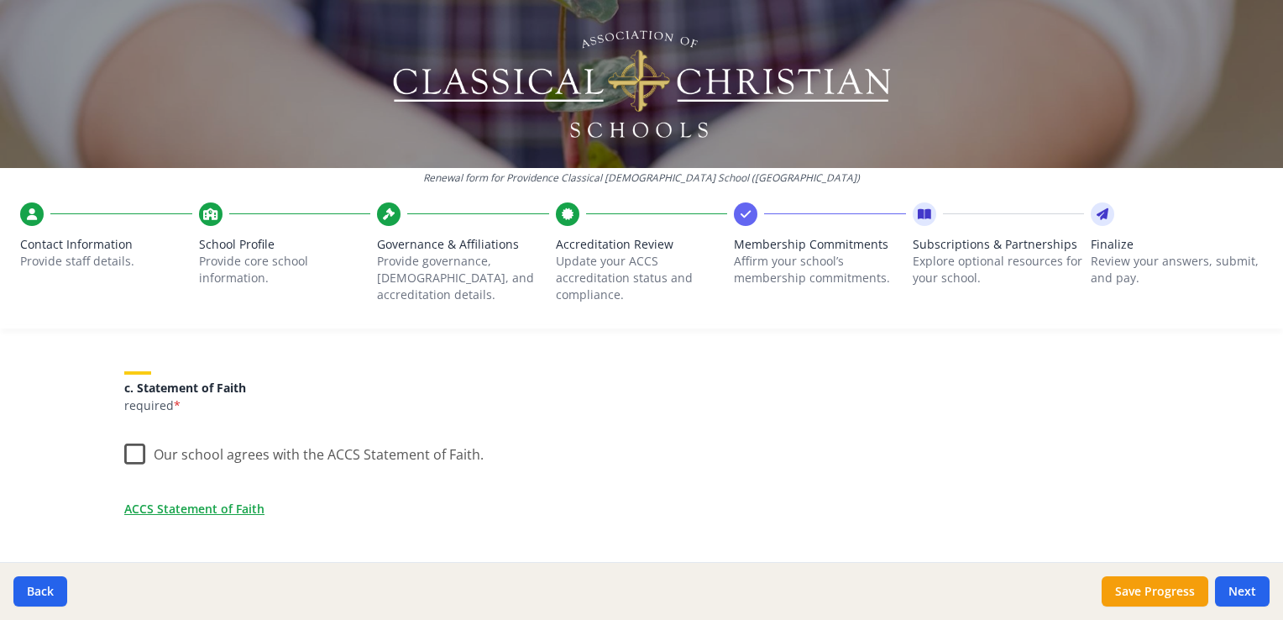
scroll to position [507, 0]
click at [124, 443] on label "Our school agrees with the ACCS Statement of Faith." at bounding box center [303, 449] width 359 height 36
click at [0, 0] on input "Our school agrees with the ACCS Statement of Faith." at bounding box center [0, 0] width 0 height 0
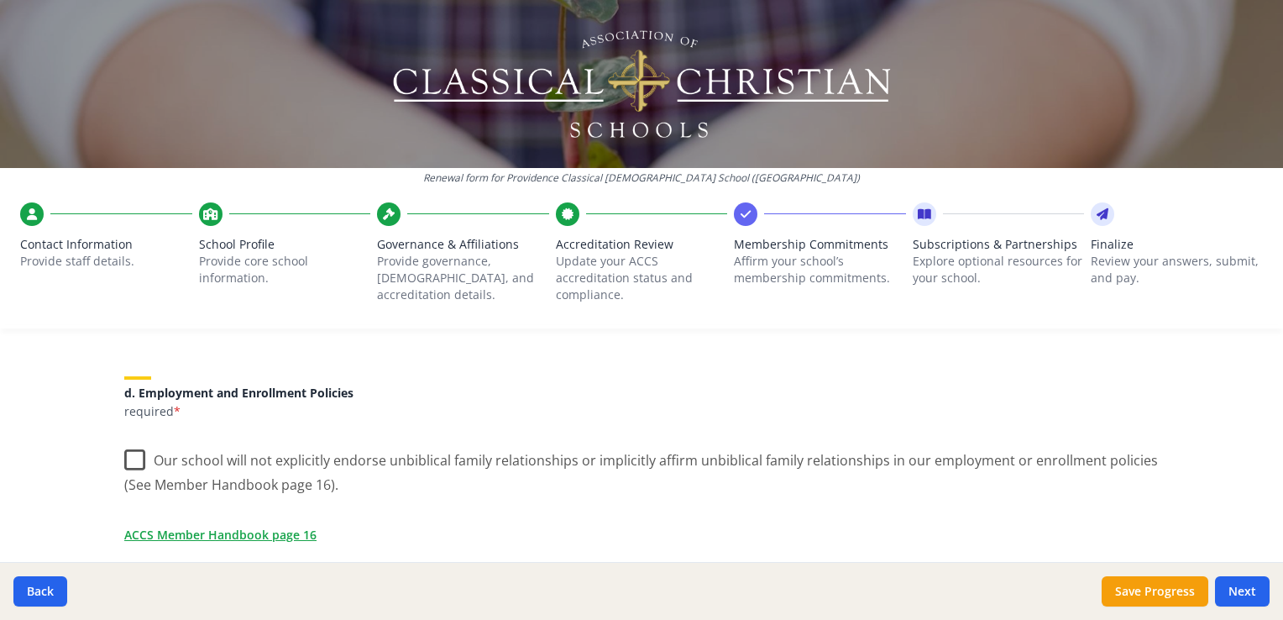
scroll to position [702, 0]
click at [127, 456] on label "Our school will not explicitly endorse unbiblical family relationships or impli…" at bounding box center [641, 466] width 1034 height 56
click at [0, 0] on input "Our school will not explicitly endorse unbiblical family relationships or impli…" at bounding box center [0, 0] width 0 height 0
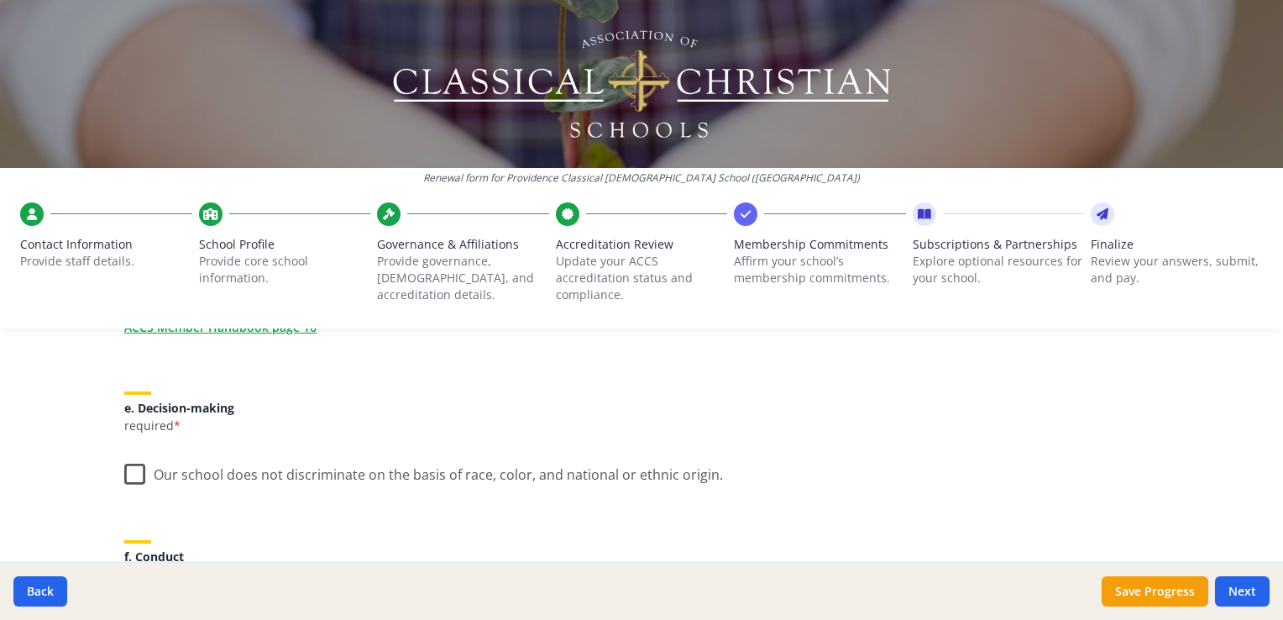
scroll to position [910, 0]
click at [128, 471] on label "Our school does not discriminate on the basis of race, color, and national or e…" at bounding box center [423, 470] width 599 height 36
click at [0, 0] on input "Our school does not discriminate on the basis of race, color, and national or e…" at bounding box center [0, 0] width 0 height 0
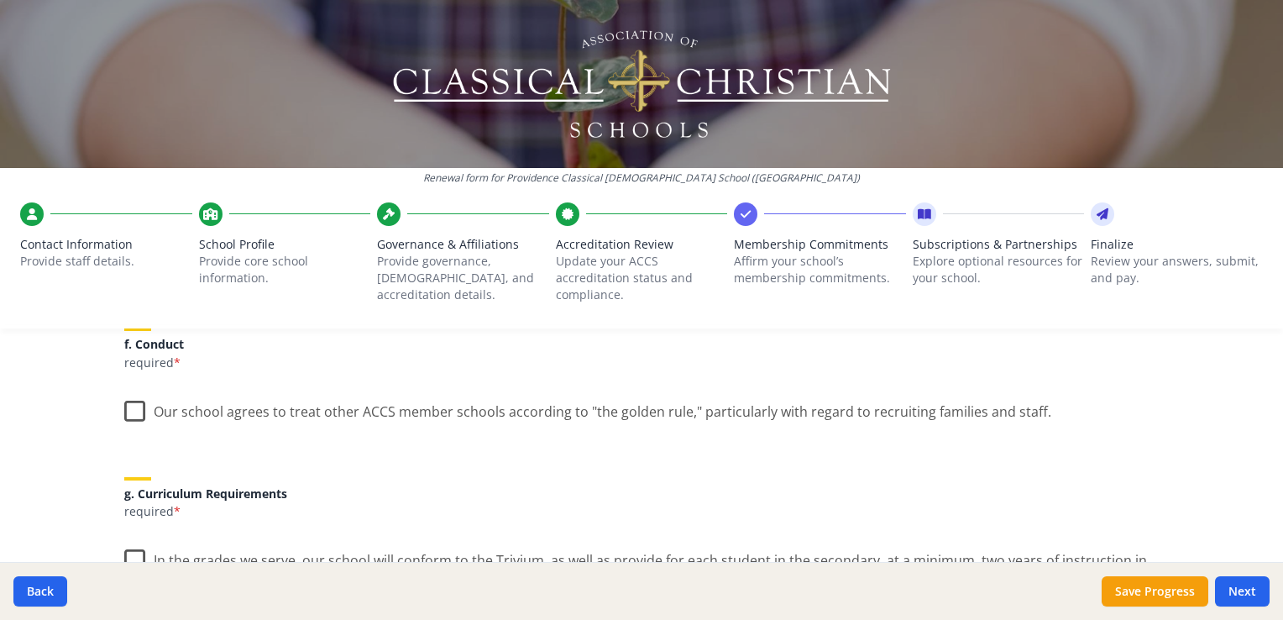
scroll to position [1122, 0]
click at [124, 408] on label "Our school agrees to treat other ACCS member schools according to "the golden r…" at bounding box center [587, 408] width 927 height 36
click at [0, 0] on input "Our school agrees to treat other ACCS member schools according to "the golden r…" at bounding box center [0, 0] width 0 height 0
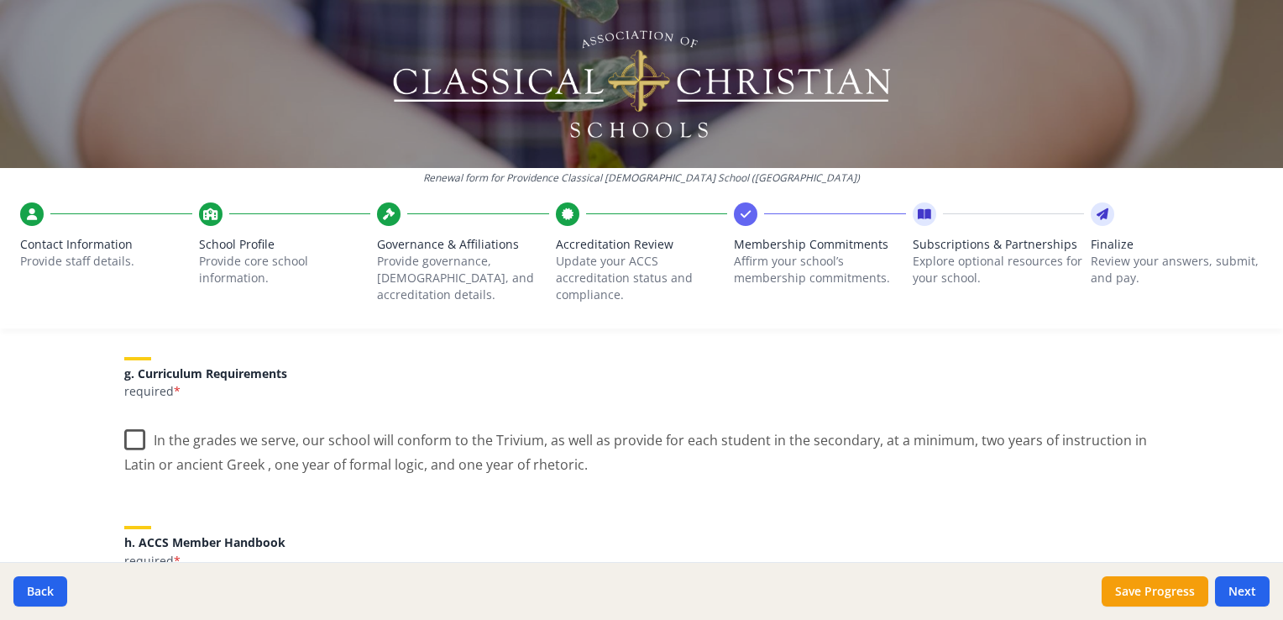
scroll to position [1243, 0]
click at [127, 437] on label "In the grades we serve, our school will conform to the Trivium, as well as prov…" at bounding box center [641, 445] width 1034 height 56
click at [0, 0] on input "In the grades we serve, our school will conform to the Trivium, as well as prov…" at bounding box center [0, 0] width 0 height 0
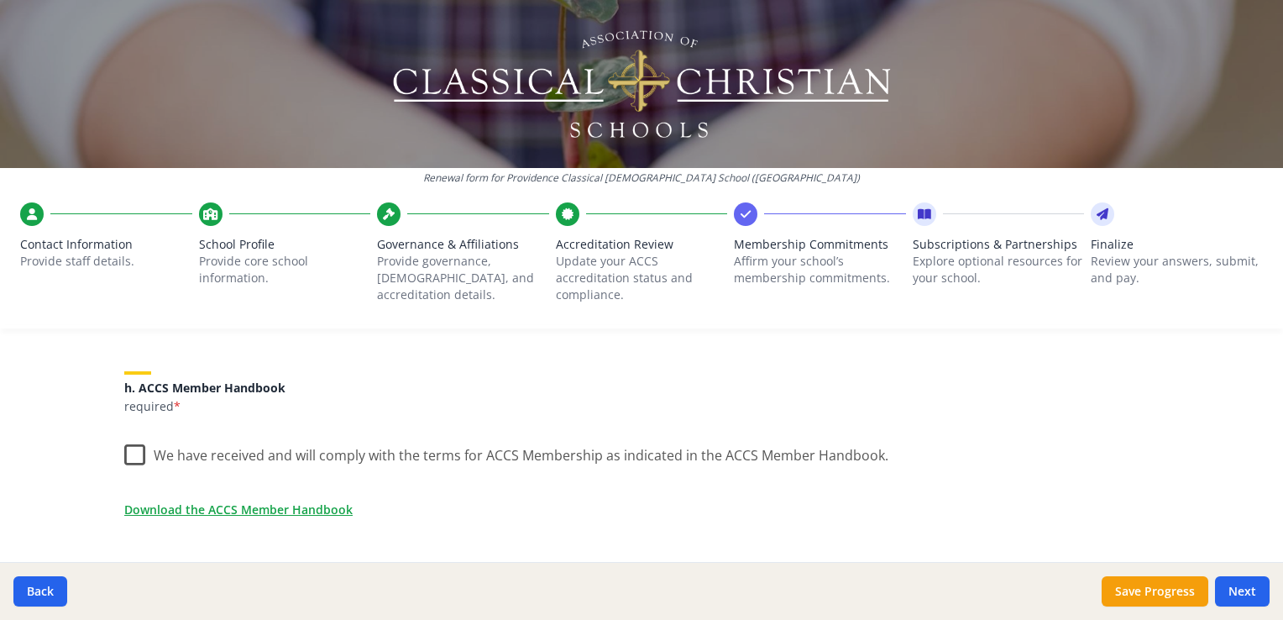
scroll to position [1397, 0]
click at [124, 453] on label "We have received and will comply with the terms for ACCS Membership as indicate…" at bounding box center [506, 450] width 764 height 36
click at [0, 0] on input "We have received and will comply with the terms for ACCS Membership as indicate…" at bounding box center [0, 0] width 0 height 0
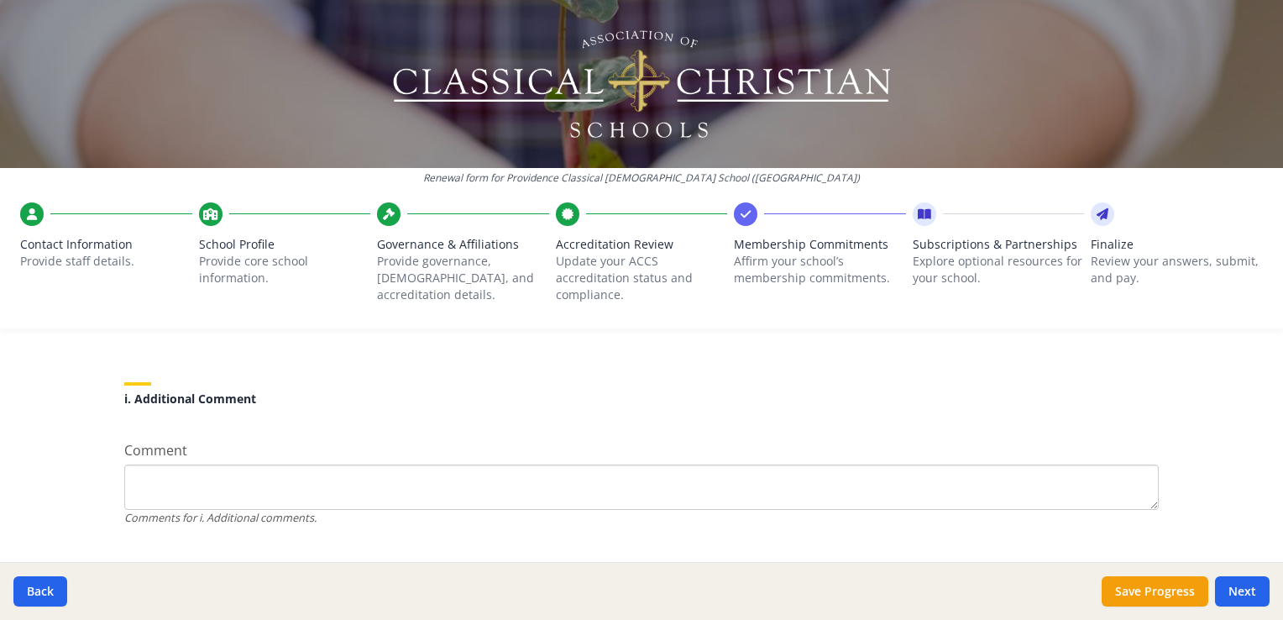
scroll to position [1619, 0]
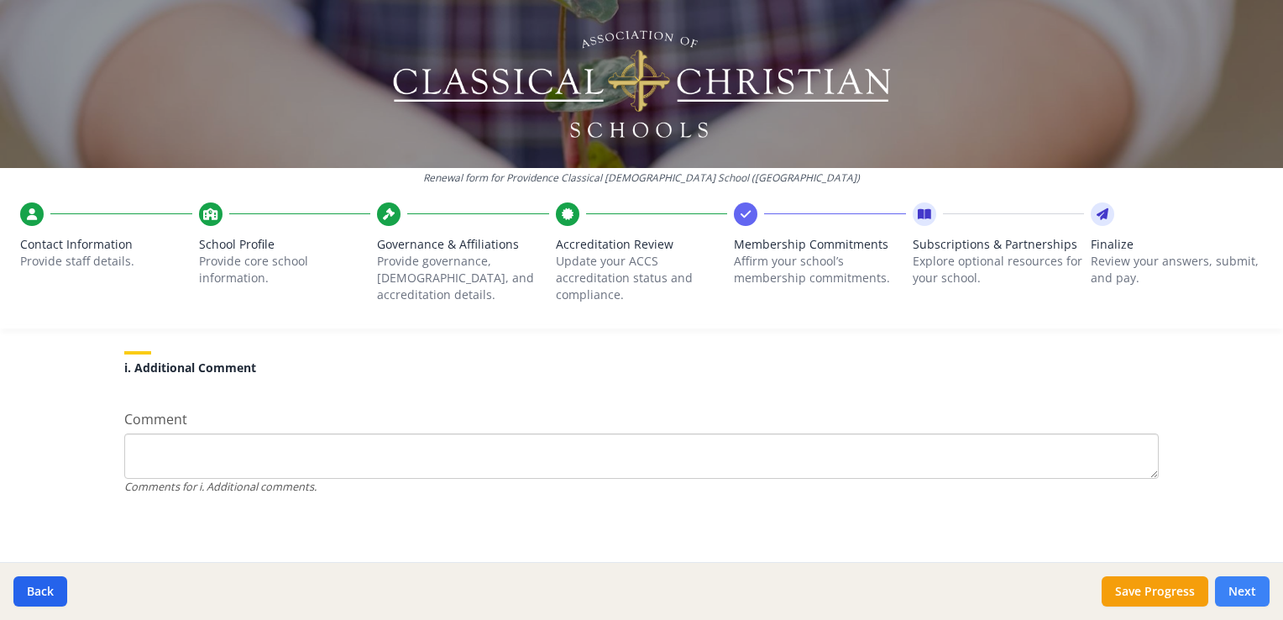
click at [1238, 579] on button "Next" at bounding box center [1242, 591] width 55 height 30
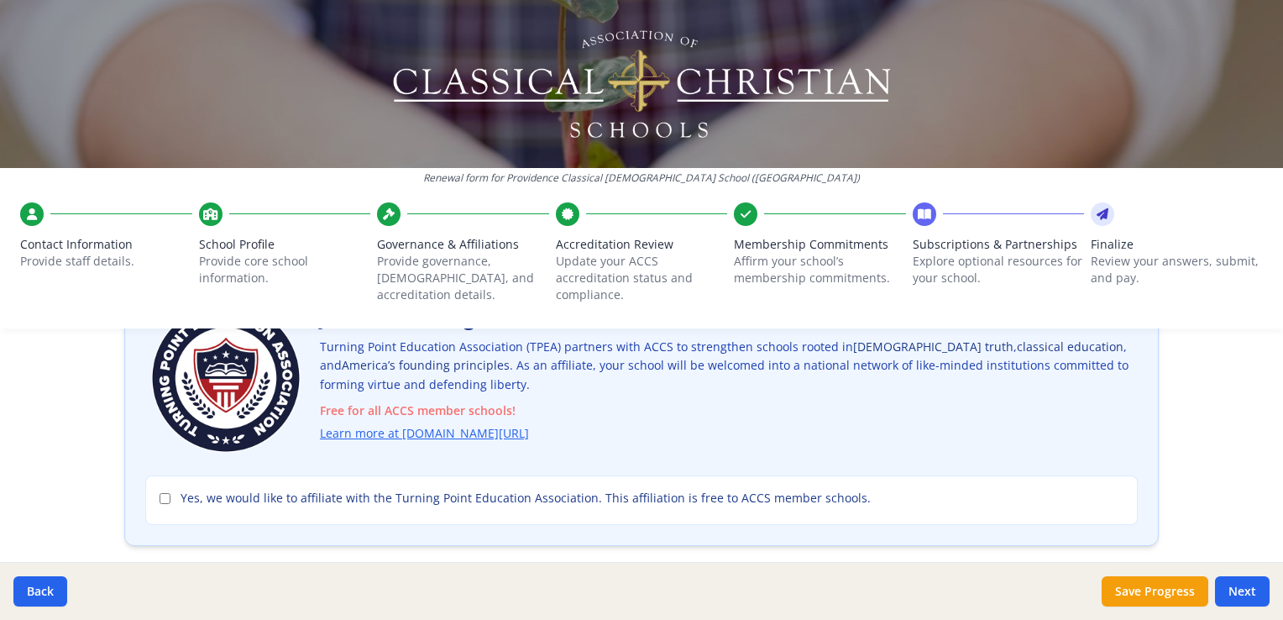
scroll to position [144, 0]
click at [160, 496] on input "Yes, we would like to affiliate with the Turning Point Education Association. T…" at bounding box center [165, 500] width 11 height 11
checkbox input "true"
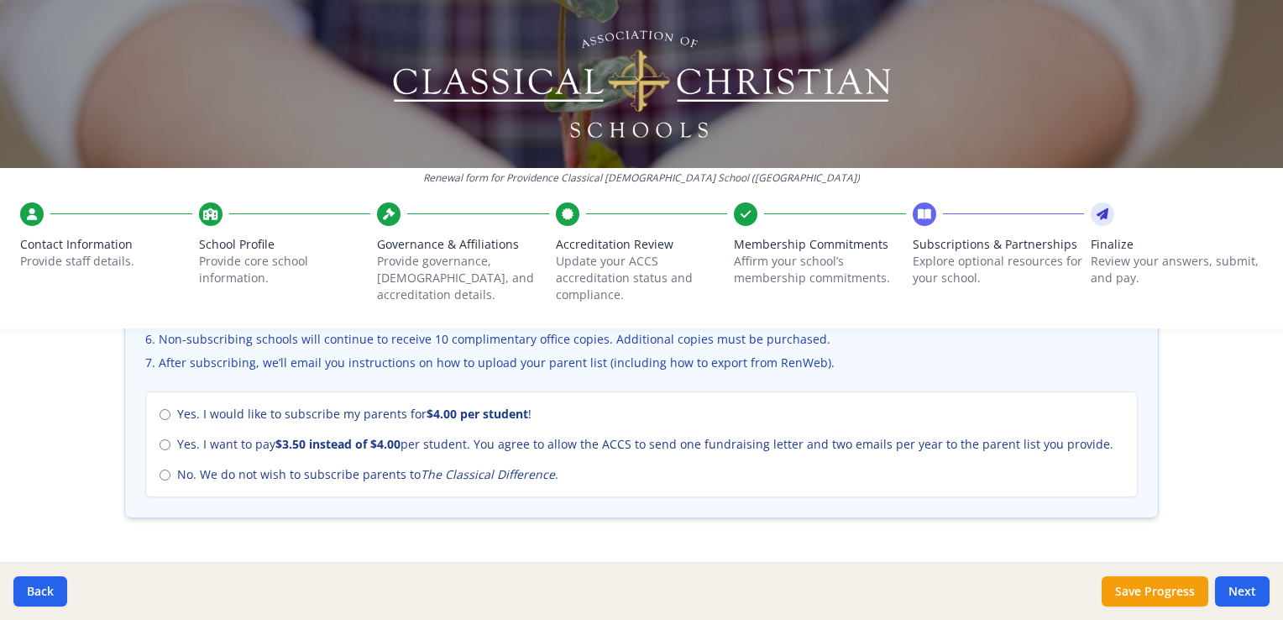
scroll to position [729, 0]
click at [160, 415] on input "Yes. I would like to subscribe my parents for $4.00 per student !" at bounding box center [165, 414] width 11 height 11
radio input "true"
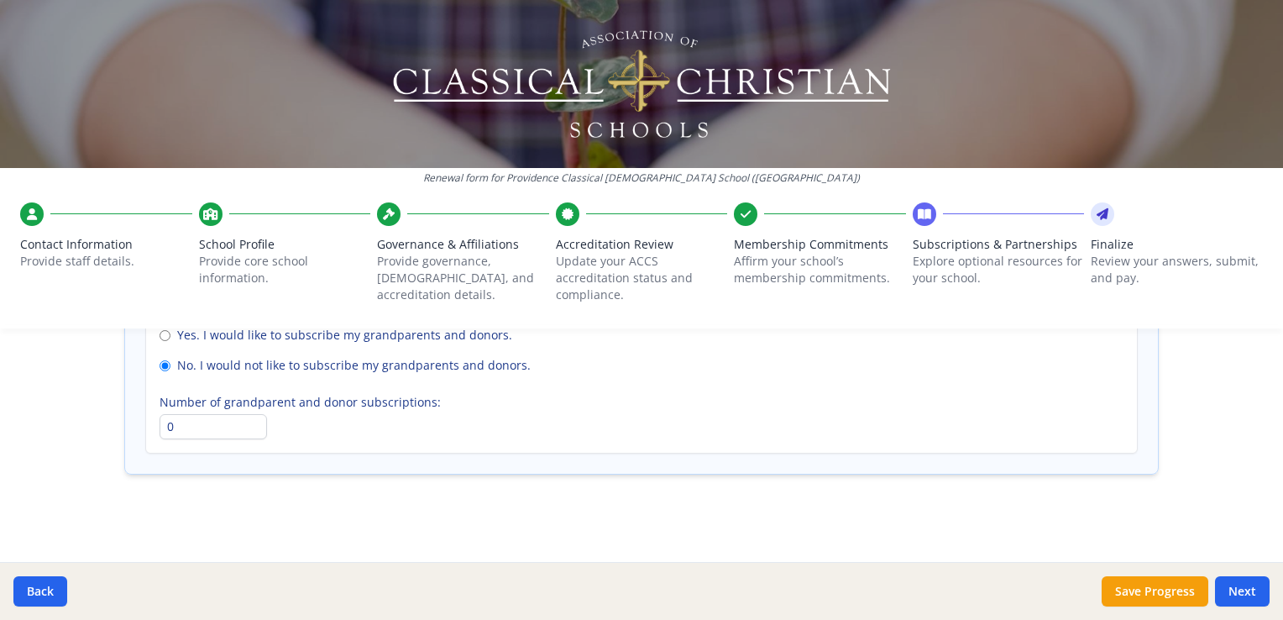
scroll to position [1313, 0]
click at [1241, 589] on button "Next" at bounding box center [1242, 591] width 55 height 30
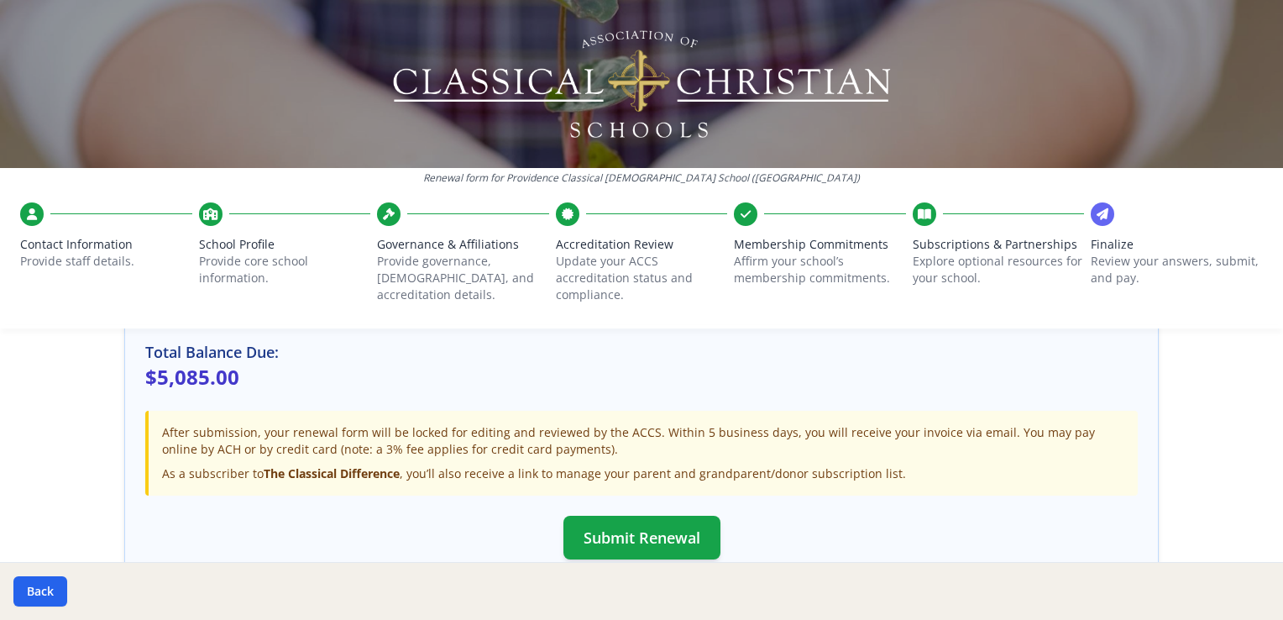
scroll to position [539, 0]
click at [664, 542] on button "Submit Renewal" at bounding box center [641, 538] width 157 height 44
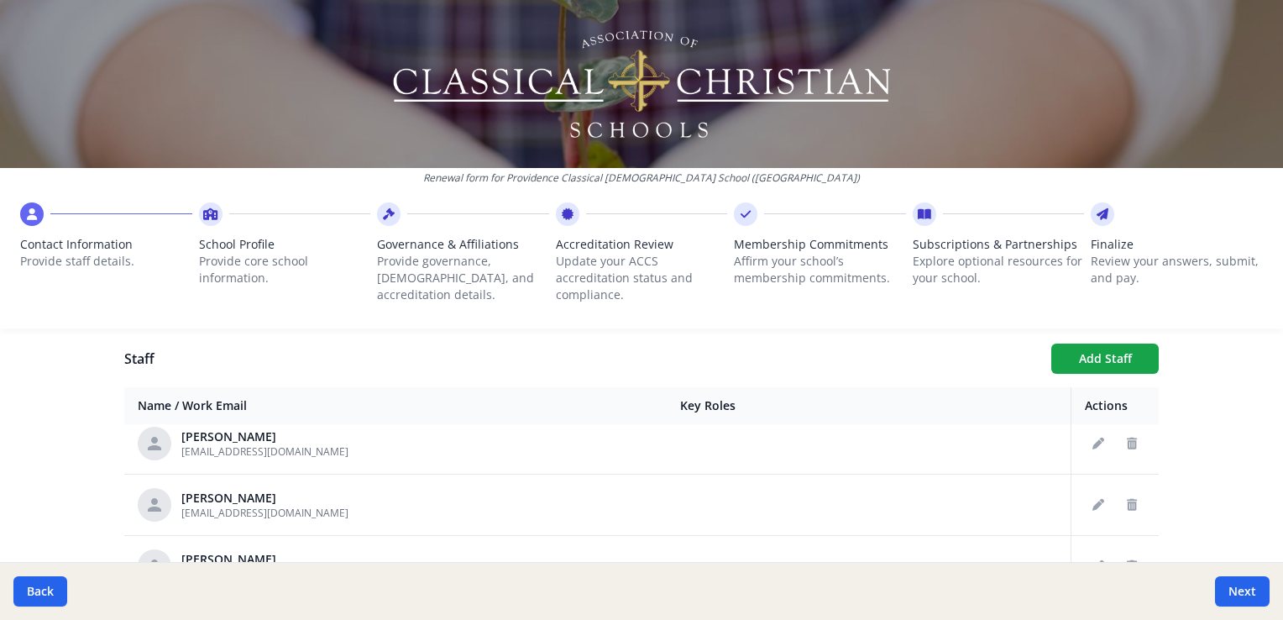
scroll to position [500, 0]
click at [1233, 598] on button "Next" at bounding box center [1242, 591] width 55 height 30
type input "(425) 774-6622"
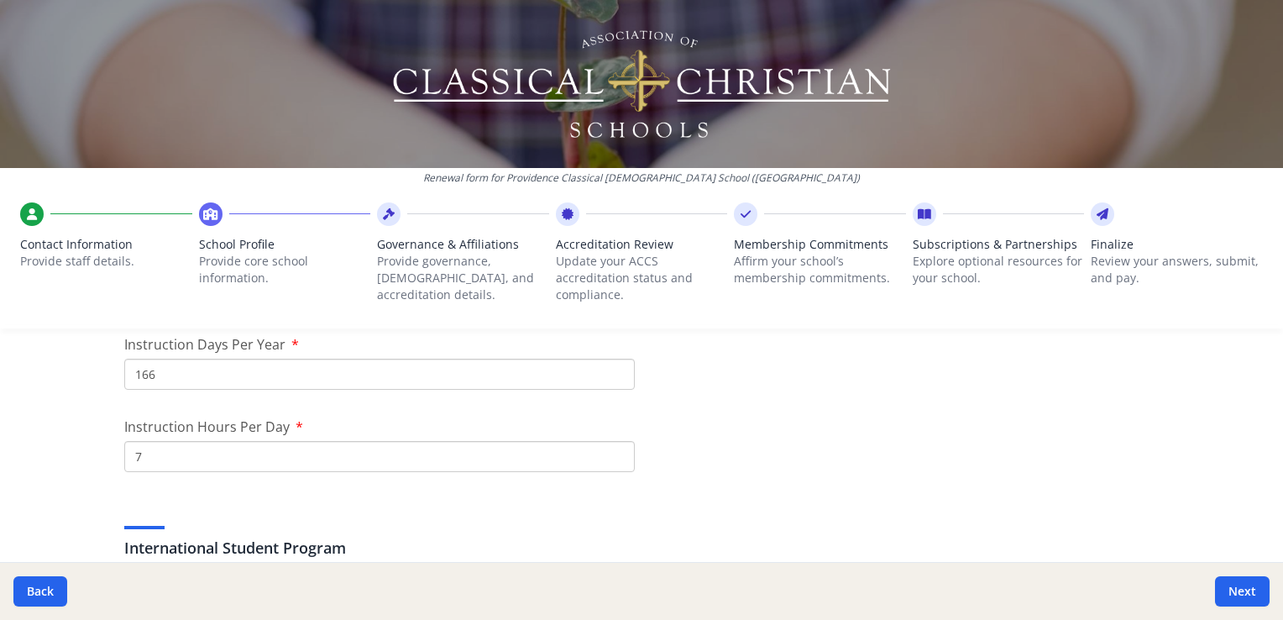
scroll to position [1533, 0]
